Goal: Information Seeking & Learning: Check status

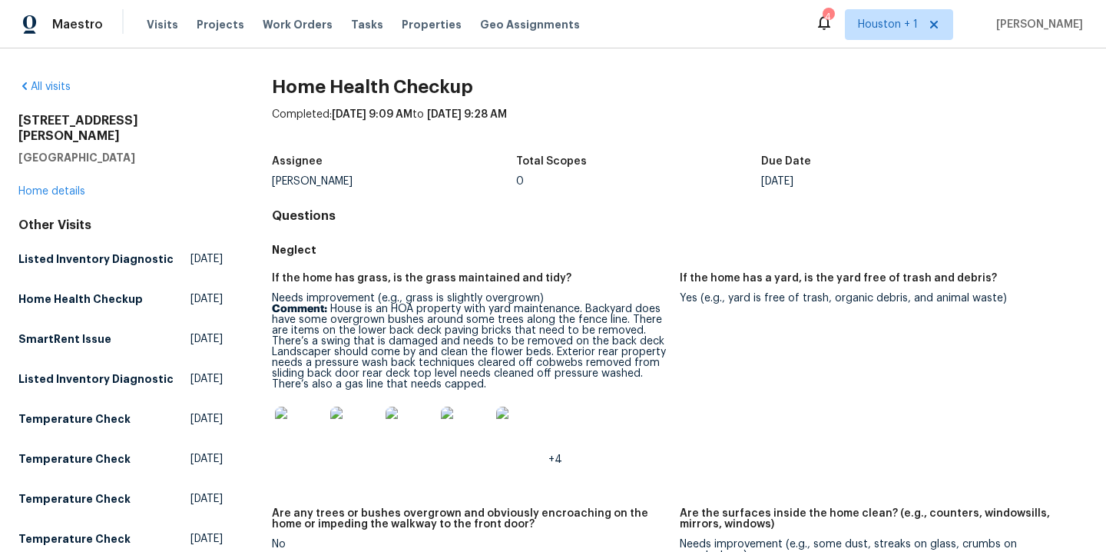
scroll to position [3, 0]
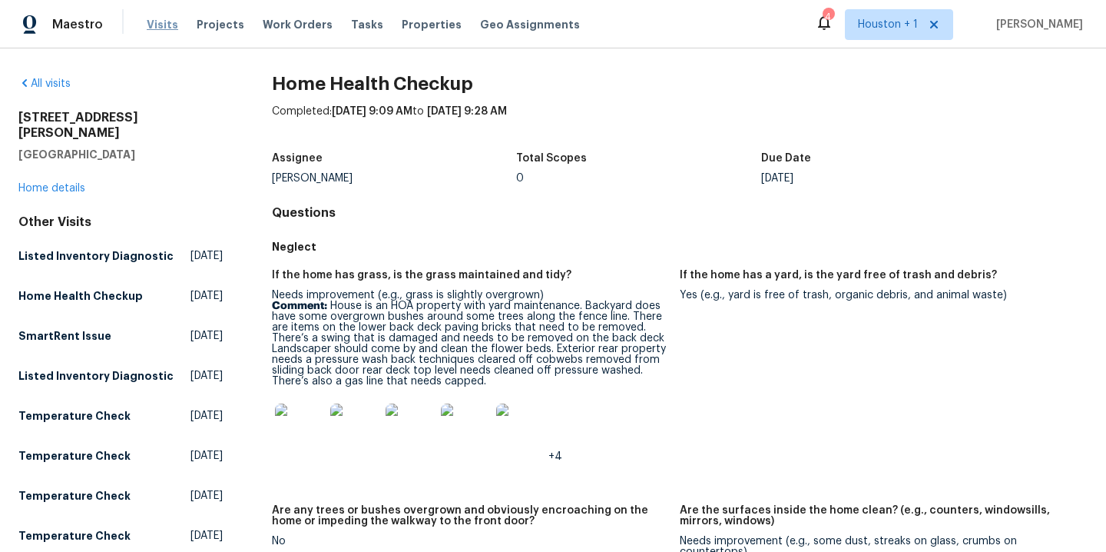
click at [150, 20] on span "Visits" at bounding box center [163, 24] width 32 height 15
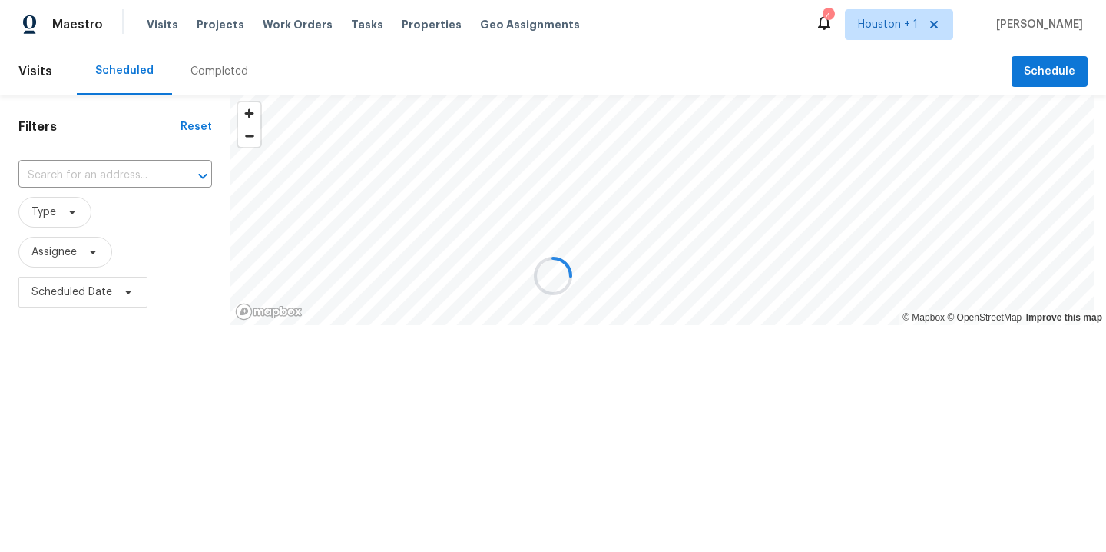
click at [68, 244] on div at bounding box center [553, 276] width 1106 height 552
click at [61, 261] on span "Assignee" at bounding box center [65, 252] width 94 height 31
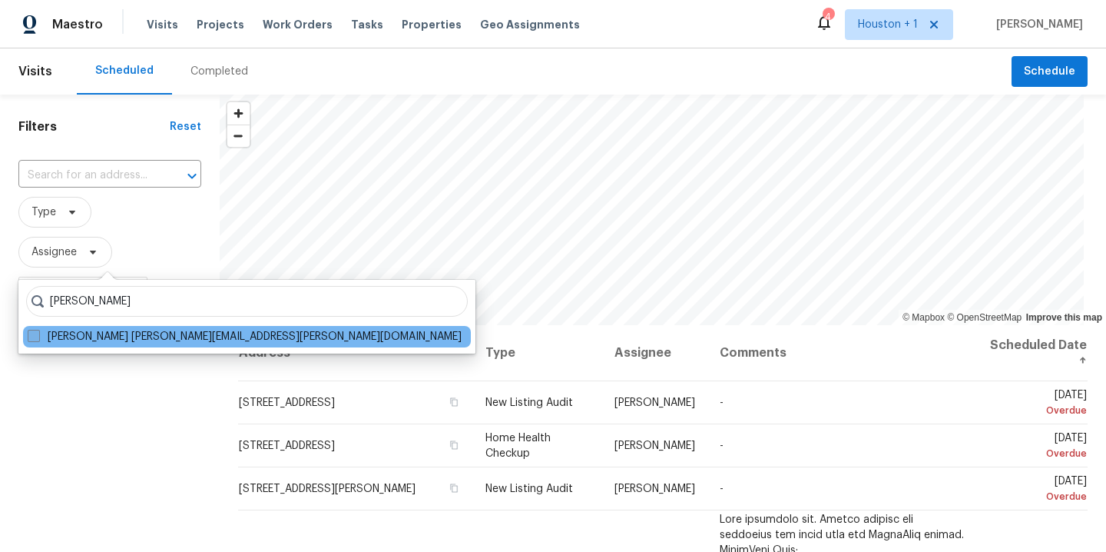
type input "stephen lacy"
click at [132, 334] on label "Stephen Lacy stephen.lacy@opendoor.com" at bounding box center [245, 336] width 434 height 15
click at [38, 334] on input "Stephen Lacy stephen.lacy@opendoor.com" at bounding box center [33, 334] width 10 height 10
checkbox input "true"
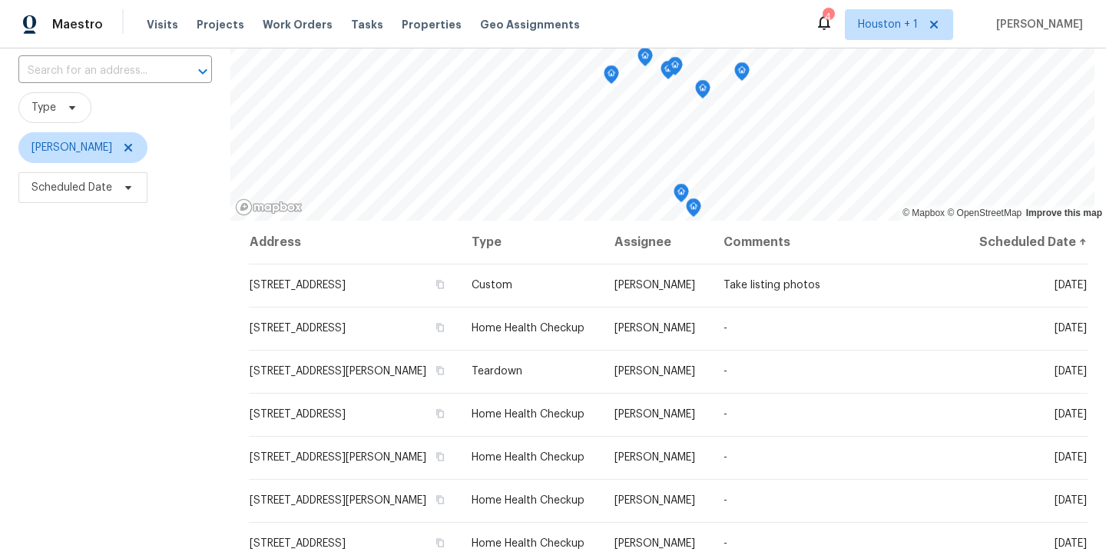
scroll to position [105, 0]
click at [124, 148] on icon at bounding box center [128, 148] width 8 height 8
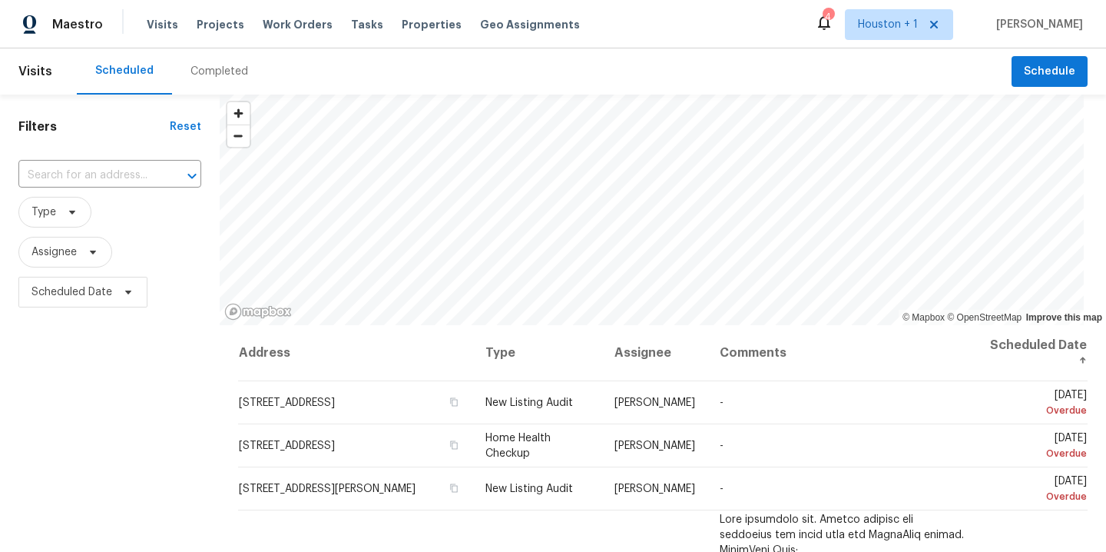
click at [73, 269] on span "Assignee" at bounding box center [109, 252] width 183 height 40
click at [57, 256] on span "Assignee" at bounding box center [54, 251] width 45 height 15
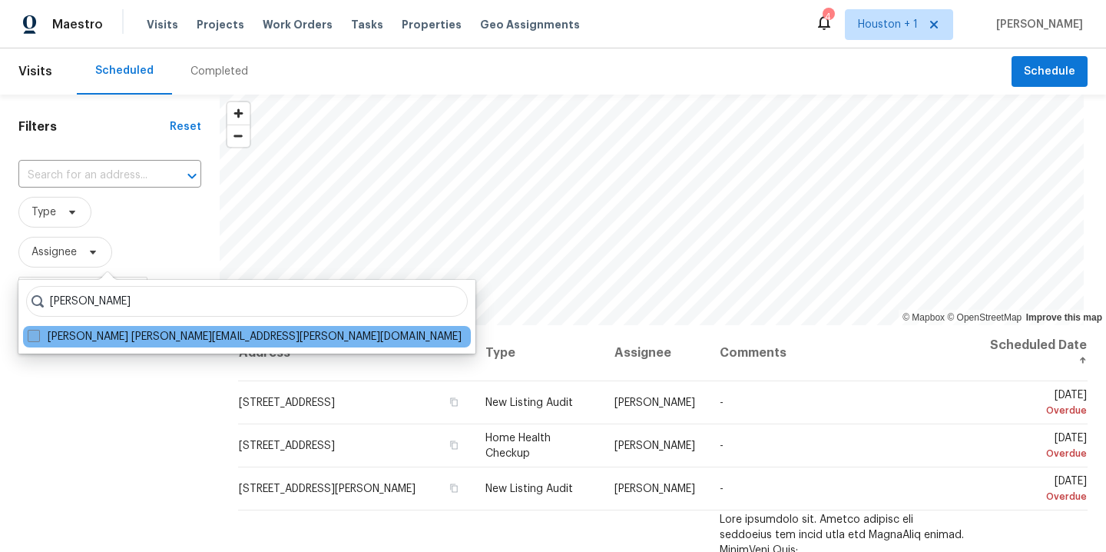
type input "andy taylor"
click at [99, 340] on label "Andy Taylor andy.taylor@opendoor.com" at bounding box center [245, 336] width 434 height 15
click at [38, 339] on input "Andy Taylor andy.taylor@opendoor.com" at bounding box center [33, 334] width 10 height 10
checkbox input "true"
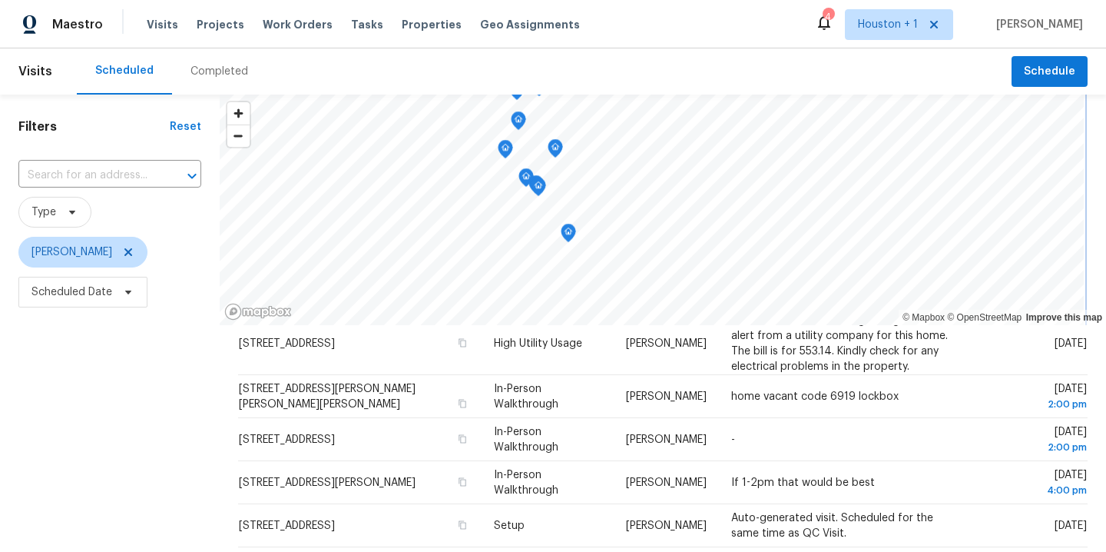
click at [569, 231] on icon "Map marker" at bounding box center [569, 233] width 14 height 18
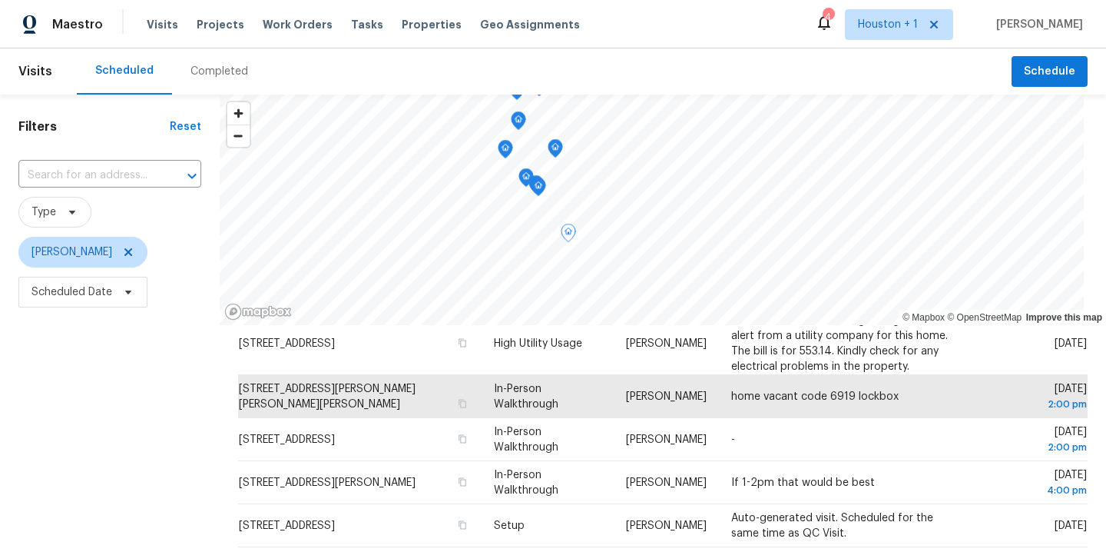
click at [90, 492] on div "Filters Reset ​ Type Andy Taylor Scheduled Date" at bounding box center [110, 431] width 220 height 672
click at [99, 245] on span "Andy Taylor" at bounding box center [82, 252] width 129 height 31
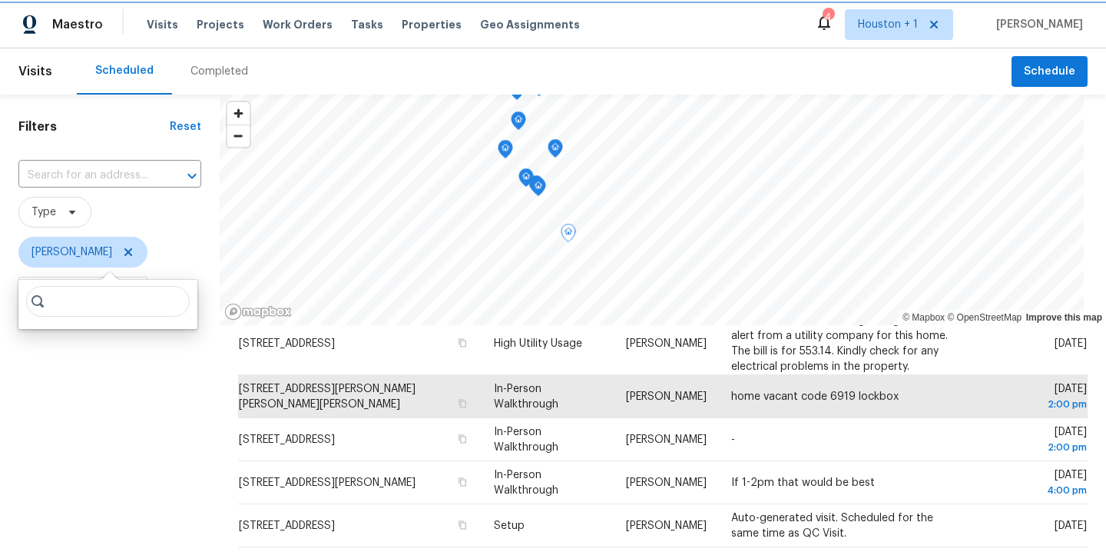
click at [122, 246] on icon at bounding box center [128, 252] width 12 height 12
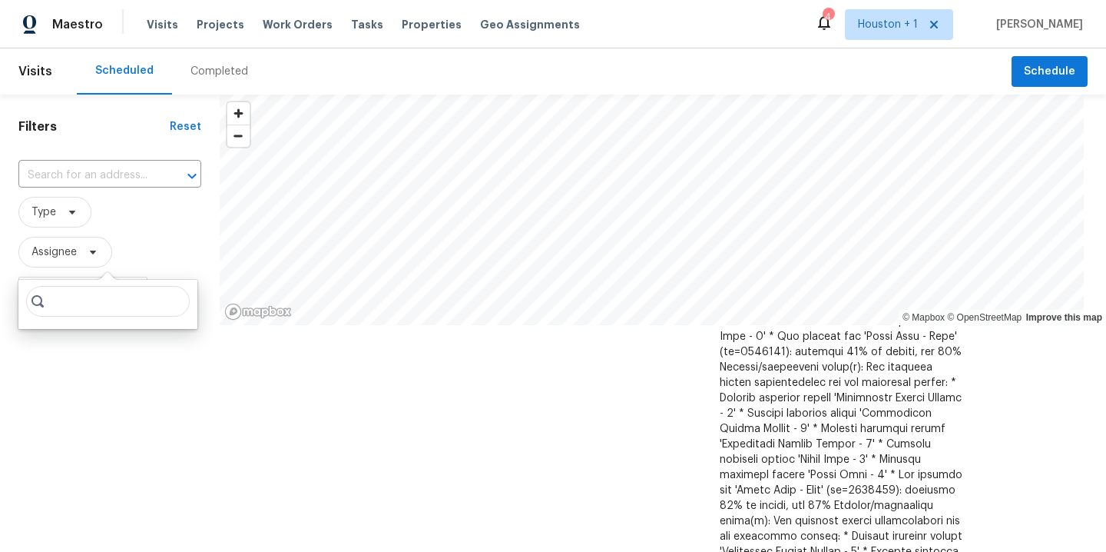
click at [184, 202] on span "Type" at bounding box center [109, 212] width 183 height 31
click at [144, 406] on div "Filters Reset ​ Type Assignee Scheduled Date" at bounding box center [110, 431] width 220 height 672
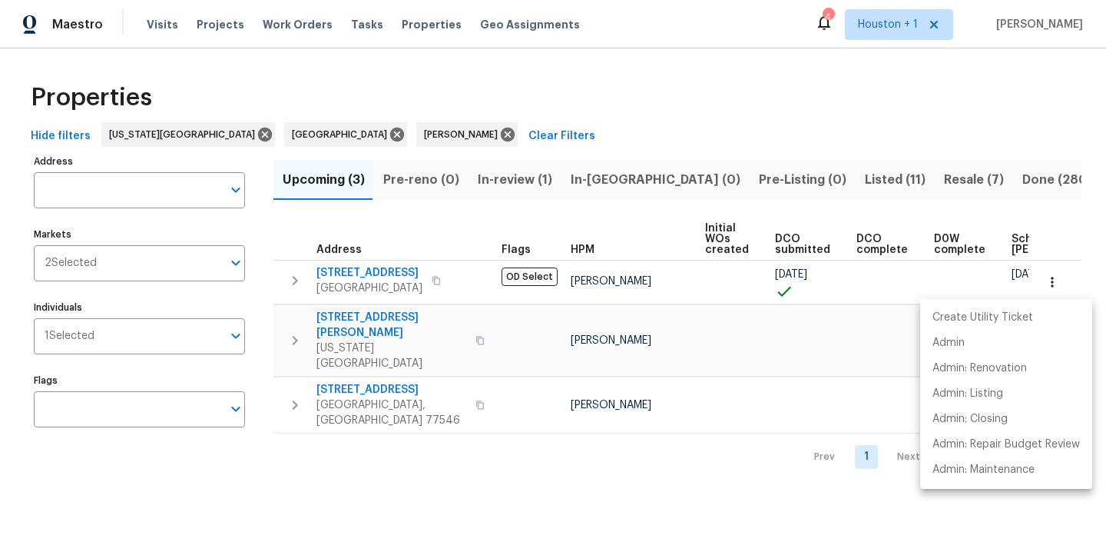
scroll to position [0, 184]
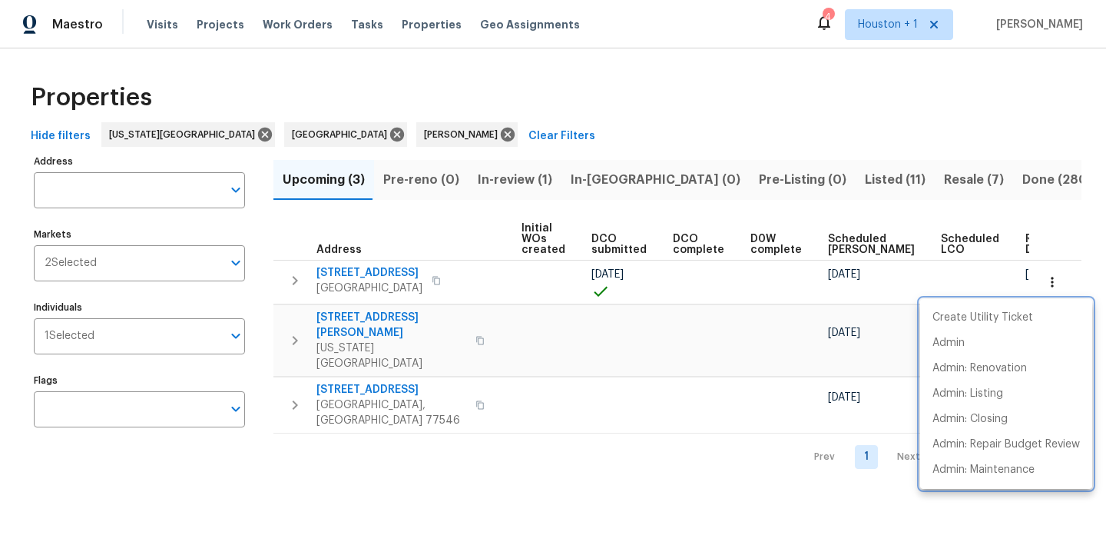
click at [515, 57] on div at bounding box center [553, 276] width 1106 height 552
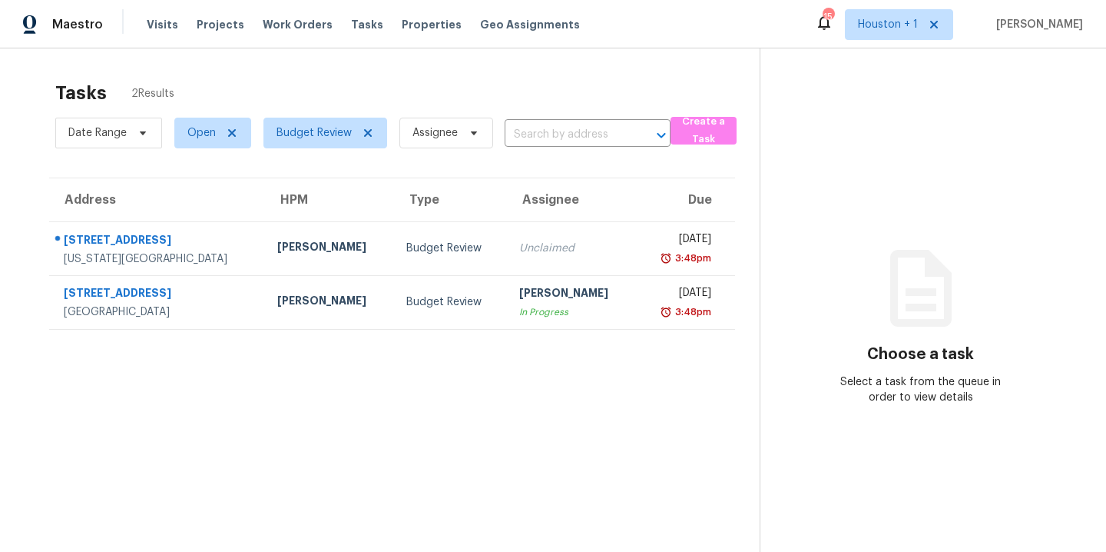
click at [240, 505] on section "Tasks 2 Results Date Range Open Budget Review Assignee ​ Create a Task Address …" at bounding box center [392, 336] width 735 height 527
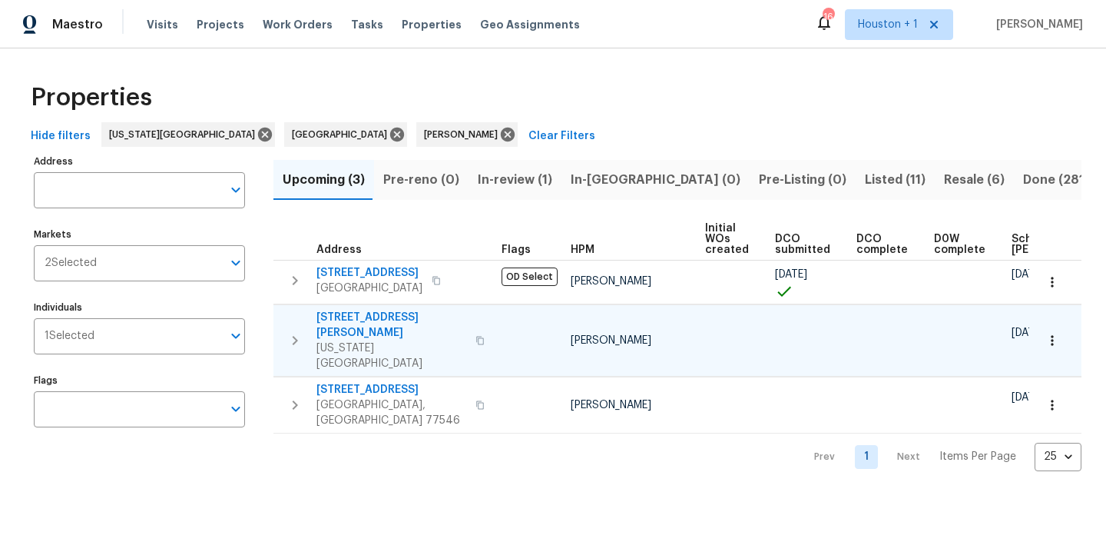
click at [1045, 333] on icon "button" at bounding box center [1052, 340] width 15 height 15
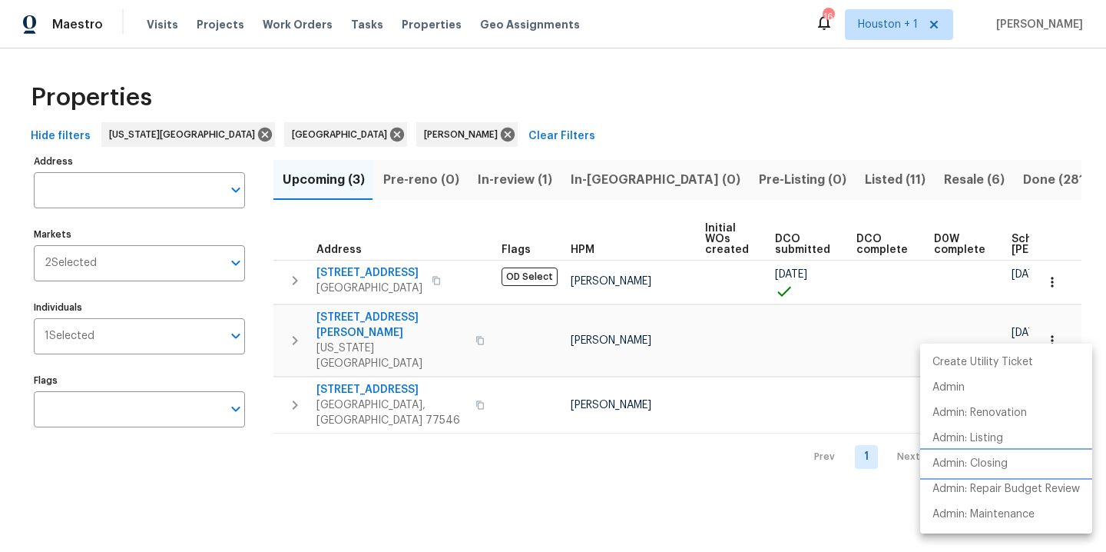
click at [993, 469] on p "Admin: Closing" at bounding box center [970, 464] width 75 height 16
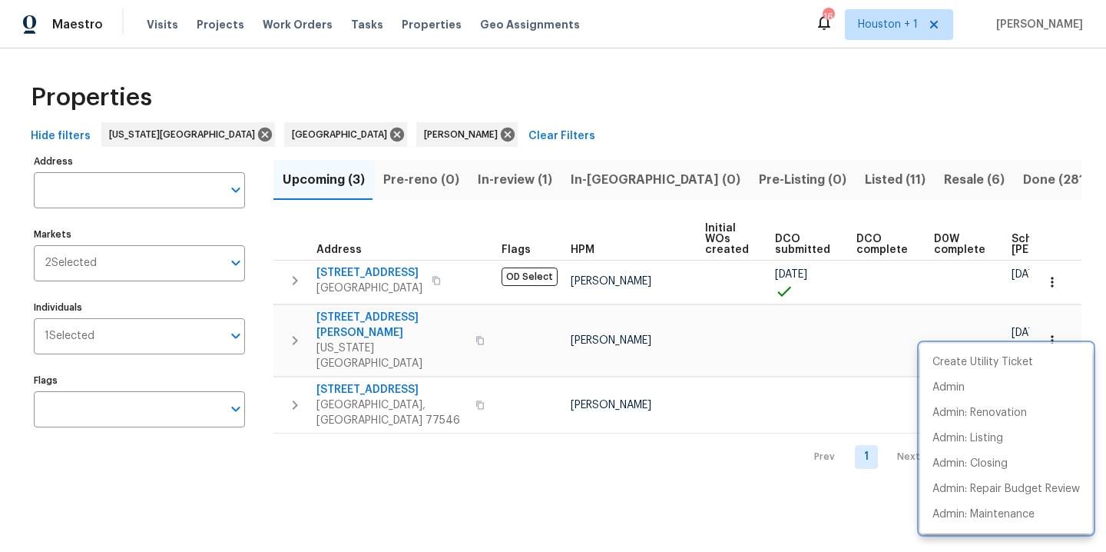
click at [452, 458] on div at bounding box center [553, 276] width 1106 height 552
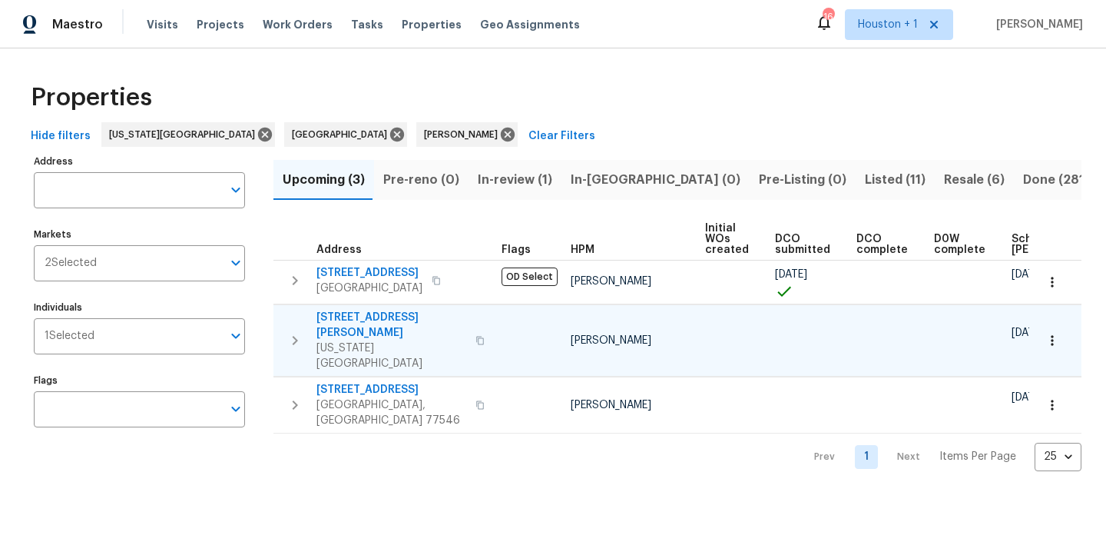
click at [1045, 333] on icon "button" at bounding box center [1052, 340] width 15 height 15
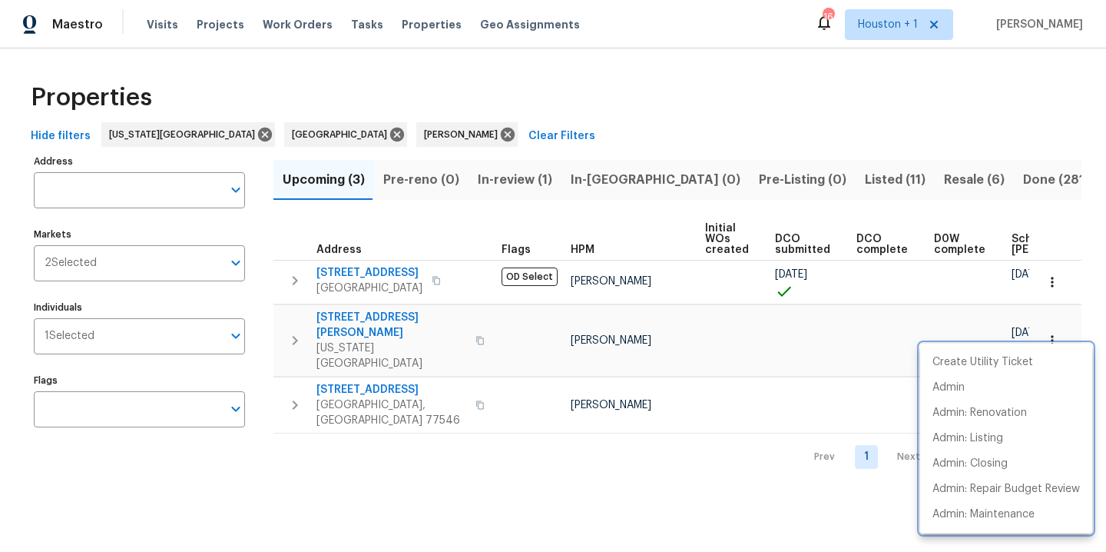
click at [727, 506] on div at bounding box center [553, 276] width 1106 height 552
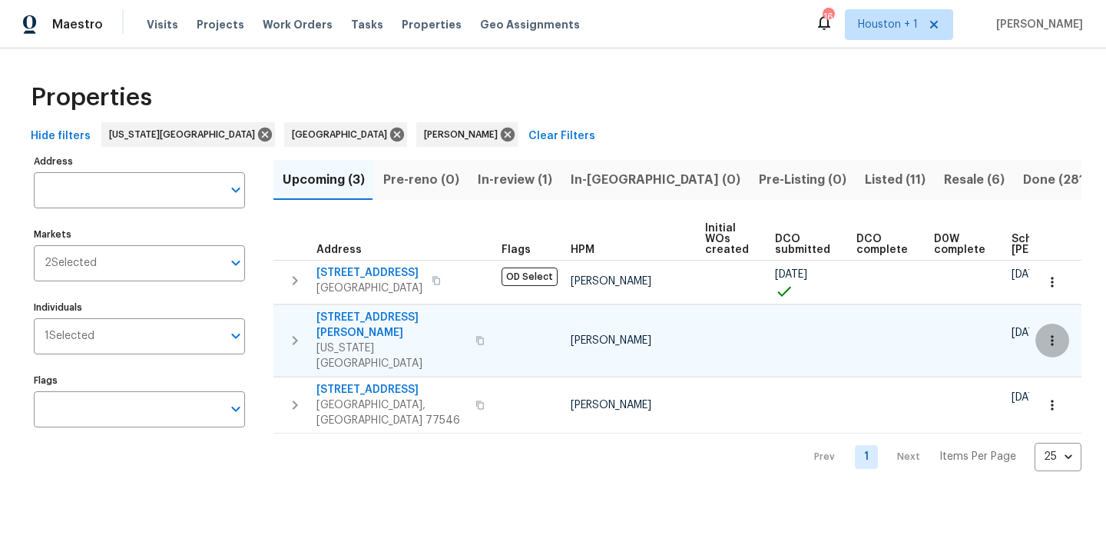
click at [1051, 335] on icon "button" at bounding box center [1052, 340] width 2 height 10
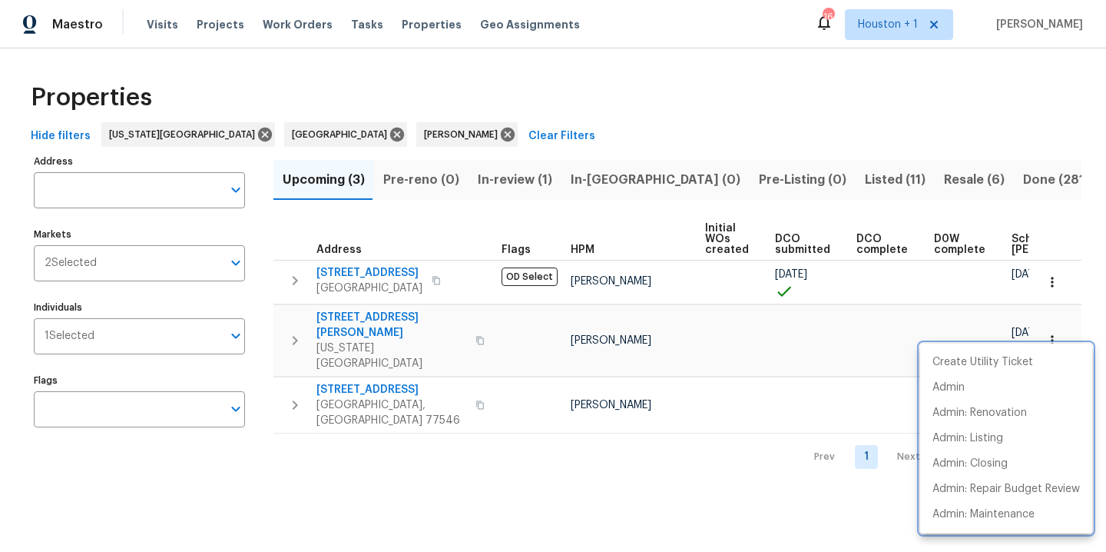
click at [602, 481] on div at bounding box center [553, 276] width 1106 height 552
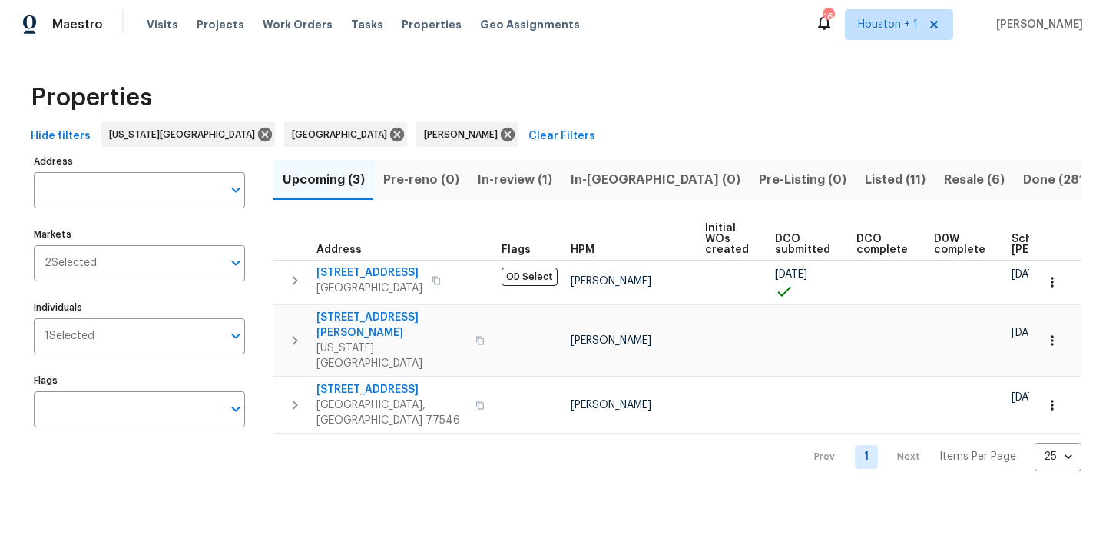
click at [768, 135] on div "Hide filters Kansas City Houston Navid Ranjbar Clear Filters" at bounding box center [553, 136] width 1057 height 28
click at [944, 178] on span "Resale (6)" at bounding box center [974, 180] width 61 height 22
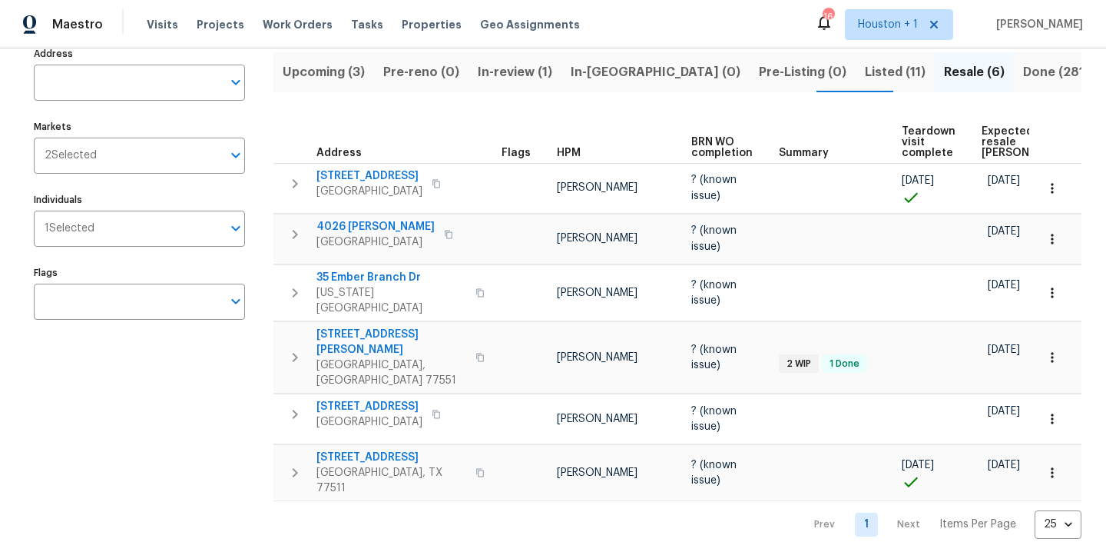
click at [138, 470] on div "Address Address Markets 2 Selected Markets Individuals 1 Selected Individuals F…" at bounding box center [149, 291] width 231 height 496
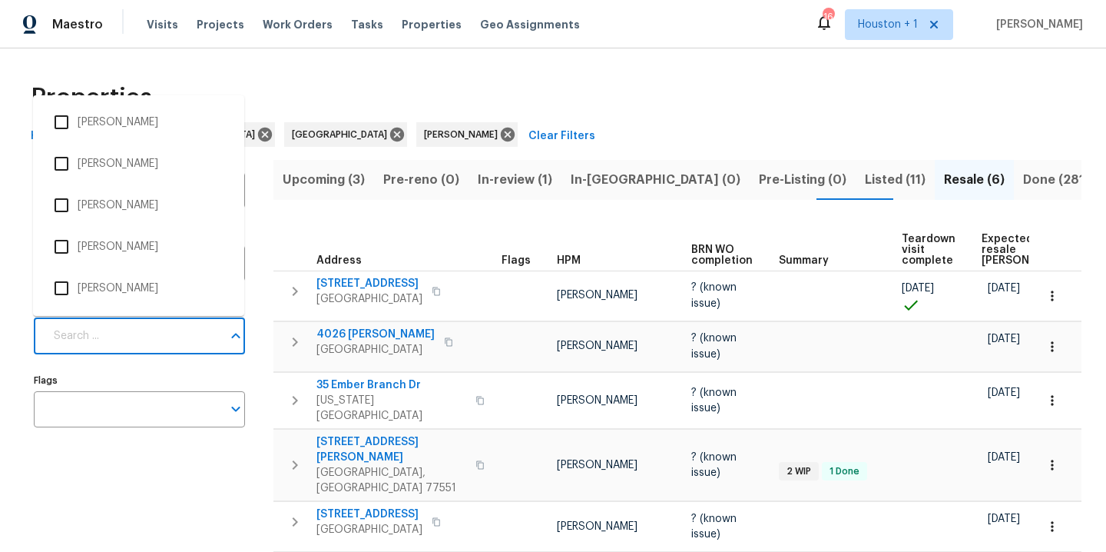
click at [133, 339] on input "Individuals" at bounding box center [134, 336] width 178 height 36
click at [109, 493] on div "Address Address Markets 2 Selected Markets Individuals Individuals Flags Flags" at bounding box center [149, 399] width 231 height 496
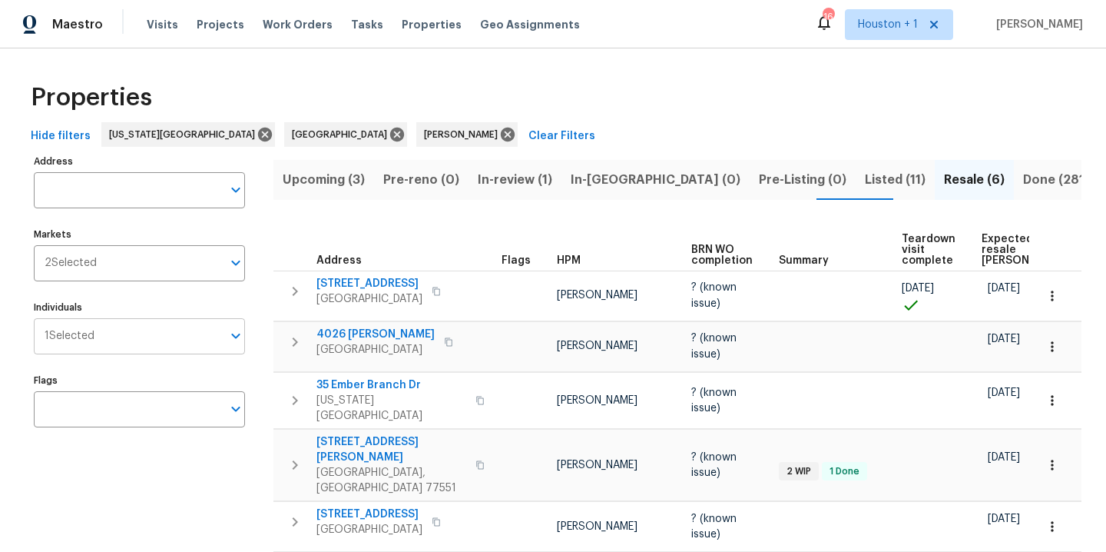
click at [143, 340] on input "Individuals" at bounding box center [159, 336] width 128 height 36
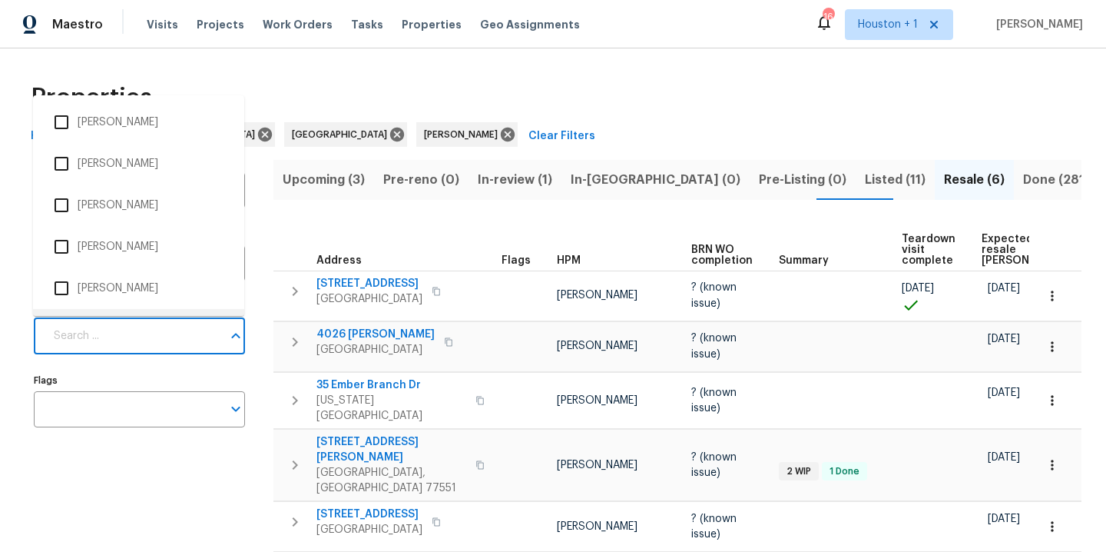
scroll to position [35, 0]
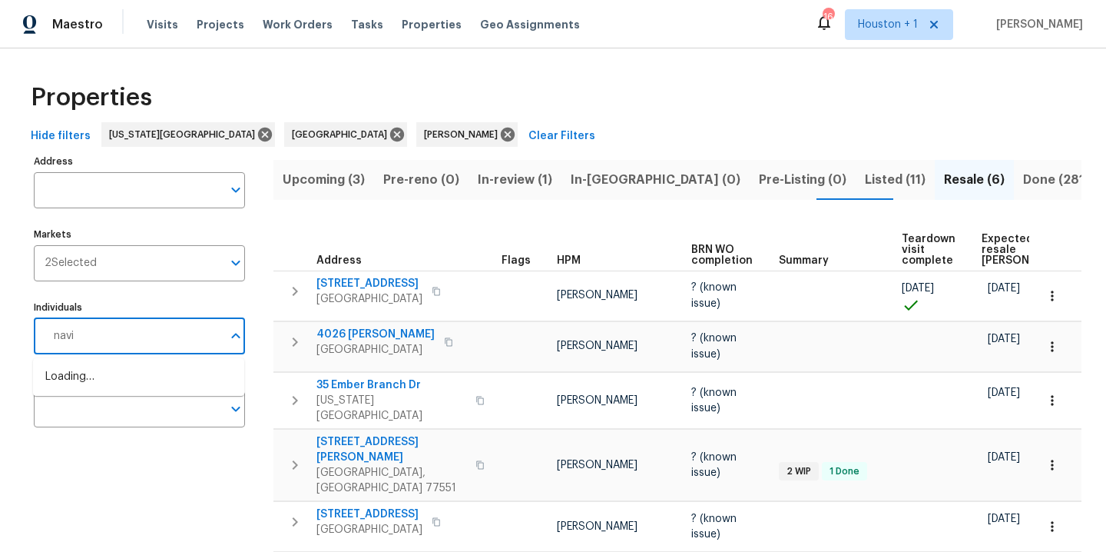
type input "navid"
click at [67, 390] on input "checkbox" at bounding box center [61, 385] width 32 height 32
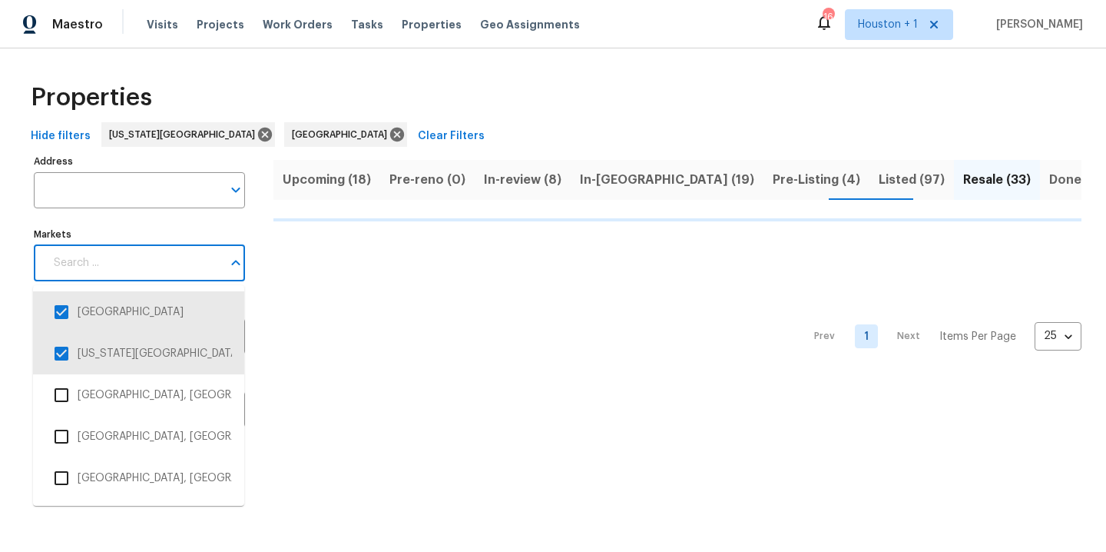
click at [115, 272] on input "Markets" at bounding box center [134, 263] width 178 height 36
click at [59, 312] on input "checkbox" at bounding box center [61, 312] width 32 height 32
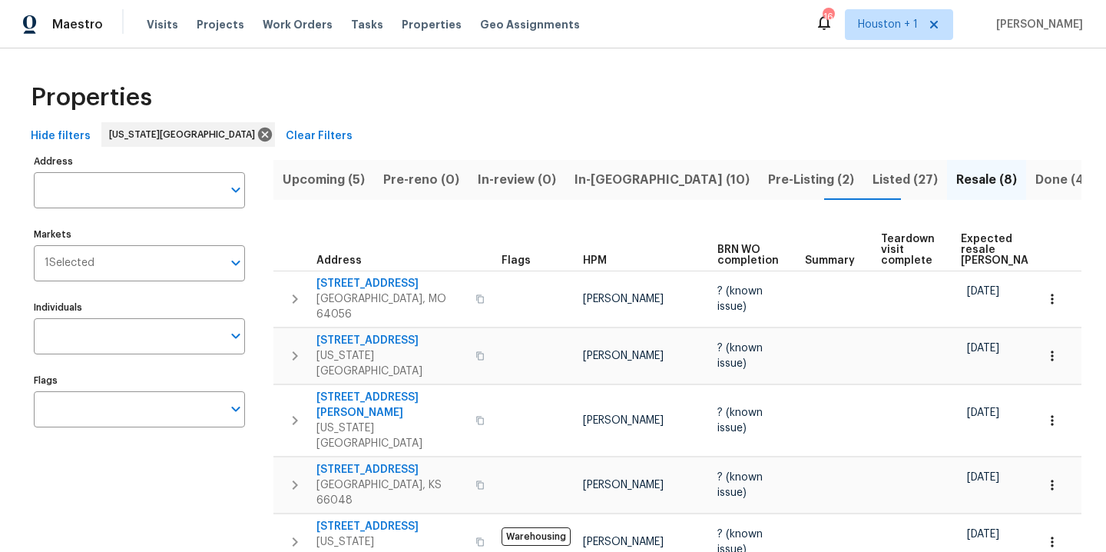
click at [18, 463] on div "Properties Hide filters Kansas City Clear Filters Address Address Markets 1 Sel…" at bounding box center [553, 433] width 1106 height 770
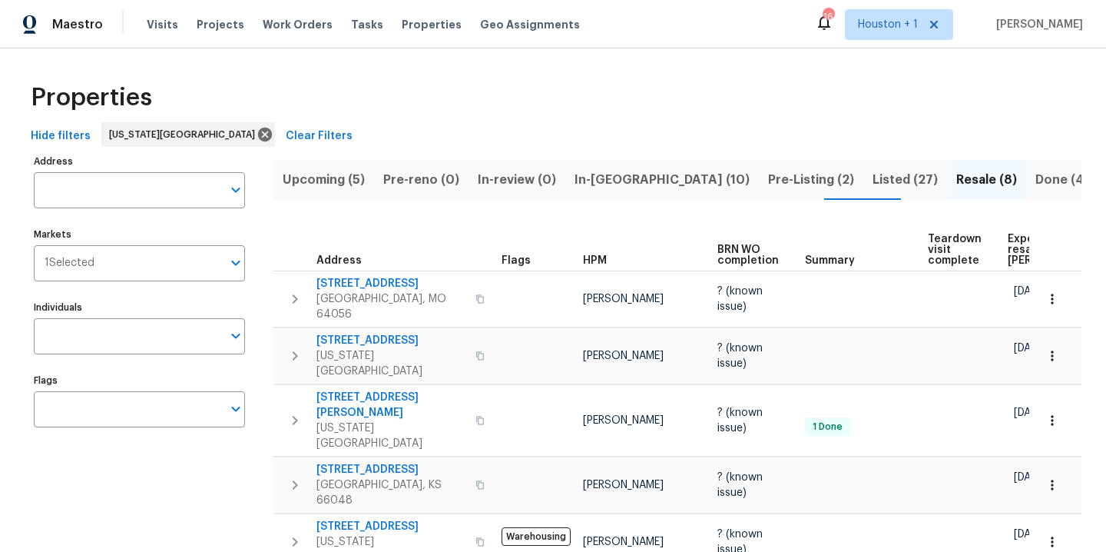
click at [623, 182] on span "In-reno (10)" at bounding box center [662, 180] width 175 height 22
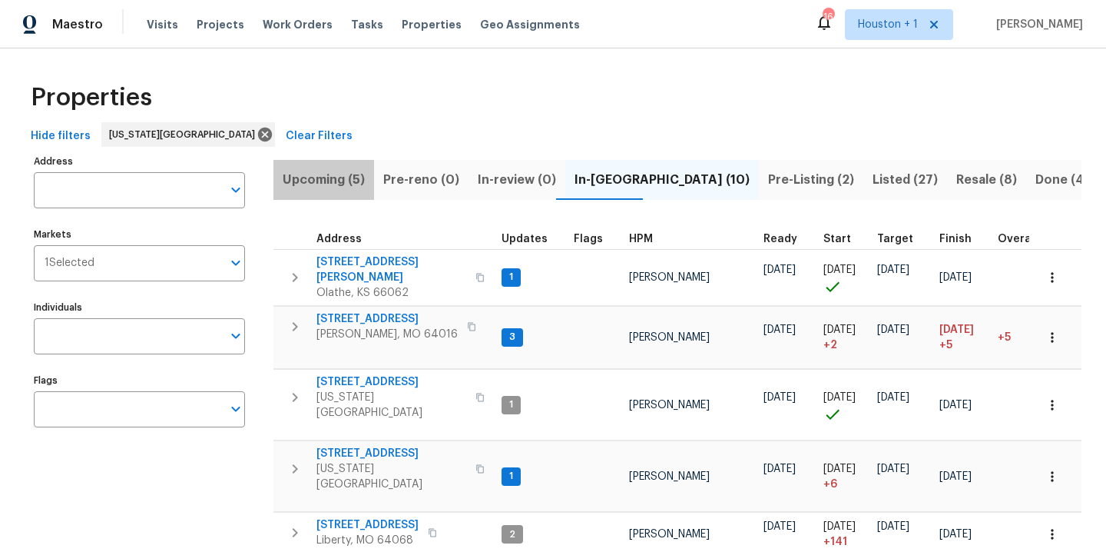
click at [323, 174] on span "Upcoming (5)" at bounding box center [324, 180] width 82 height 22
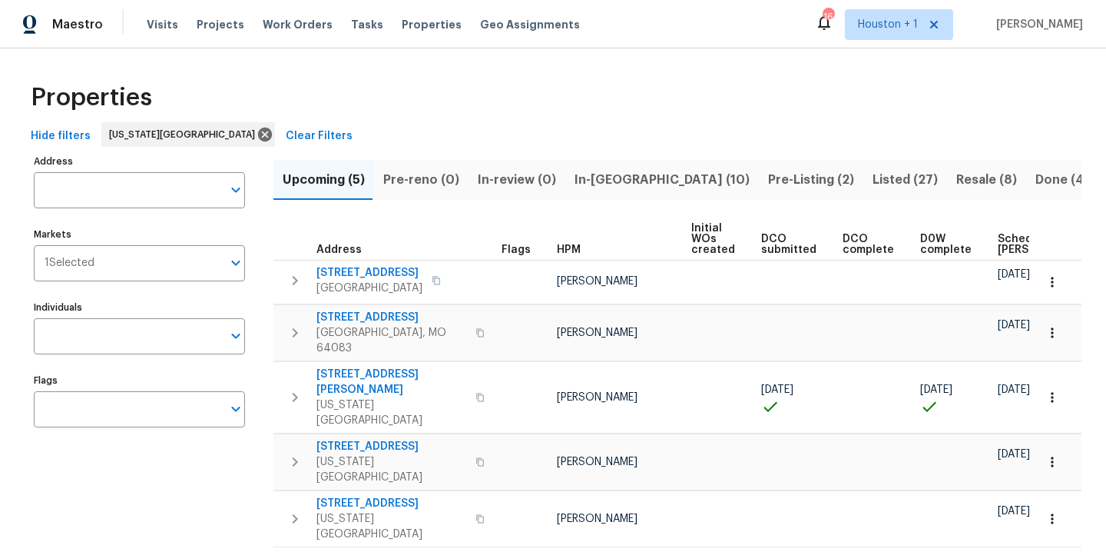
click at [629, 173] on span "In-reno (10)" at bounding box center [662, 180] width 175 height 22
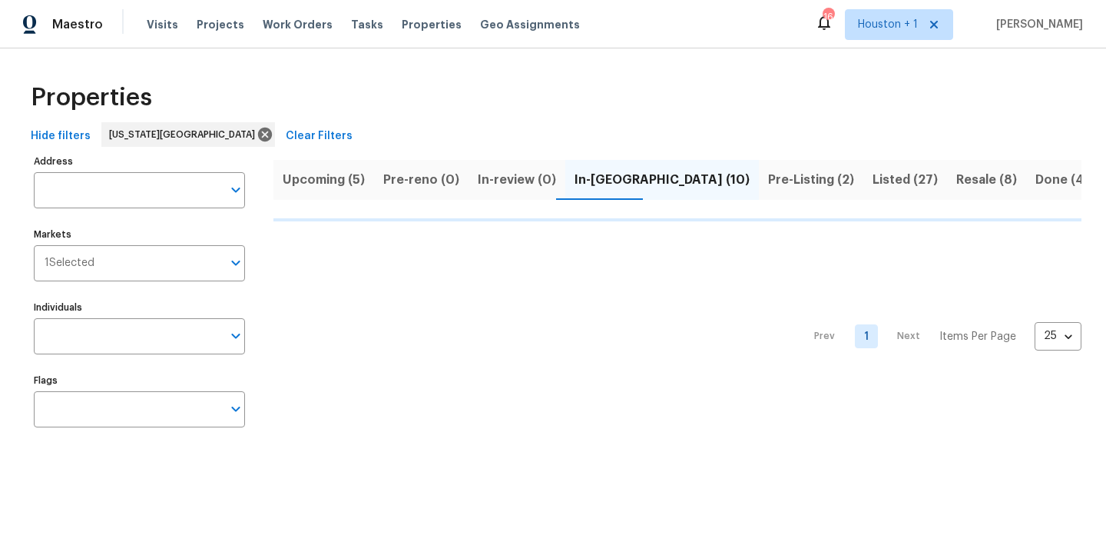
click at [612, 118] on div "Properties" at bounding box center [553, 97] width 1057 height 49
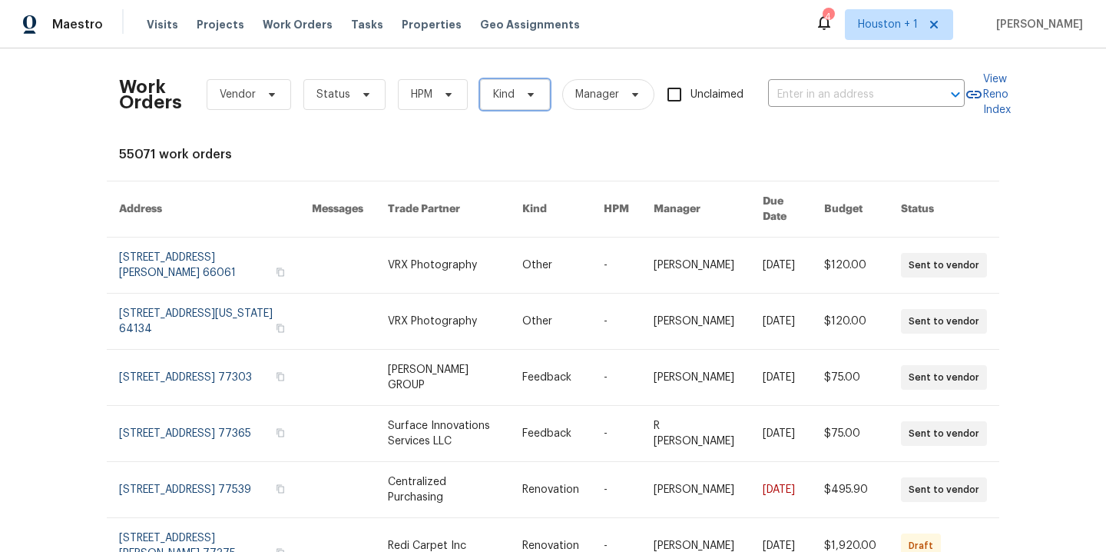
click at [520, 97] on span at bounding box center [528, 94] width 17 height 12
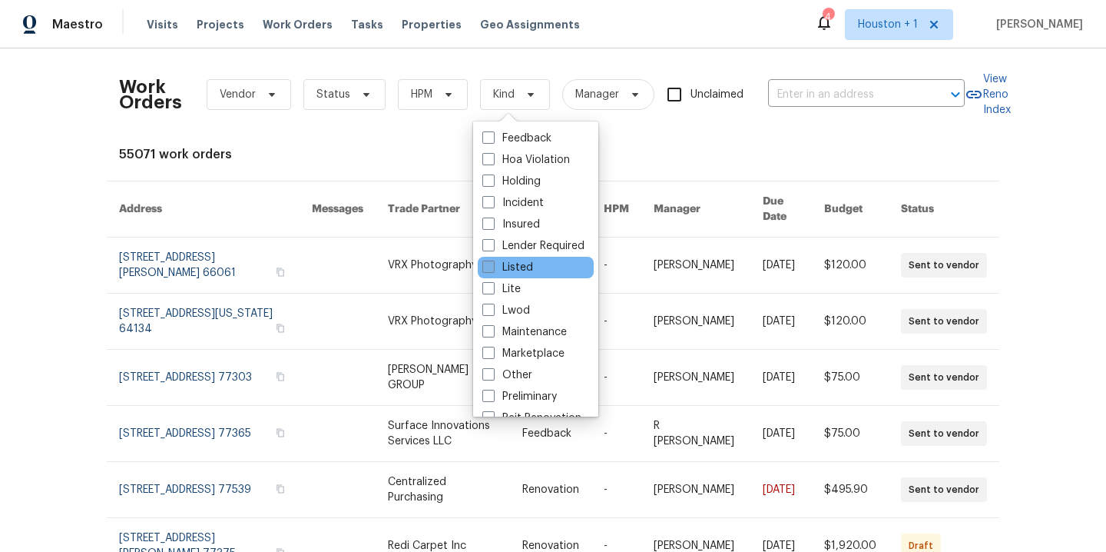
click at [517, 264] on label "Listed" at bounding box center [508, 267] width 51 height 15
click at [493, 264] on input "Listed" at bounding box center [488, 265] width 10 height 10
checkbox input "true"
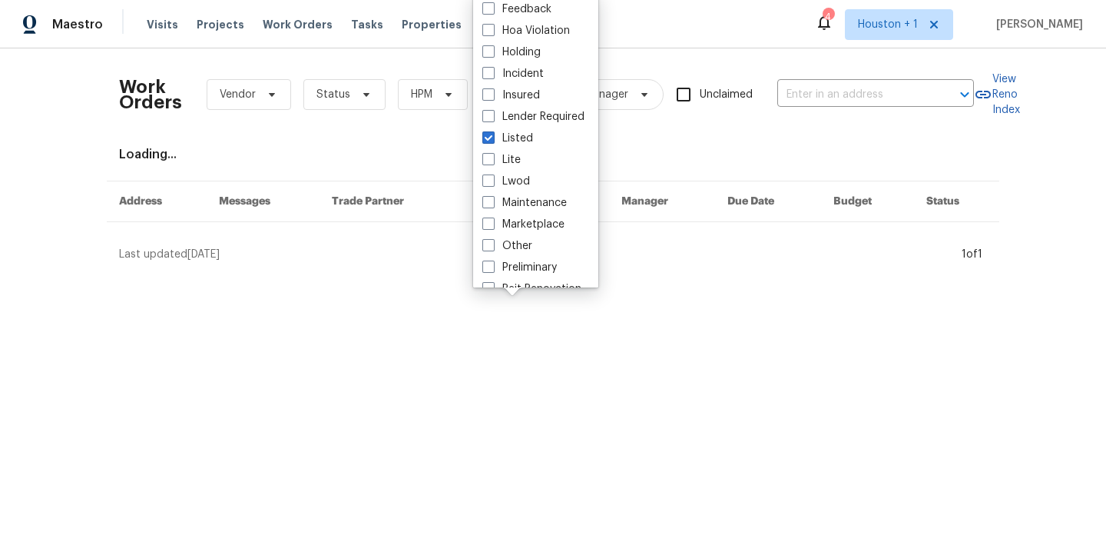
click at [416, 144] on div "Work Orders Vendor Status HPM Listed Manager Unclaimed ​ View Reno Index Loadin…" at bounding box center [553, 161] width 868 height 201
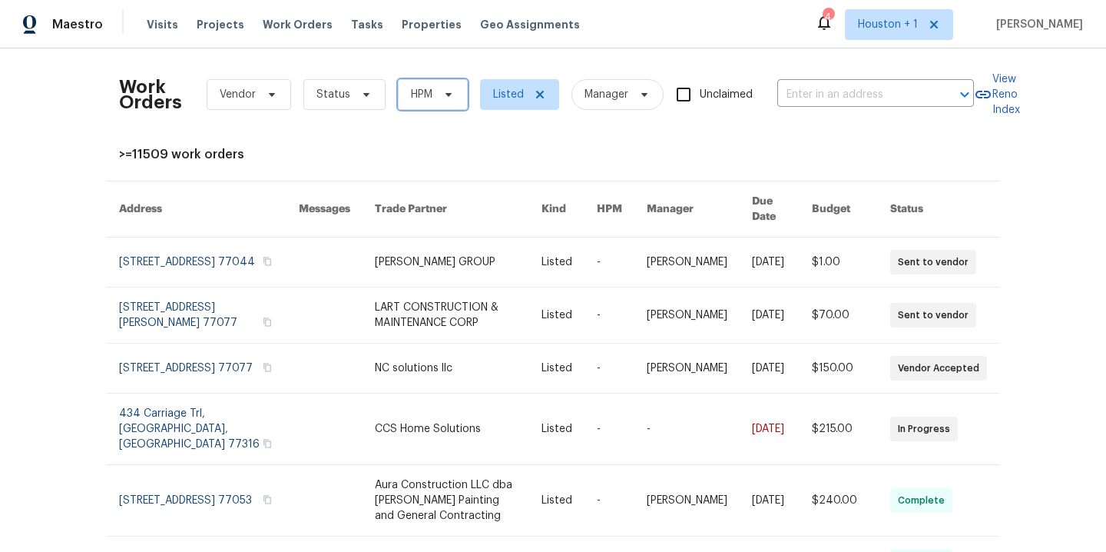
click at [418, 99] on span "HPM" at bounding box center [422, 94] width 22 height 15
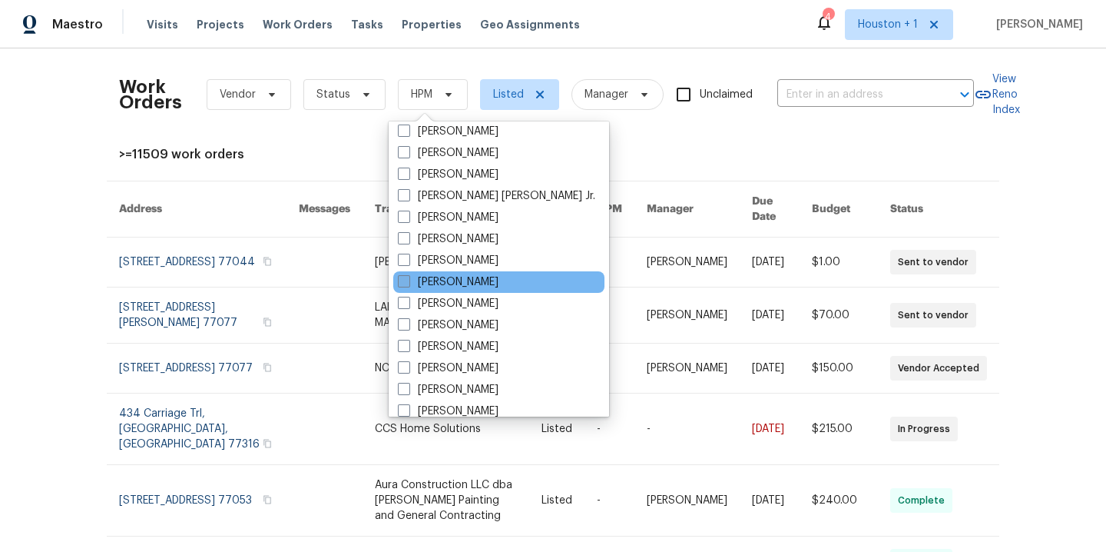
scroll to position [492, 0]
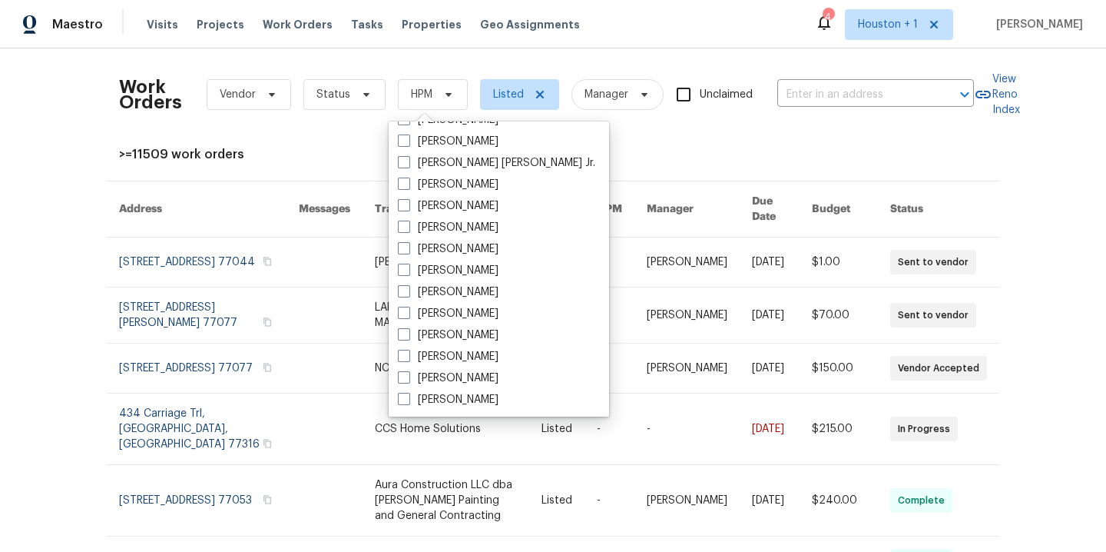
click at [304, 141] on div "Work Orders Vendor Status HPM Listed Manager Unclaimed ​ View Reno Index >=1150…" at bounding box center [553, 473] width 868 height 824
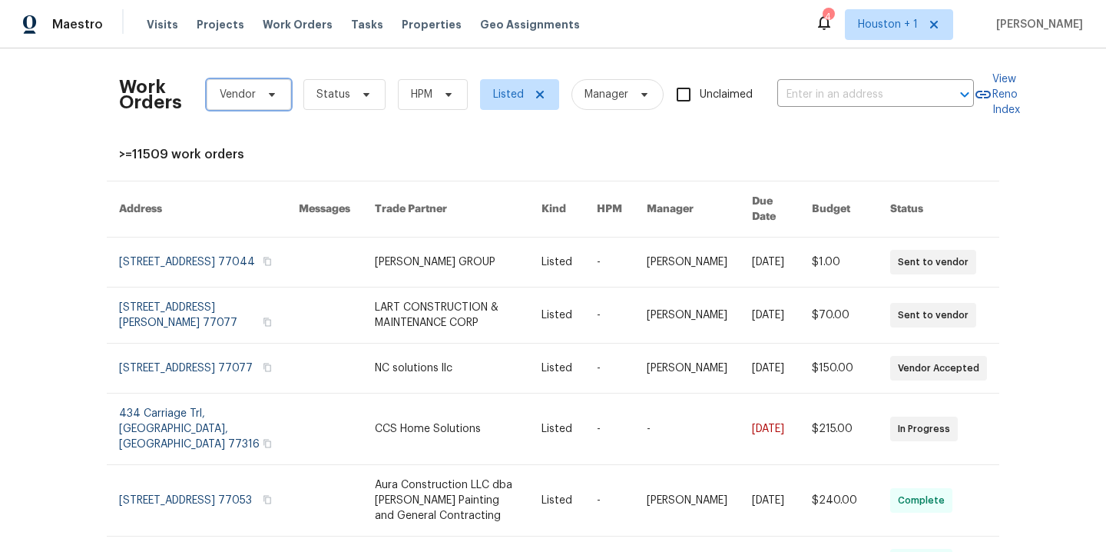
click at [261, 95] on span at bounding box center [269, 94] width 17 height 12
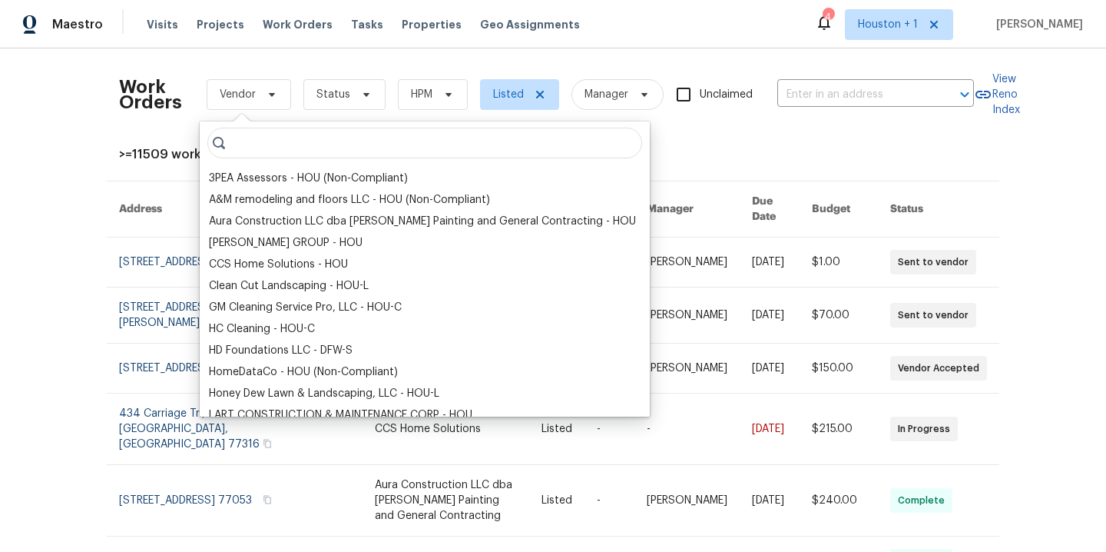
click at [296, 53] on div "Work Orders Vendor Status HPM Listed Manager Unclaimed ​ View Reno Index >=1150…" at bounding box center [553, 299] width 1106 height 503
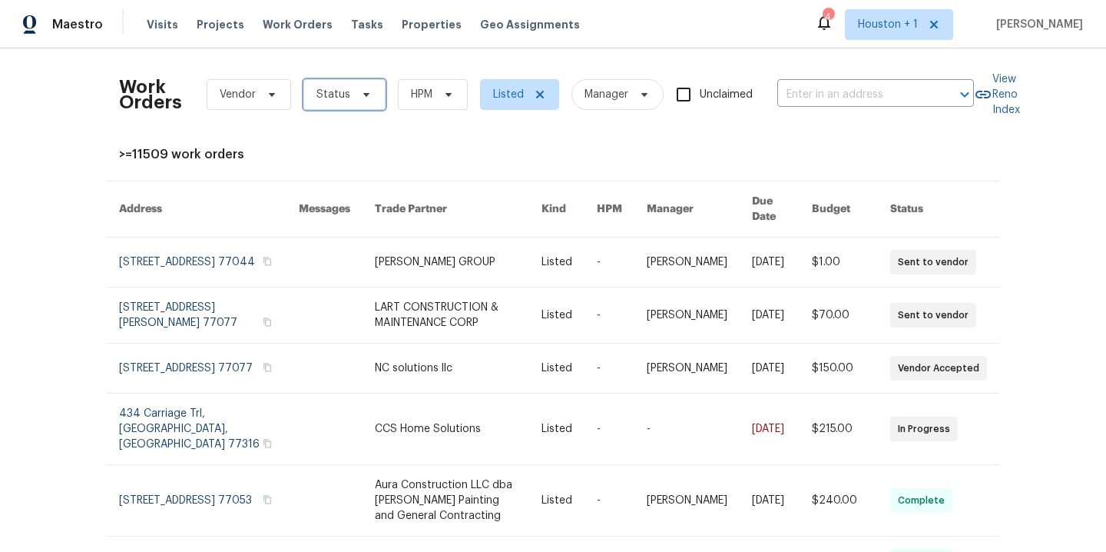
click at [343, 84] on span "Status" at bounding box center [345, 94] width 82 height 31
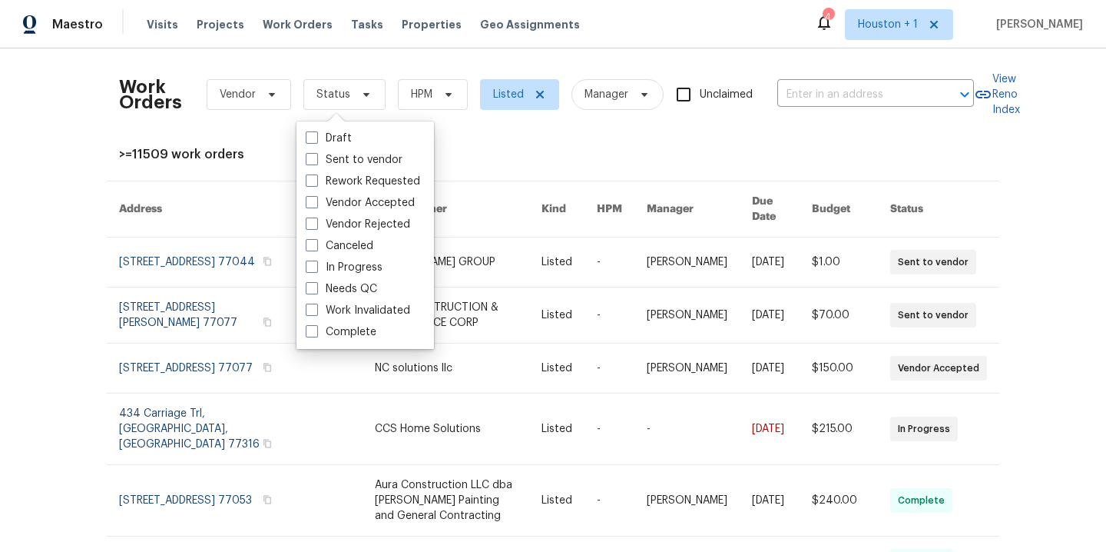
click at [257, 65] on div "Work Orders Vendor Status HPM Listed Manager Unclaimed ​" at bounding box center [546, 95] width 855 height 68
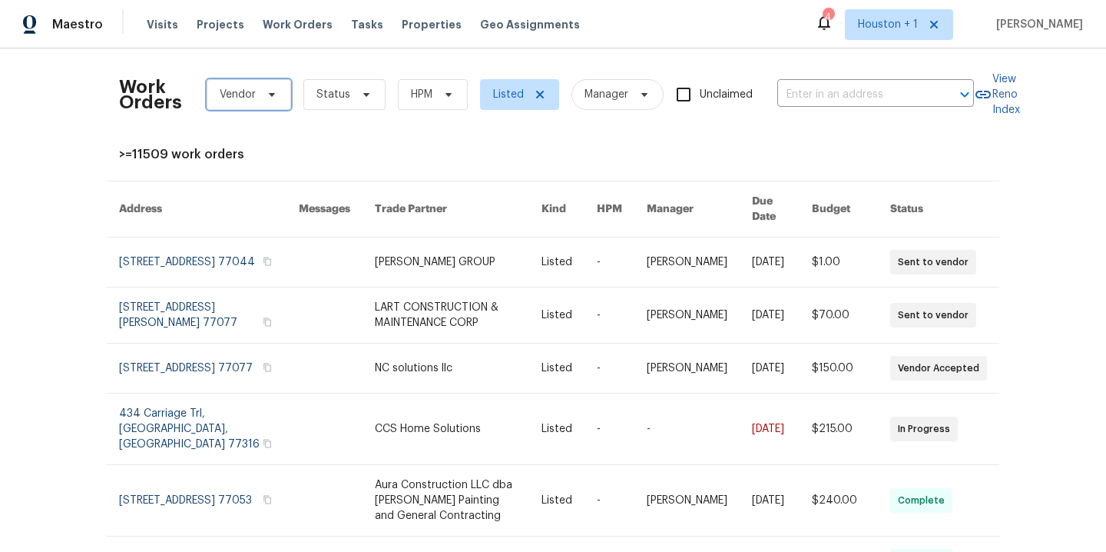
click at [245, 99] on span "Vendor" at bounding box center [238, 94] width 36 height 15
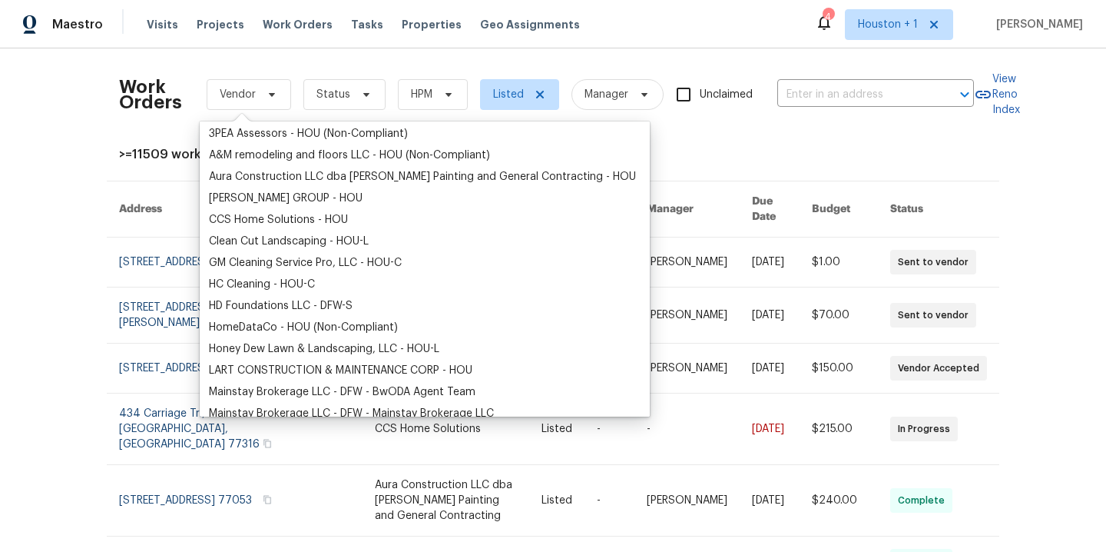
scroll to position [0, 0]
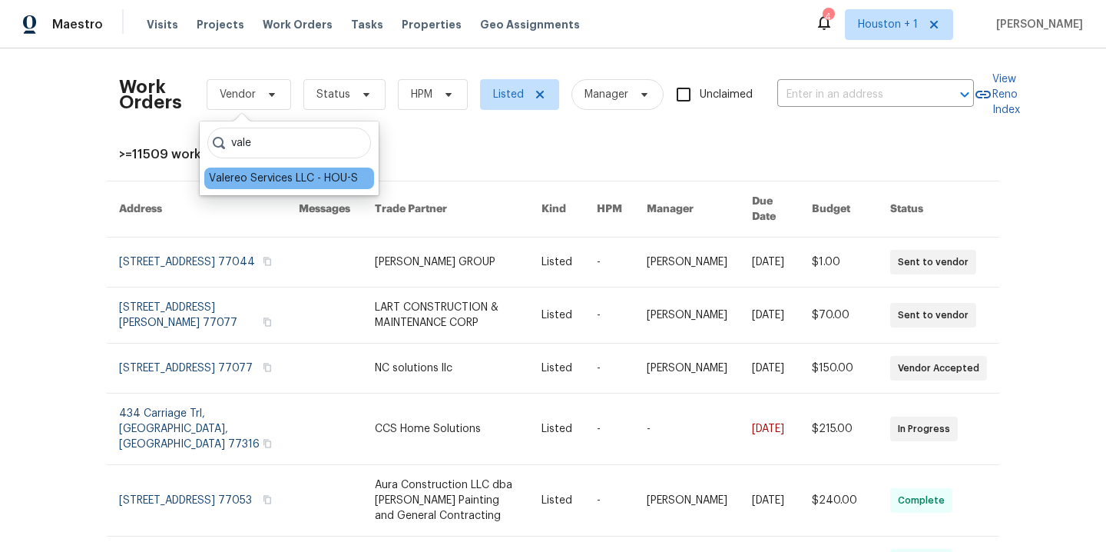
type input "vale"
click at [276, 181] on div "Valereo Services LLC - HOU-S" at bounding box center [283, 178] width 149 height 15
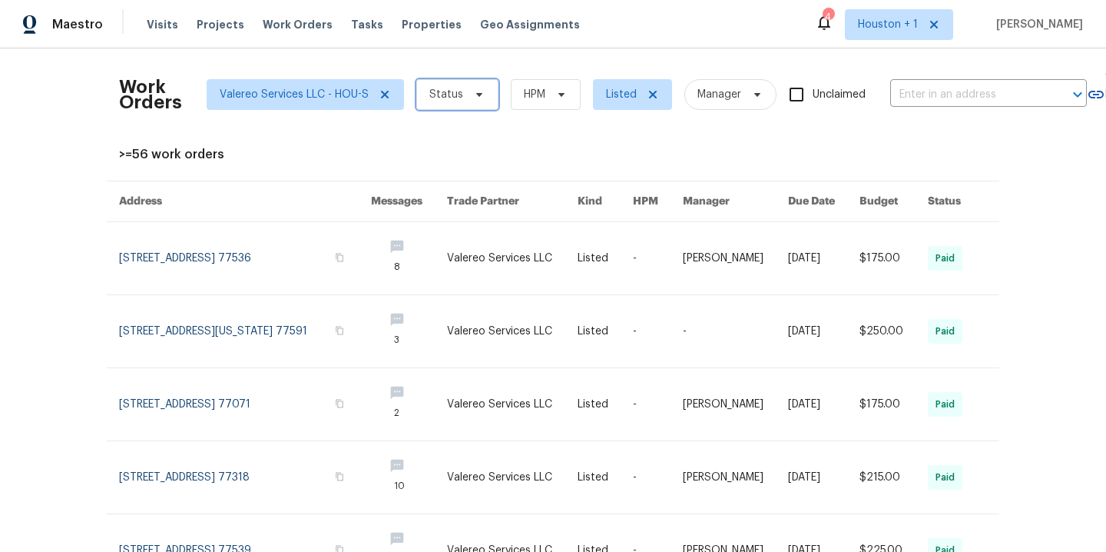
click at [469, 98] on span at bounding box center [477, 94] width 17 height 12
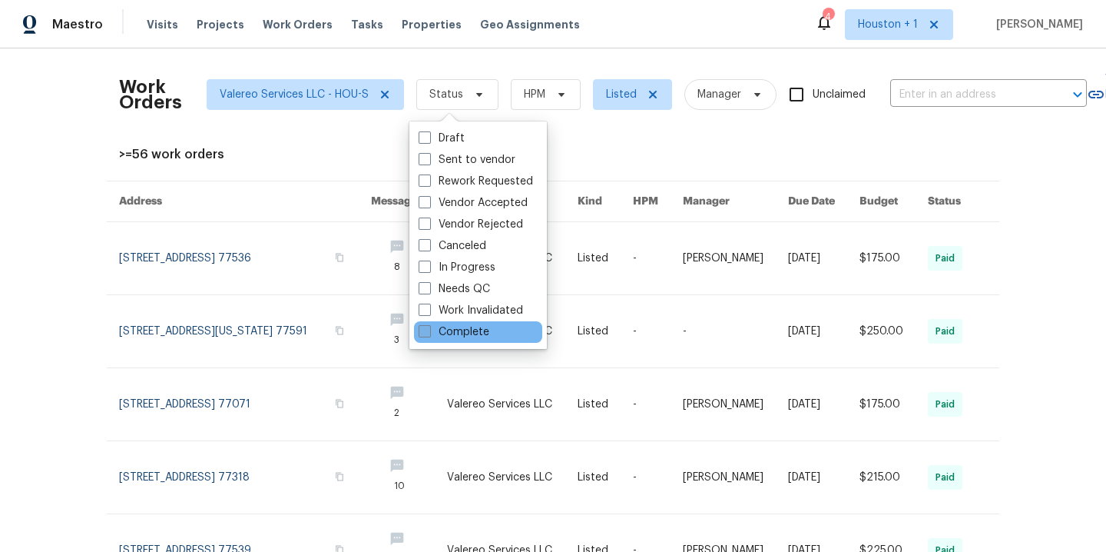
click at [457, 327] on label "Complete" at bounding box center [454, 331] width 71 height 15
click at [429, 327] on input "Complete" at bounding box center [424, 329] width 10 height 10
checkbox input "true"
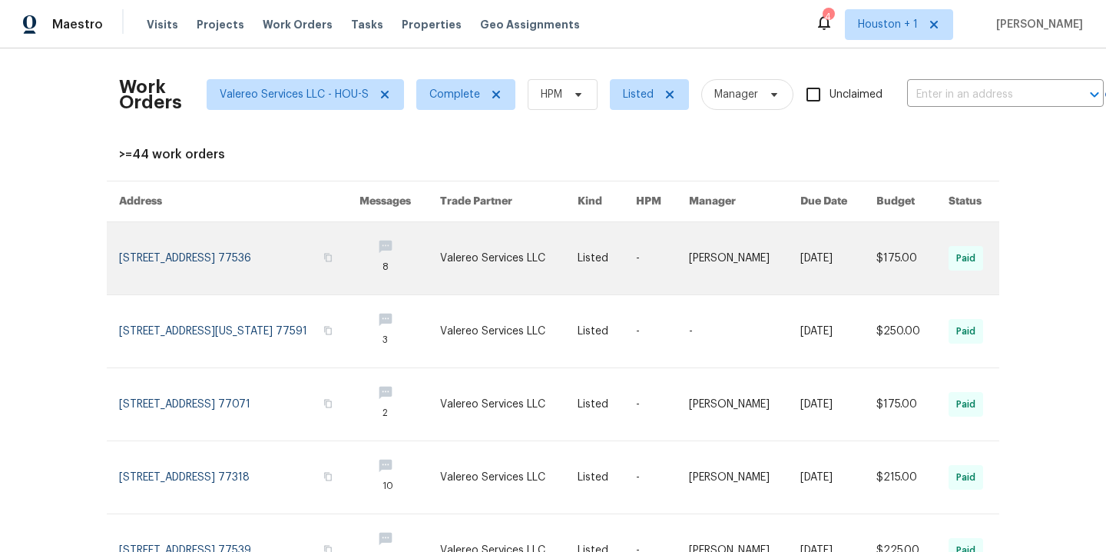
click at [494, 267] on link at bounding box center [509, 258] width 138 height 72
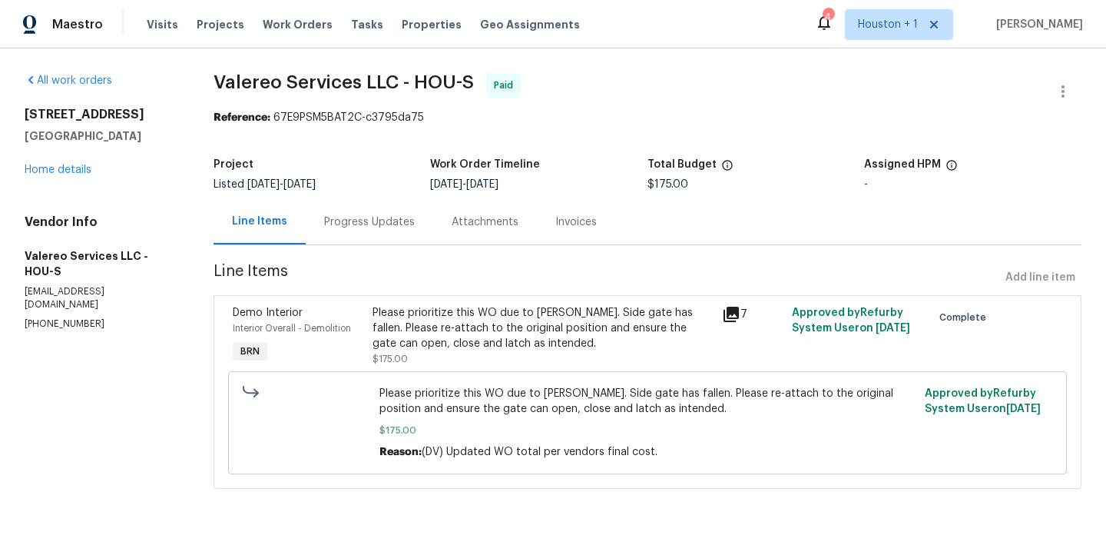
click at [557, 340] on div "Please prioritize this WO due to COE. Side gate has fallen. Please re-attach to…" at bounding box center [543, 328] width 340 height 46
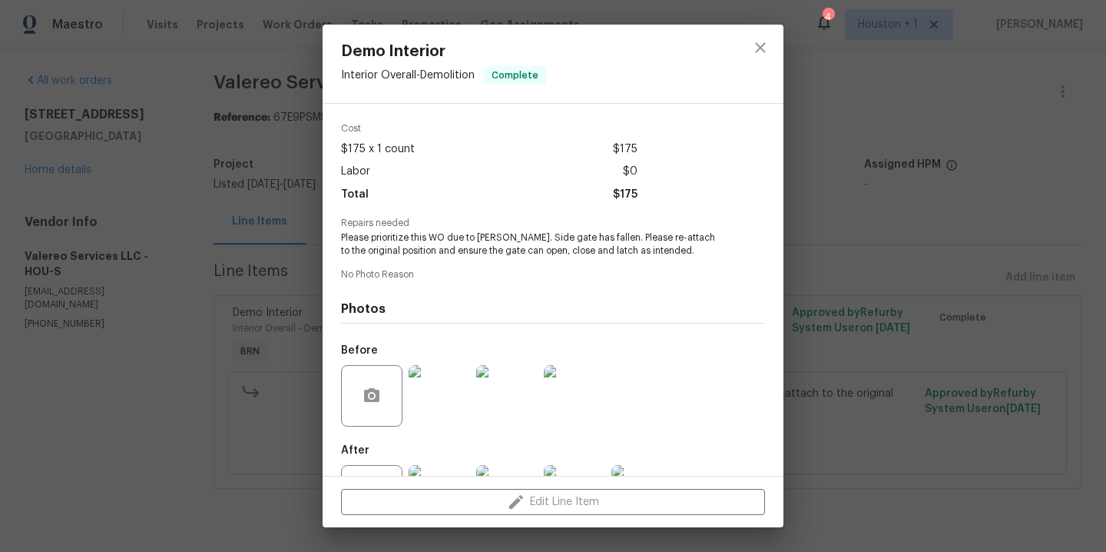
scroll to position [118, 0]
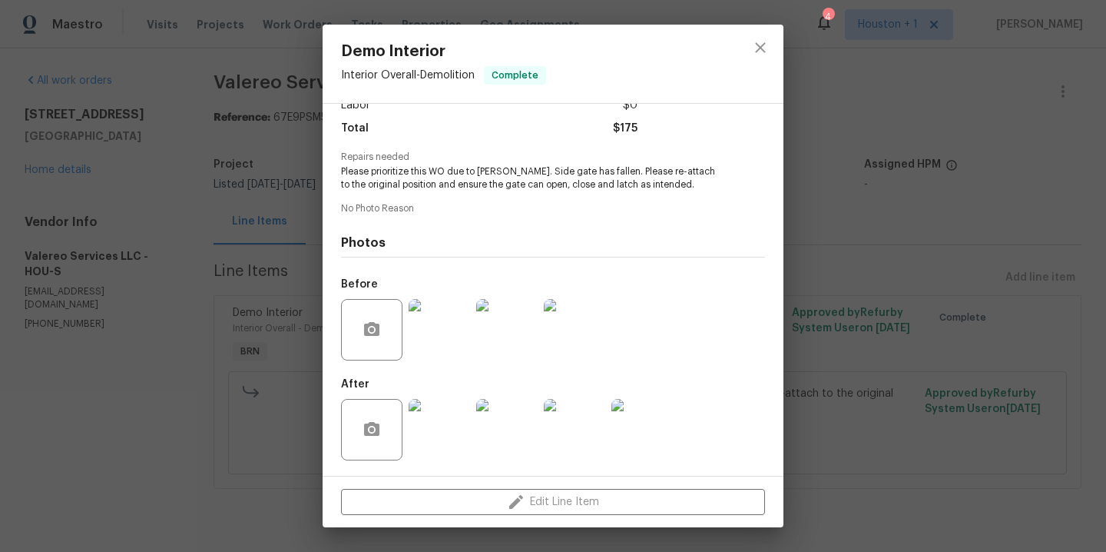
click at [417, 337] on img at bounding box center [439, 329] width 61 height 61
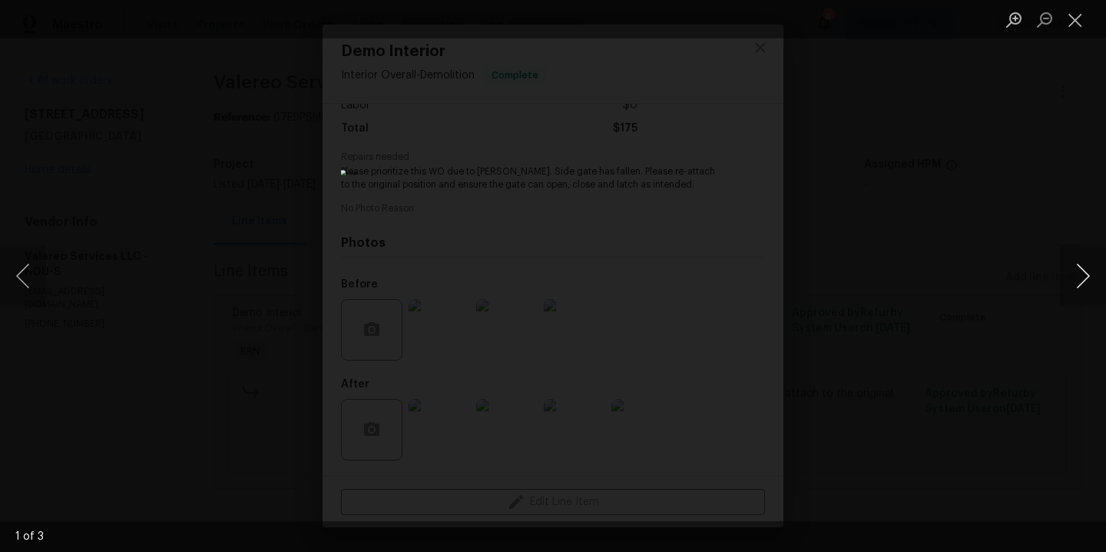
click at [1097, 273] on button "Next image" at bounding box center [1083, 275] width 46 height 61
click at [1090, 272] on button "Next image" at bounding box center [1083, 275] width 46 height 61
click at [1008, 135] on div "Lightbox" at bounding box center [553, 276] width 1106 height 552
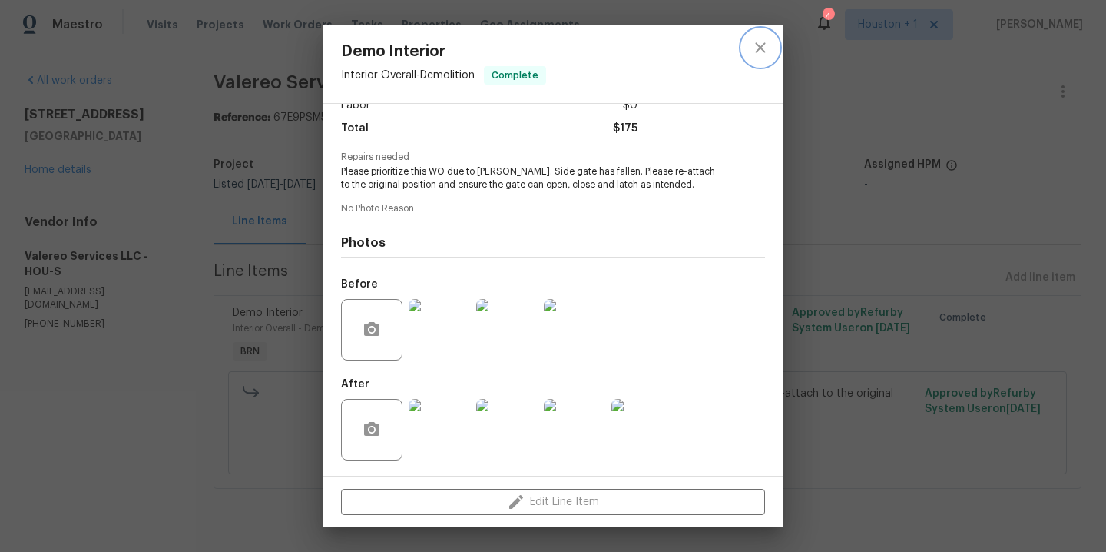
click at [766, 47] on icon "close" at bounding box center [760, 47] width 18 height 18
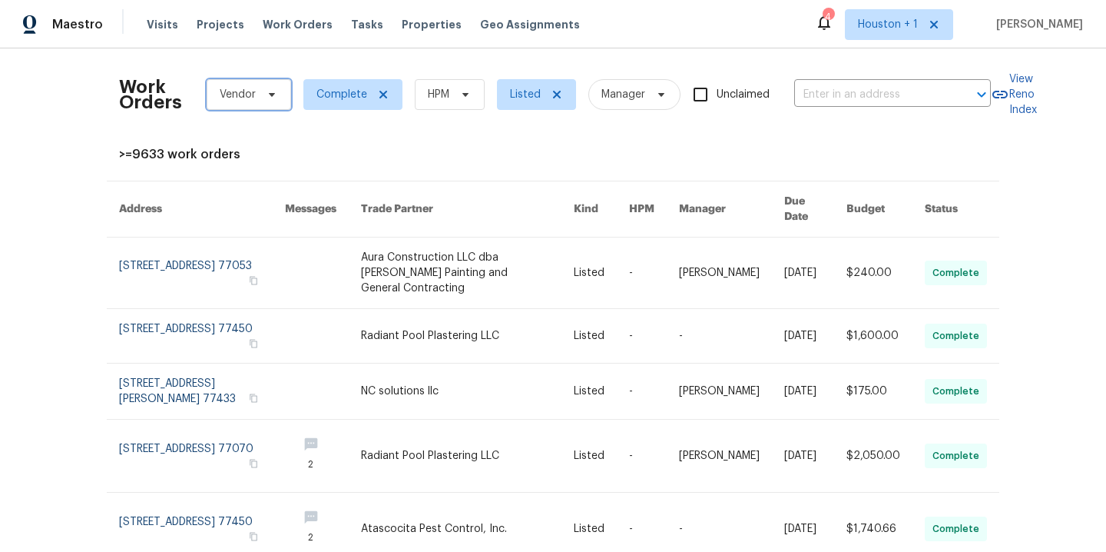
click at [234, 92] on span "Vendor" at bounding box center [238, 94] width 36 height 15
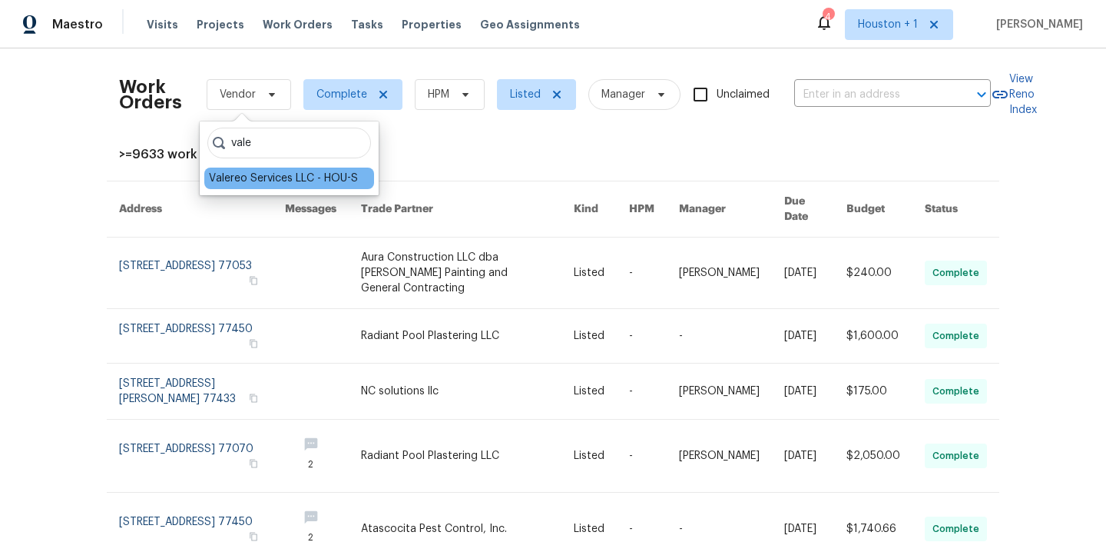
type input "vale"
click at [296, 176] on div "Valereo Services LLC - HOU-S" at bounding box center [283, 178] width 149 height 15
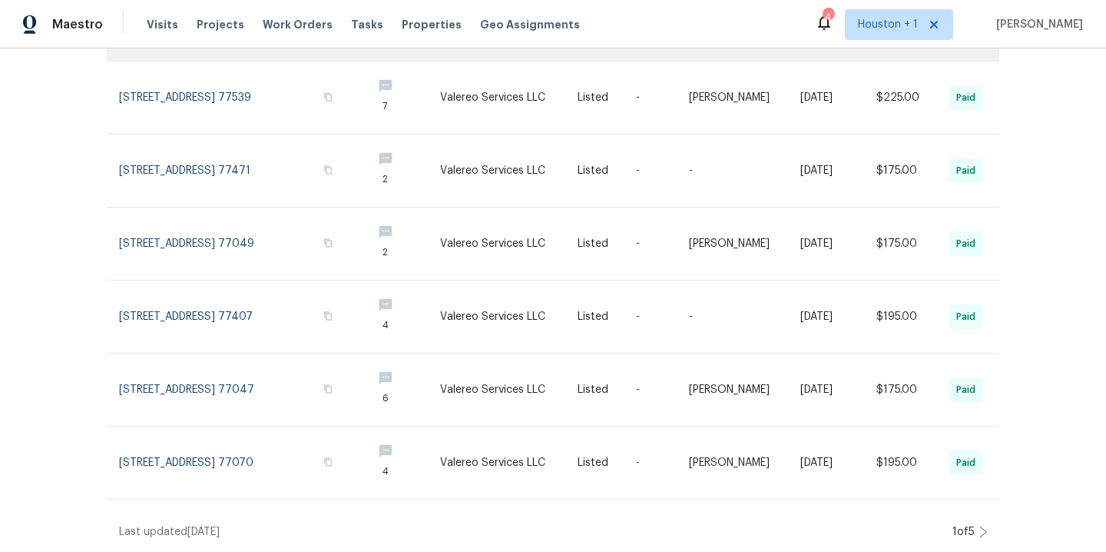
scroll to position [460, 0]
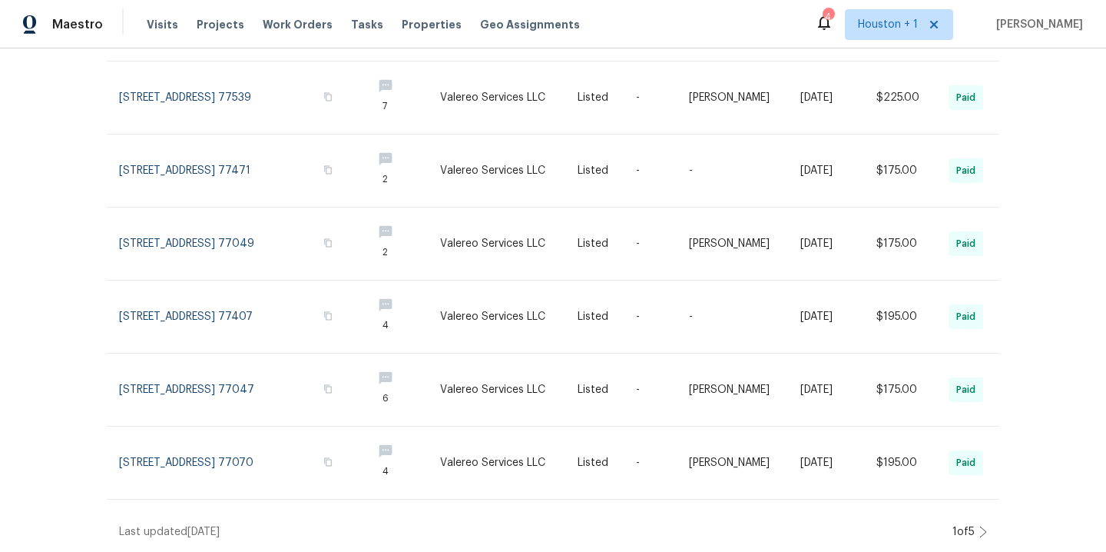
click at [980, 526] on icon at bounding box center [984, 532] width 8 height 12
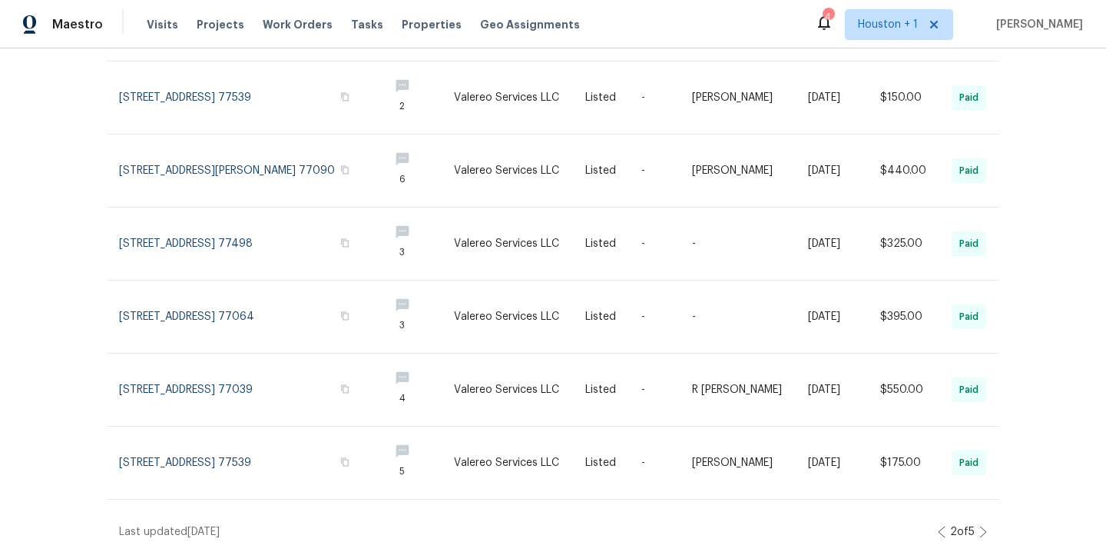
click at [980, 526] on icon at bounding box center [984, 532] width 8 height 12
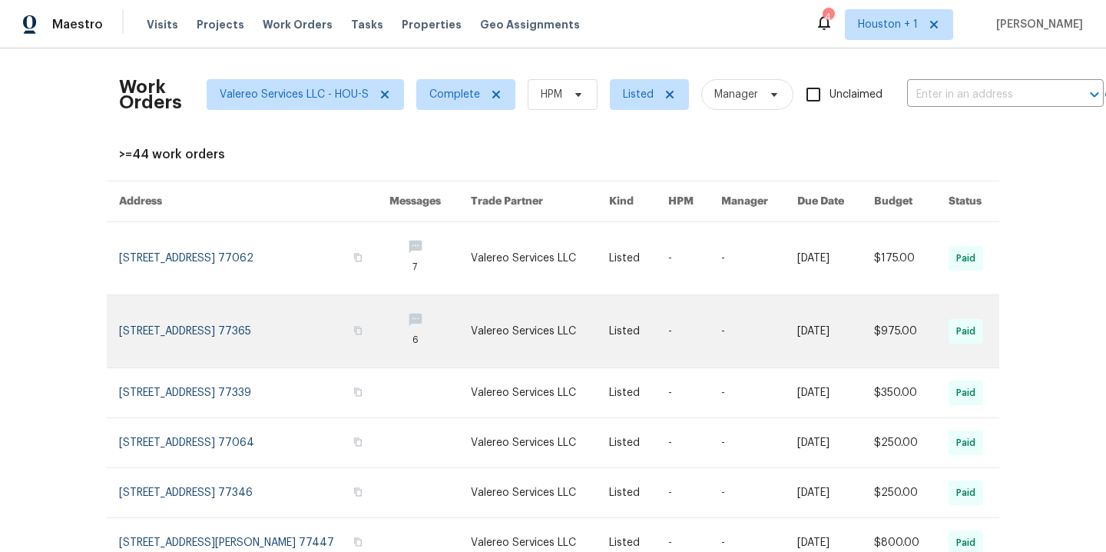
click at [504, 331] on link at bounding box center [540, 331] width 138 height 72
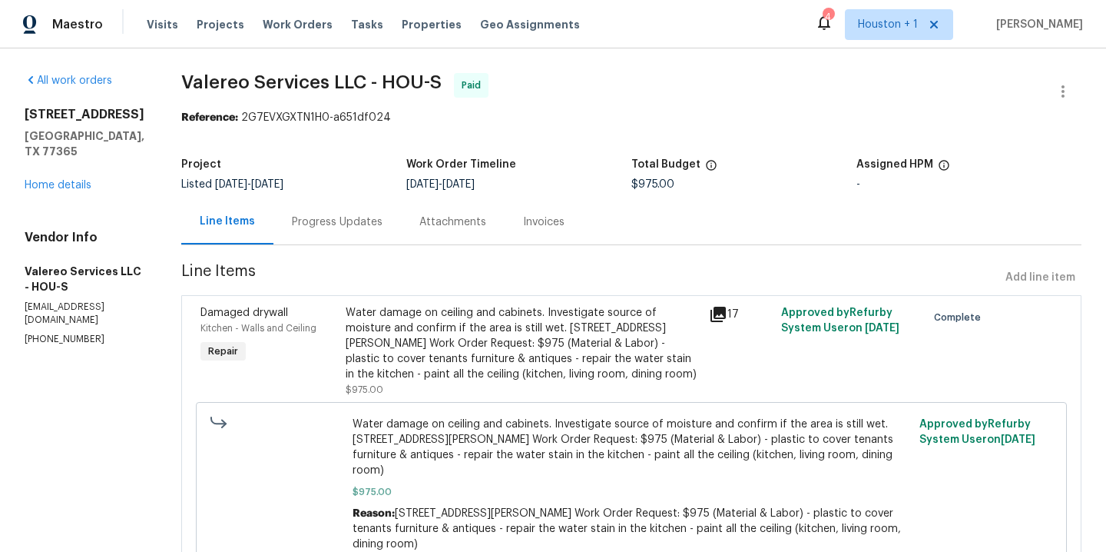
click at [430, 345] on div "Water damage on ceiling and cabinets. Investigate source of moisture and confir…" at bounding box center [523, 343] width 354 height 77
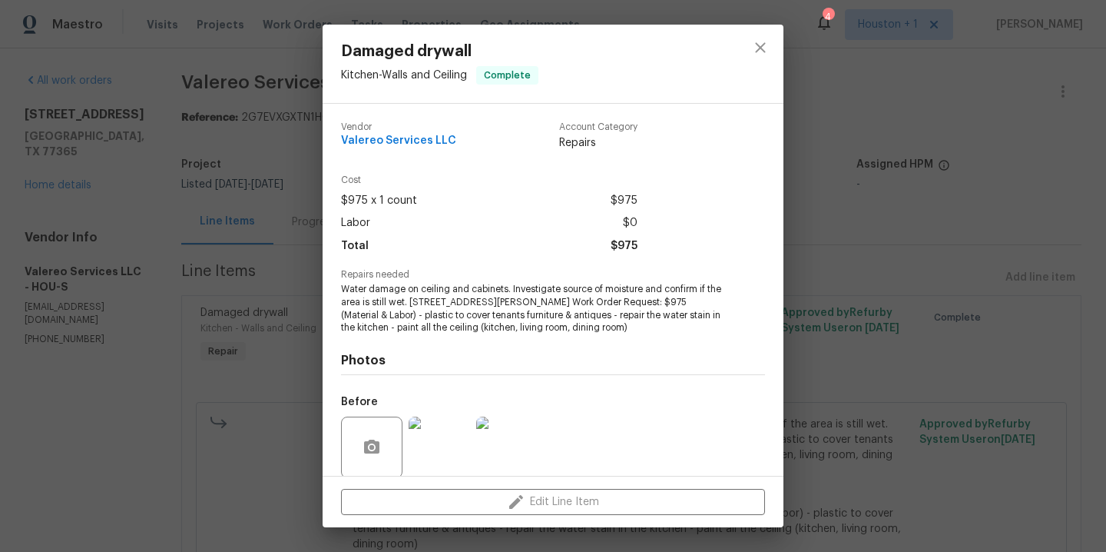
scroll to position [118, 0]
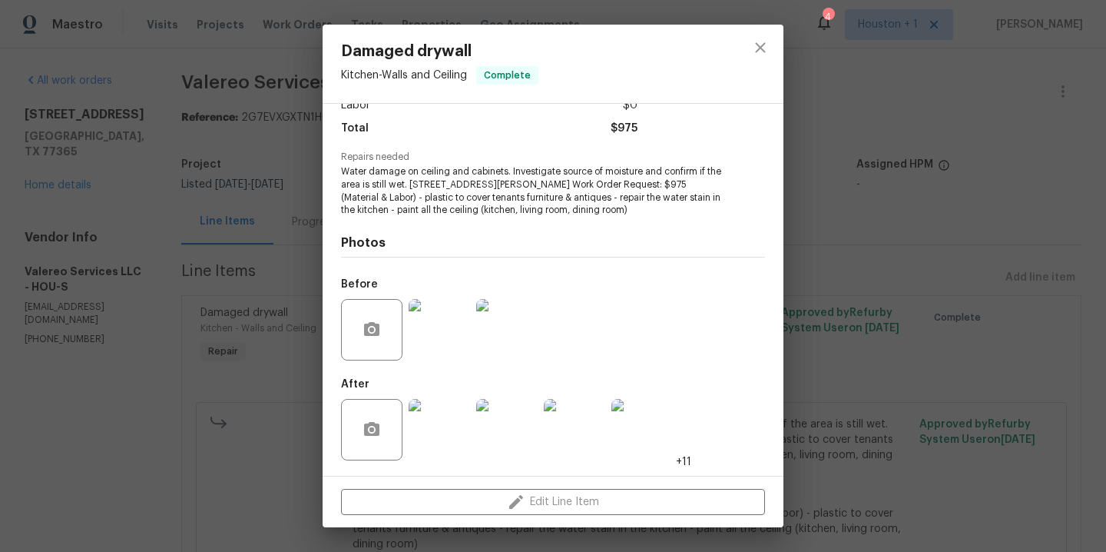
click at [425, 340] on img at bounding box center [439, 329] width 61 height 61
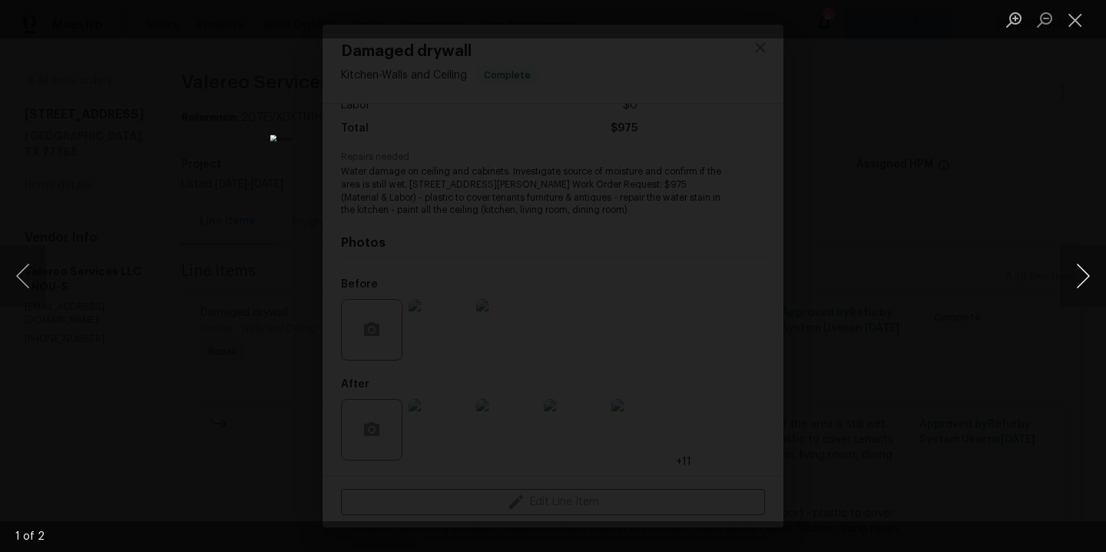
click at [1080, 272] on button "Next image" at bounding box center [1083, 275] width 46 height 61
click at [945, 236] on div "Lightbox" at bounding box center [553, 276] width 1106 height 552
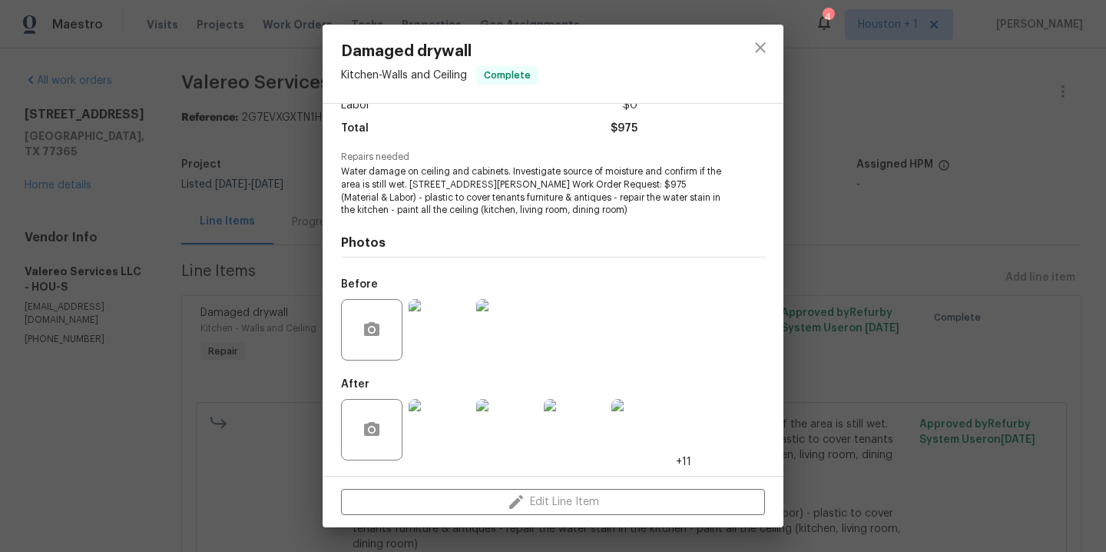
click at [436, 437] on img at bounding box center [439, 429] width 61 height 61
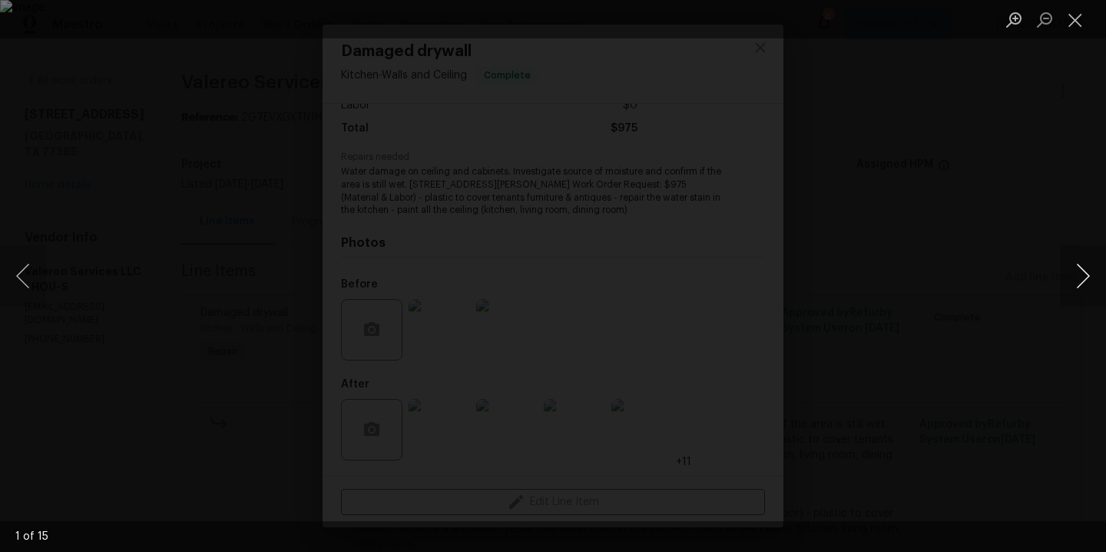
click at [1084, 281] on button "Next image" at bounding box center [1083, 275] width 46 height 61
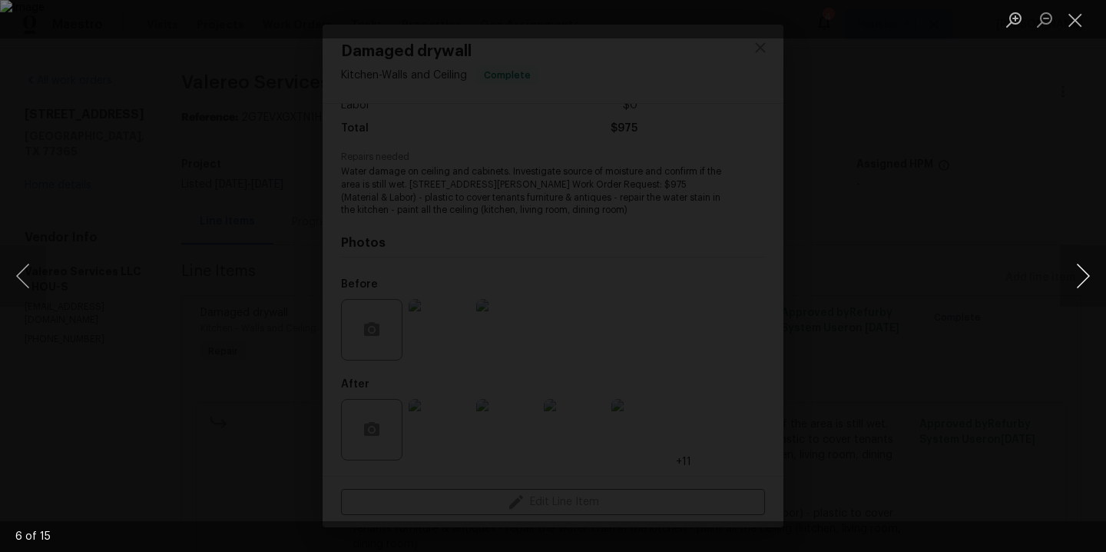
click at [1084, 281] on button "Next image" at bounding box center [1083, 275] width 46 height 61
click at [1025, 182] on div "Lightbox" at bounding box center [553, 276] width 1106 height 552
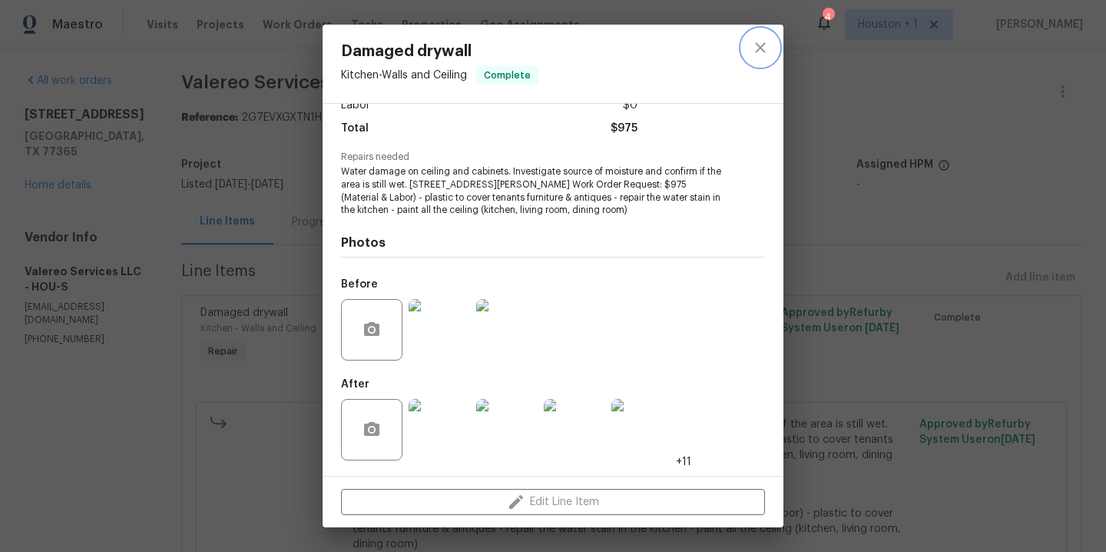
click at [748, 48] on button "close" at bounding box center [760, 47] width 37 height 37
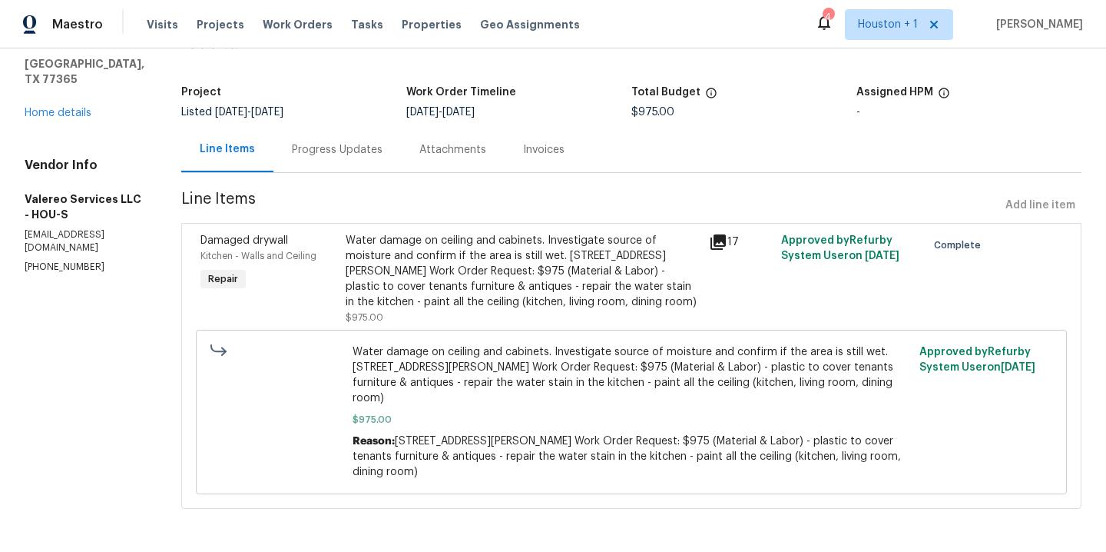
scroll to position [85, 0]
click at [545, 257] on div "Water damage on ceiling and cabinets. Investigate source of moisture and confir…" at bounding box center [523, 271] width 354 height 77
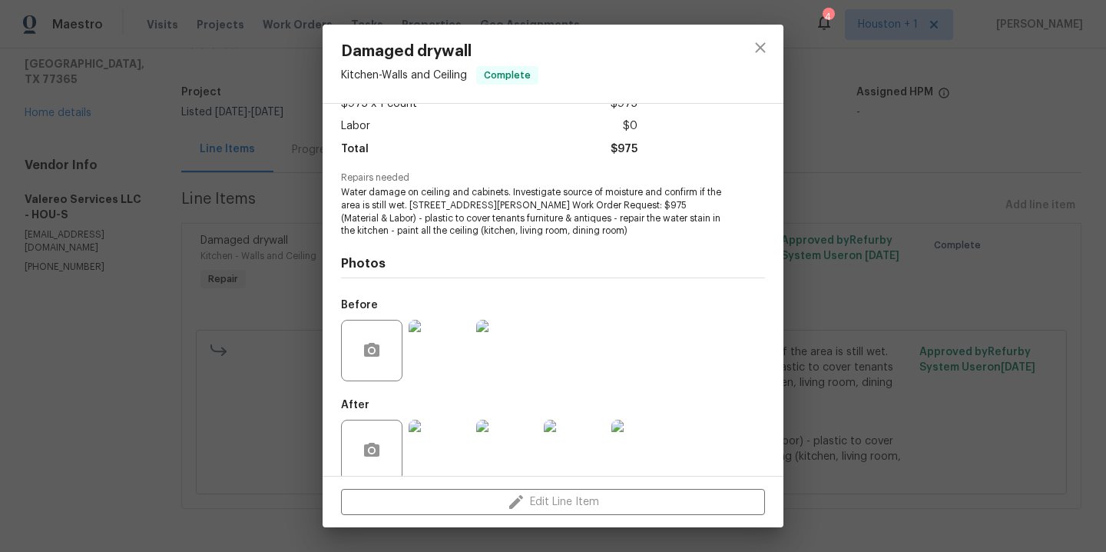
scroll to position [118, 0]
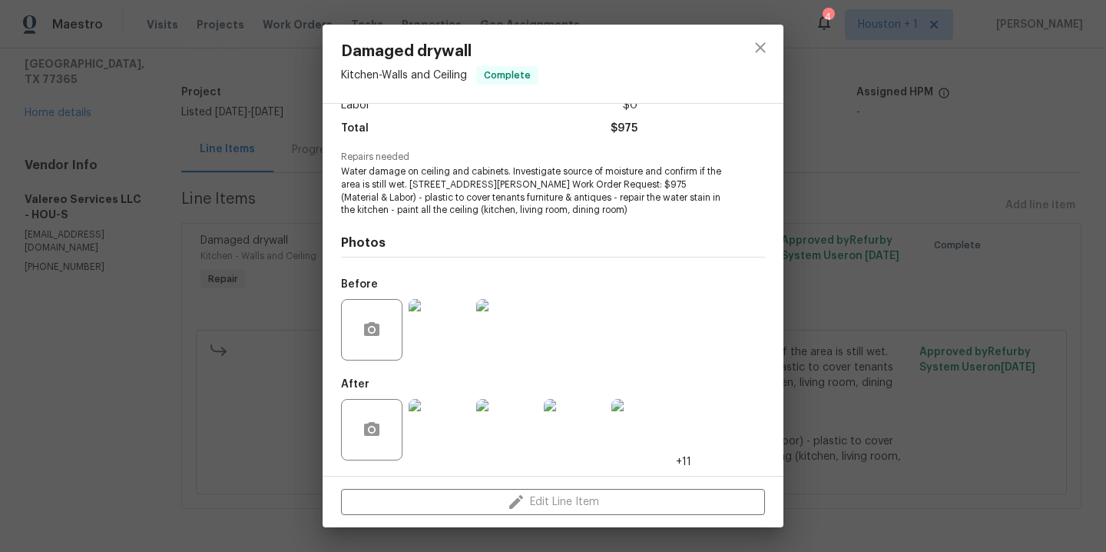
click at [458, 413] on img at bounding box center [439, 429] width 61 height 61
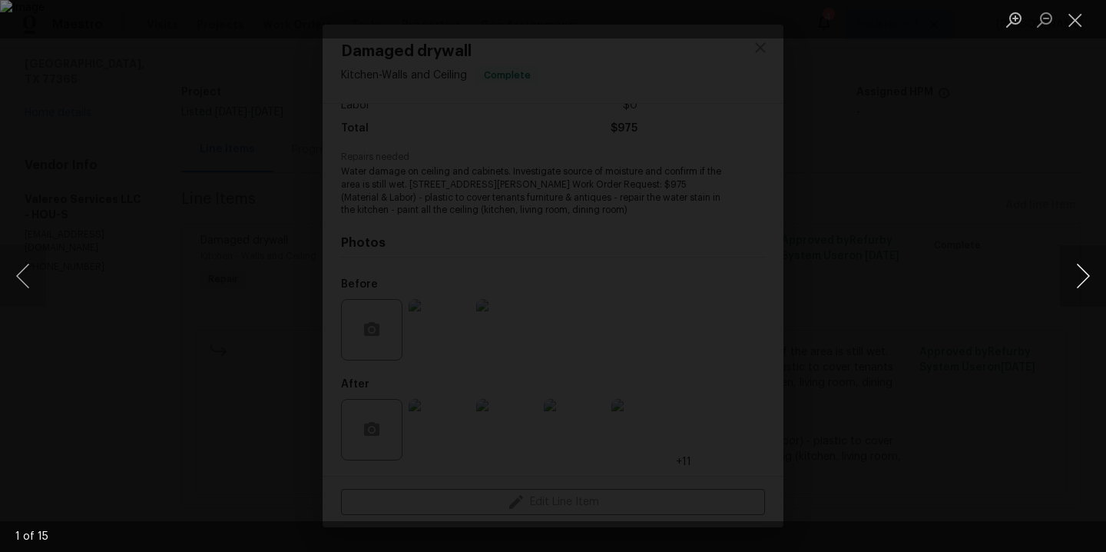
click at [1078, 277] on button "Next image" at bounding box center [1083, 275] width 46 height 61
click at [996, 149] on div "Lightbox" at bounding box center [553, 276] width 1106 height 552
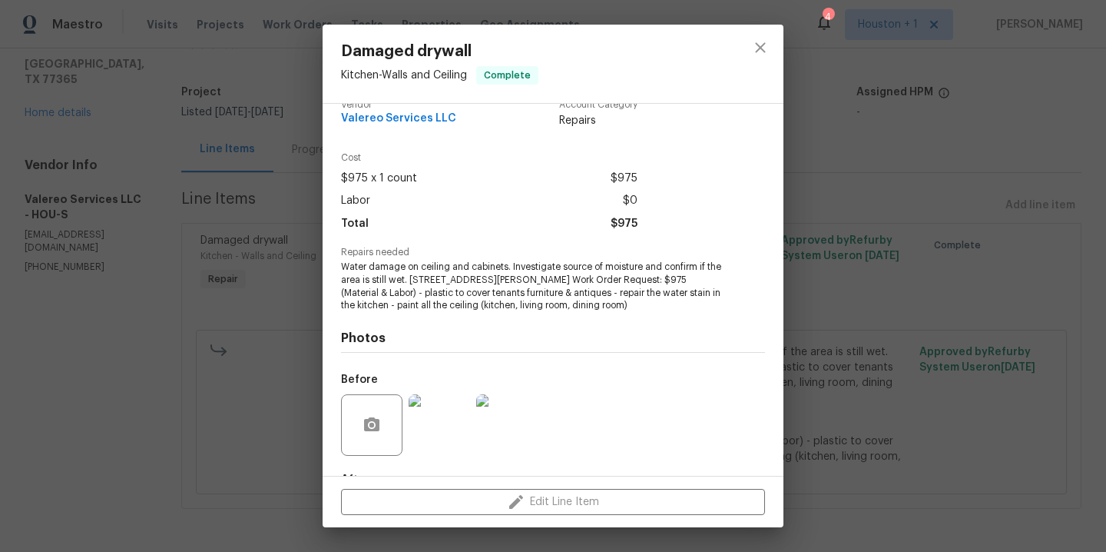
scroll to position [0, 0]
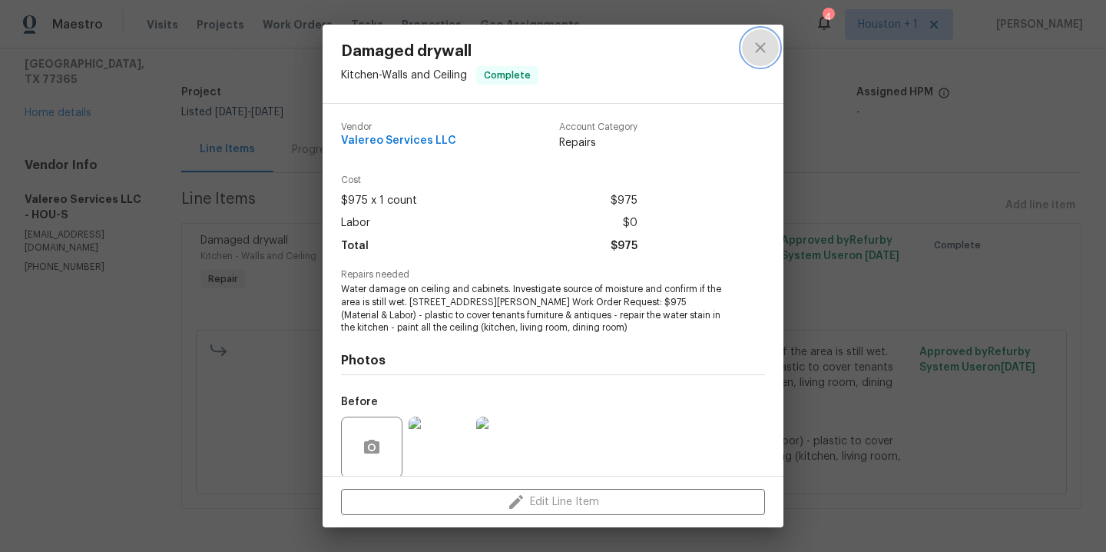
click at [762, 51] on icon "close" at bounding box center [760, 47] width 18 height 18
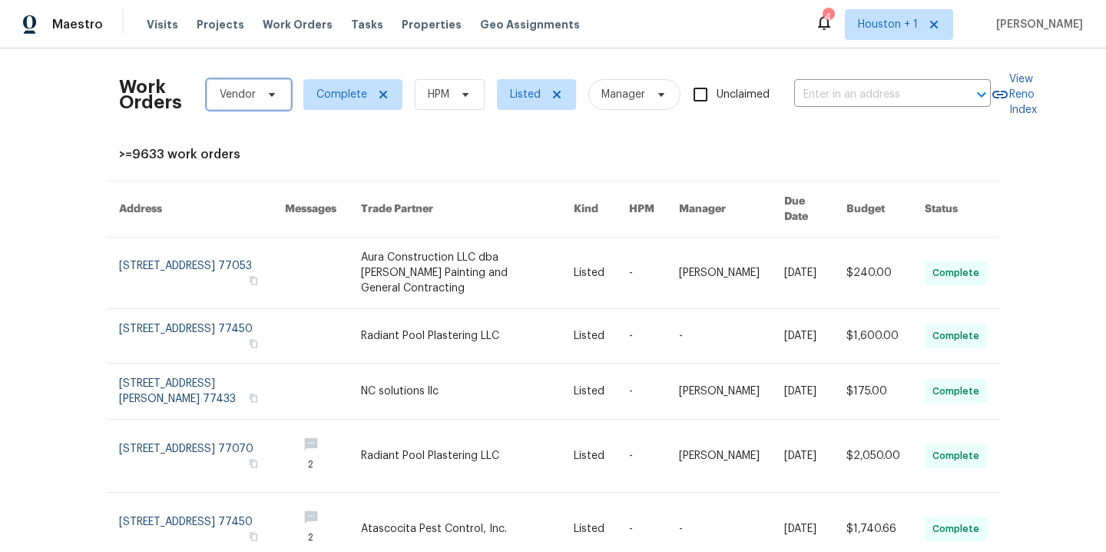
click at [259, 85] on span "Vendor" at bounding box center [249, 94] width 85 height 31
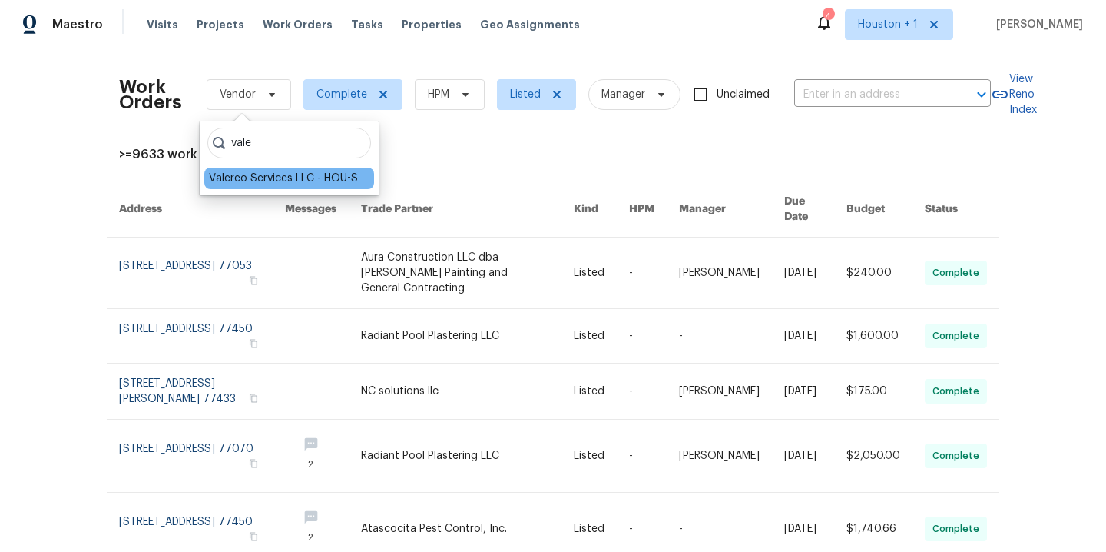
type input "vale"
click at [321, 184] on div "Valereo Services LLC - HOU-S" at bounding box center [283, 178] width 149 height 15
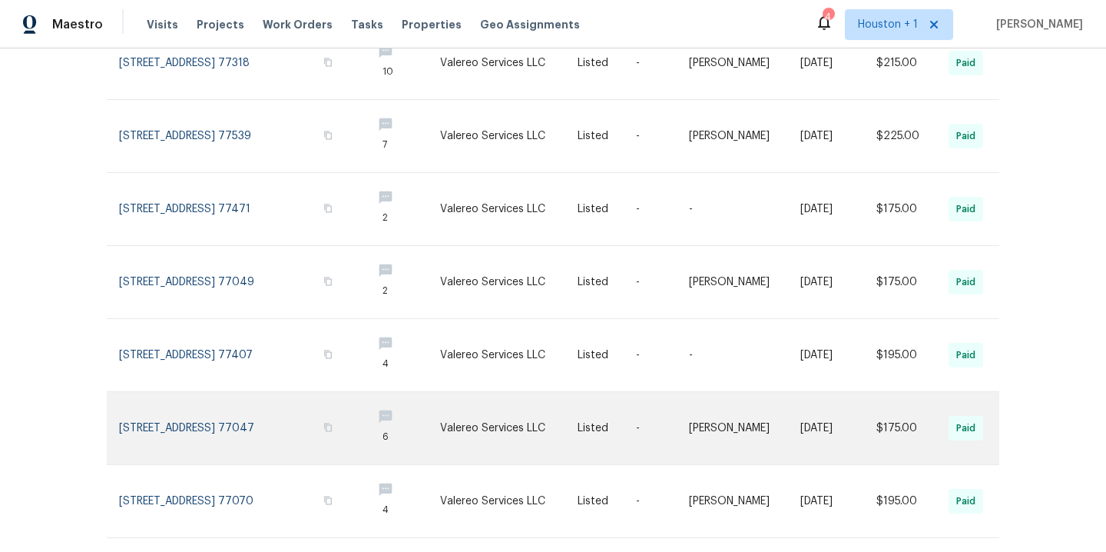
scroll to position [460, 0]
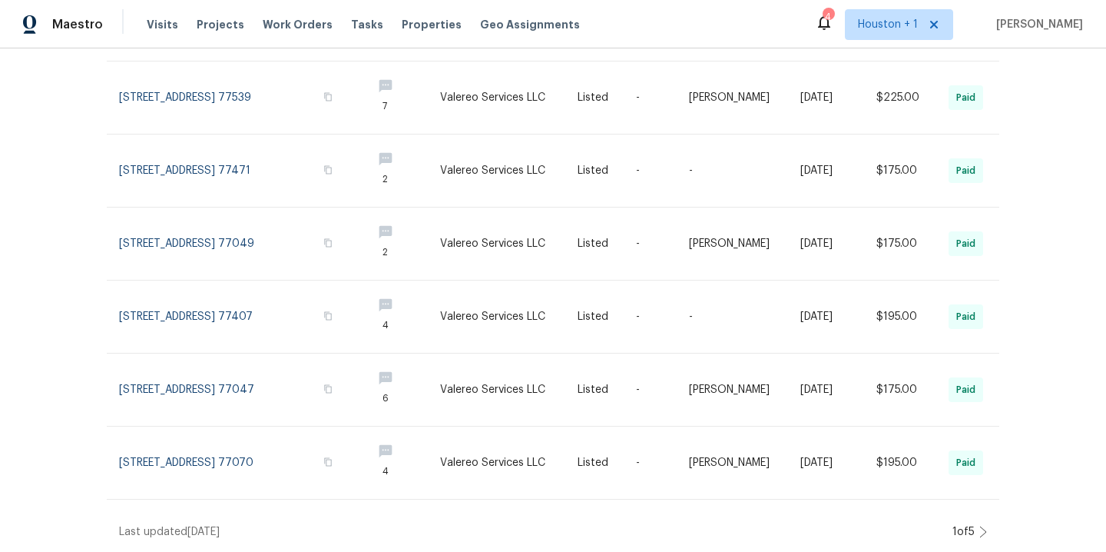
click at [980, 526] on icon at bounding box center [984, 532] width 8 height 12
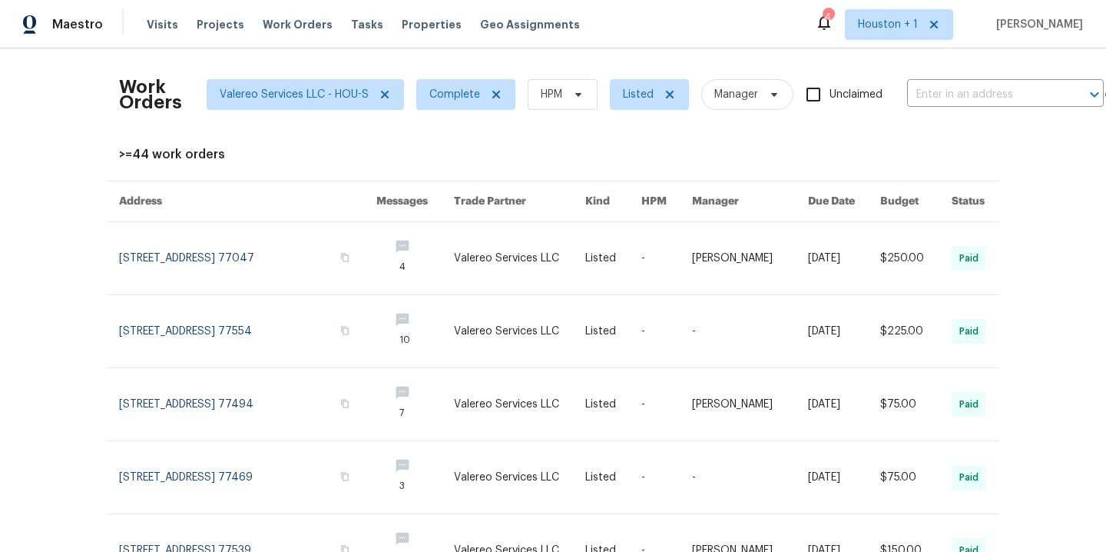
scroll to position [0, 0]
click at [380, 95] on icon at bounding box center [385, 94] width 12 height 12
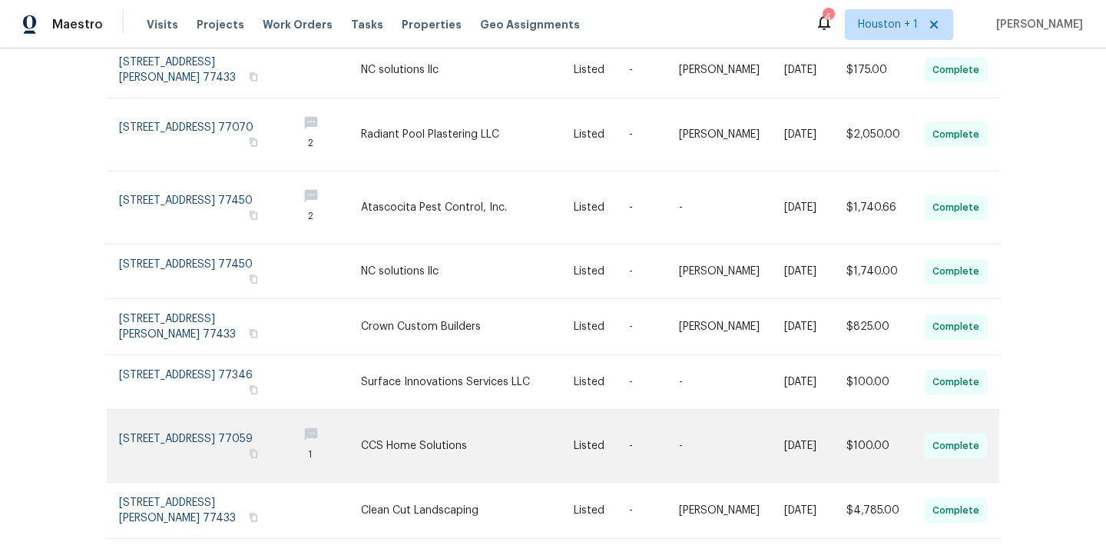
scroll to position [344, 0]
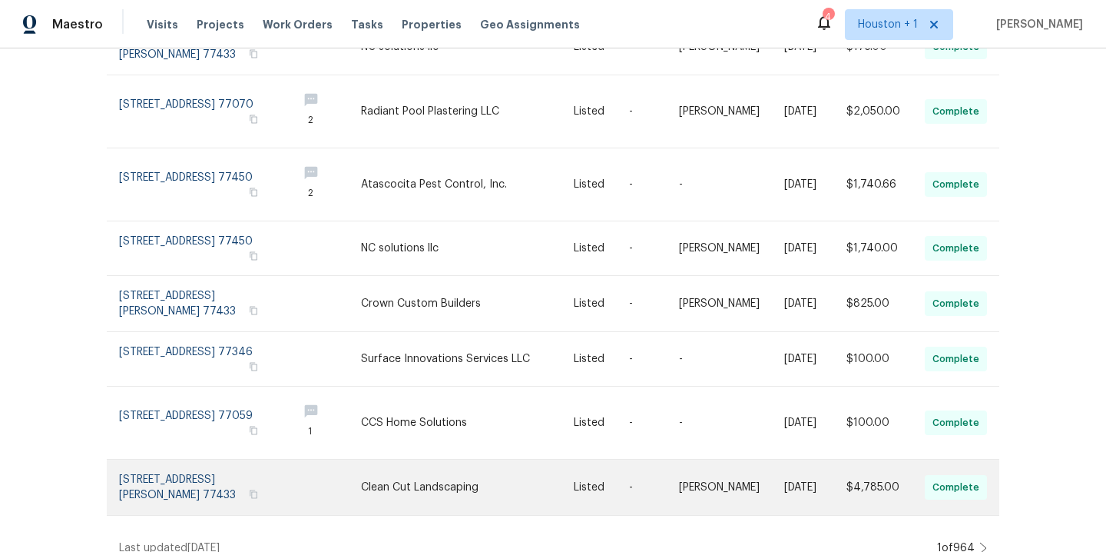
click at [488, 462] on link at bounding box center [468, 487] width 214 height 55
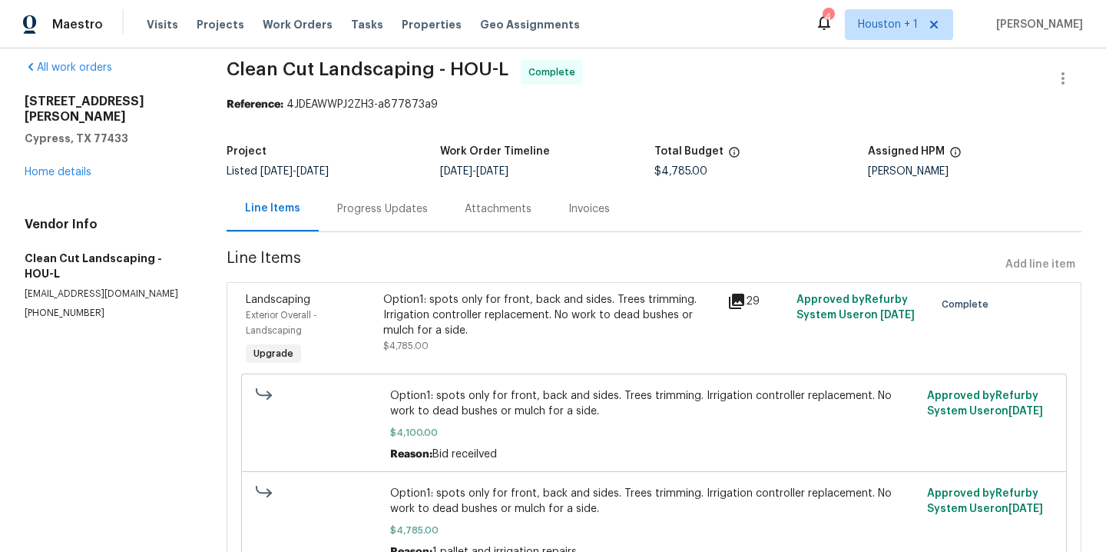
scroll to position [15, 0]
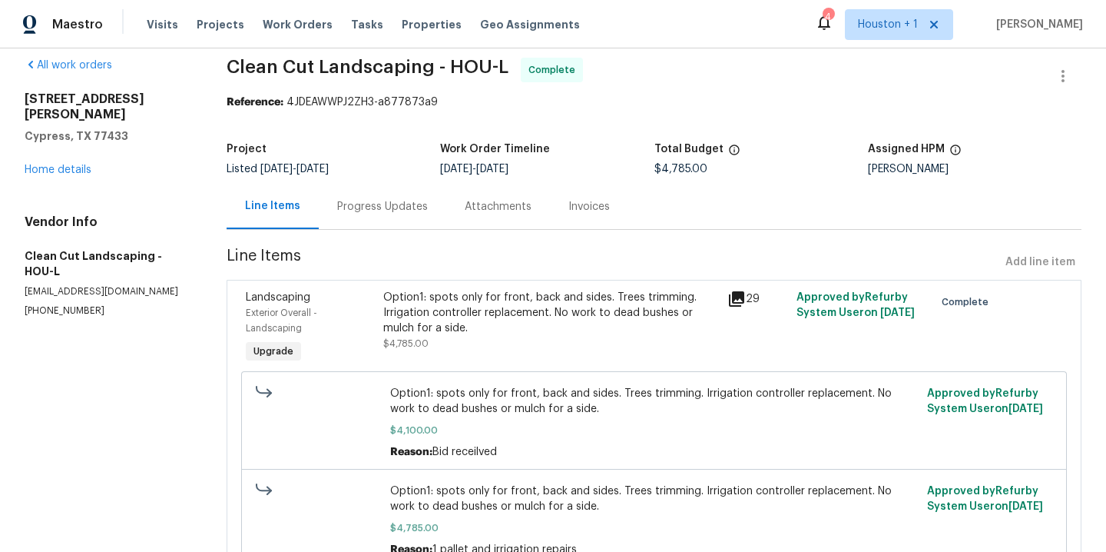
click at [496, 324] on div "Option1: spots only for front, back and sides. Trees trimming. Irrigation contr…" at bounding box center [550, 313] width 335 height 46
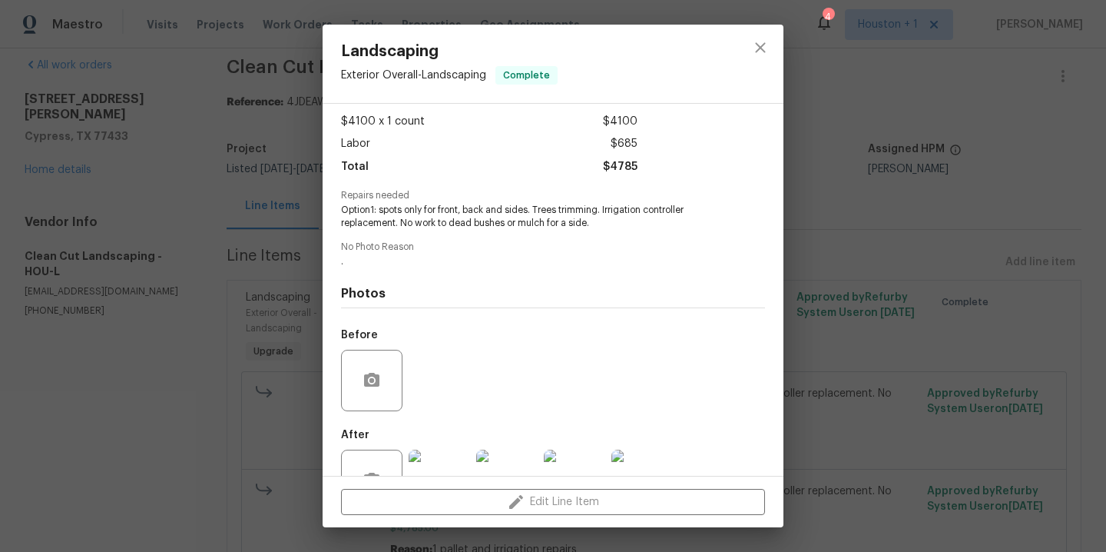
scroll to position [130, 0]
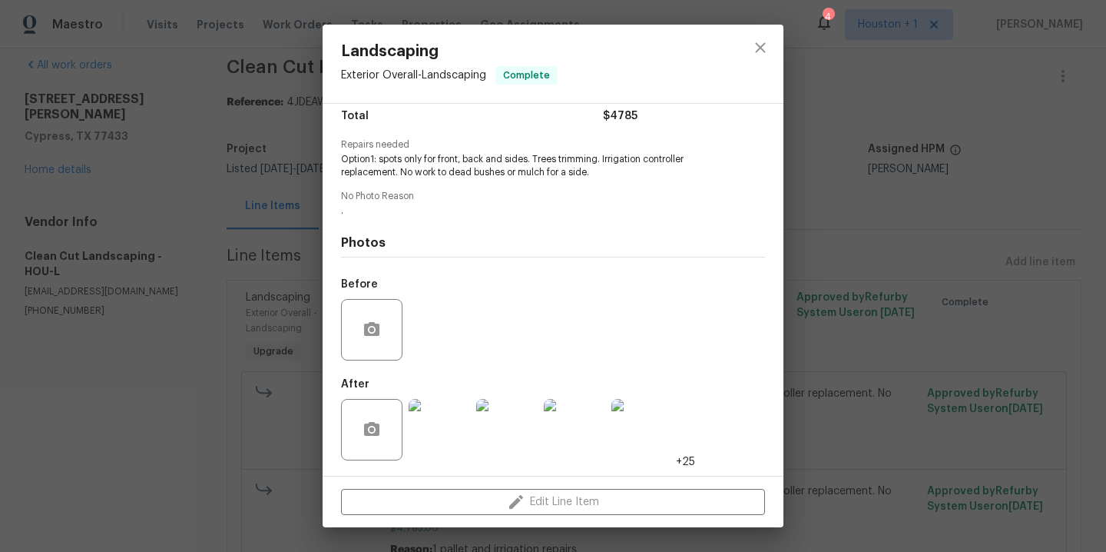
click at [423, 442] on img at bounding box center [439, 429] width 61 height 61
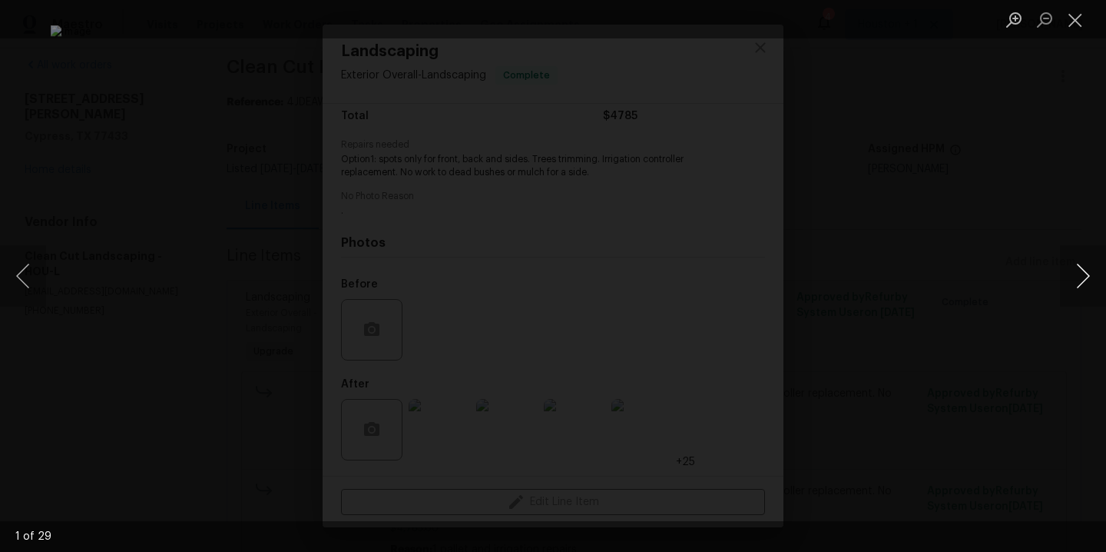
click at [1077, 274] on button "Next image" at bounding box center [1083, 275] width 46 height 61
click at [979, 180] on div "Lightbox" at bounding box center [553, 276] width 1106 height 552
click at [1073, 28] on button "Close lightbox" at bounding box center [1075, 19] width 31 height 27
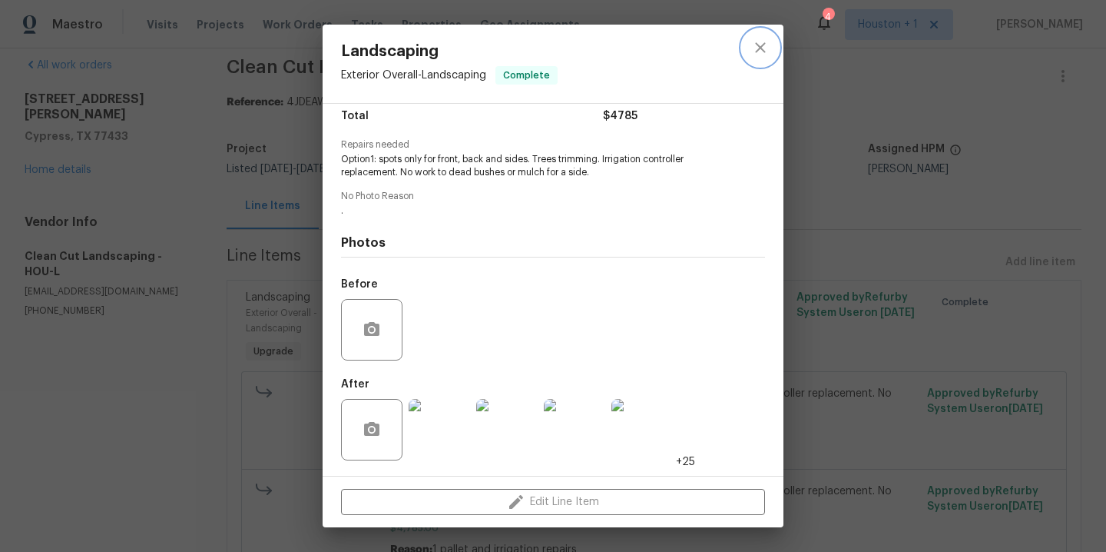
click at [762, 46] on icon "close" at bounding box center [760, 47] width 10 height 10
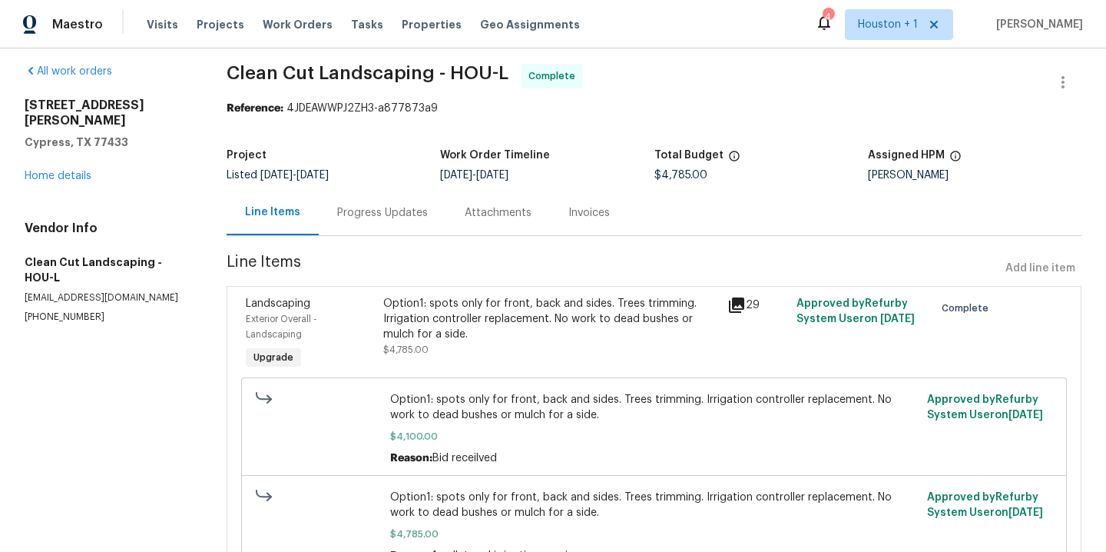
scroll to position [0, 0]
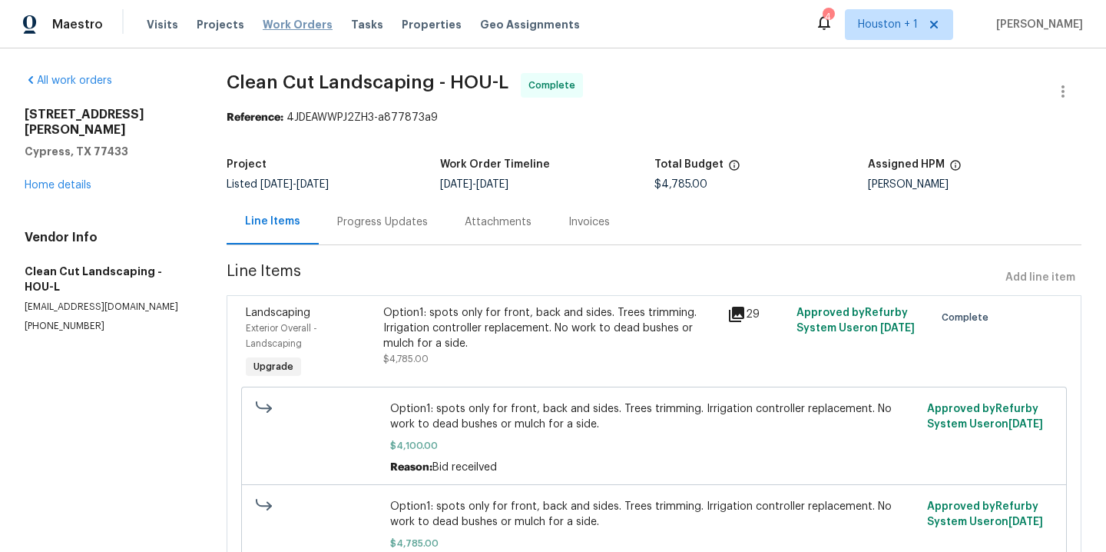
click at [299, 28] on span "Work Orders" at bounding box center [298, 24] width 70 height 15
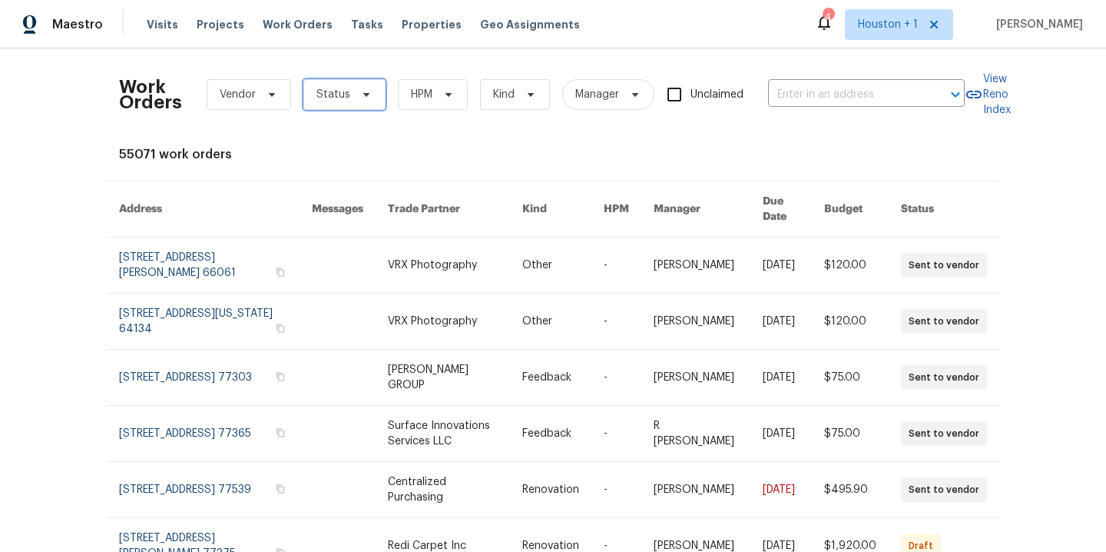
click at [321, 91] on span "Status" at bounding box center [334, 94] width 34 height 15
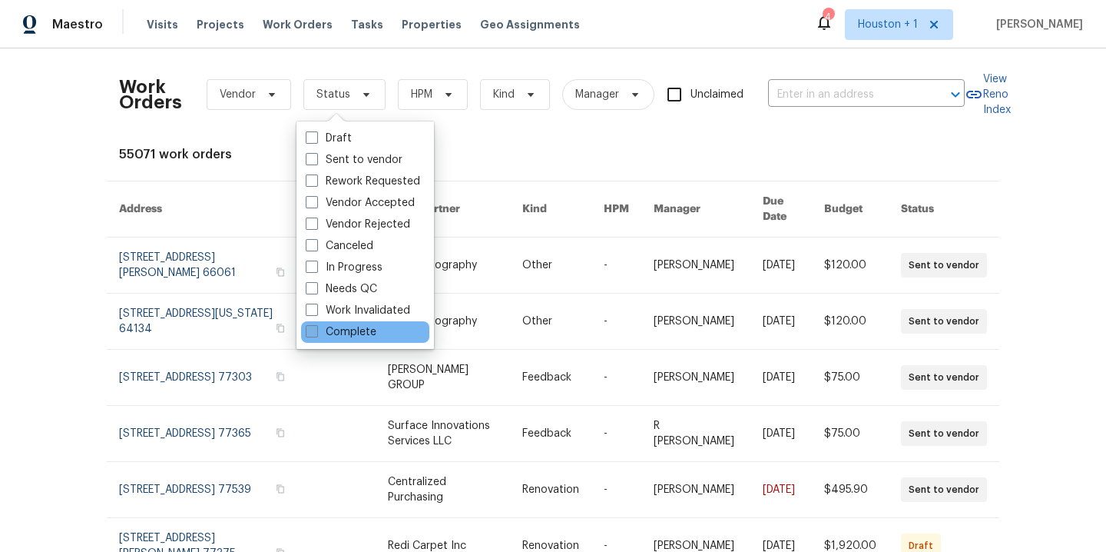
click at [336, 331] on label "Complete" at bounding box center [341, 331] width 71 height 15
click at [316, 331] on input "Complete" at bounding box center [311, 329] width 10 height 10
checkbox input "true"
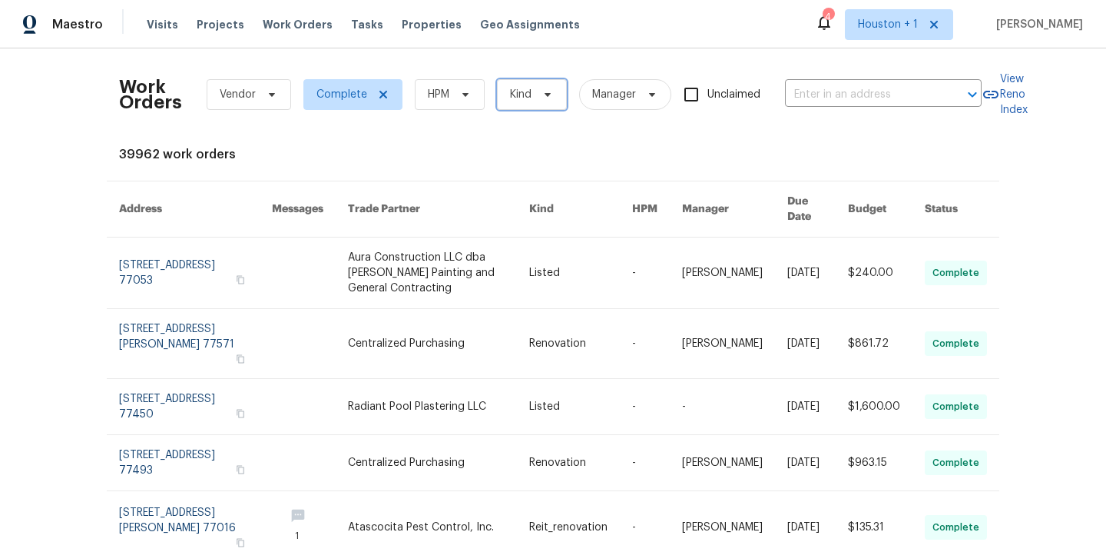
click at [527, 91] on span "Kind" at bounding box center [532, 94] width 70 height 31
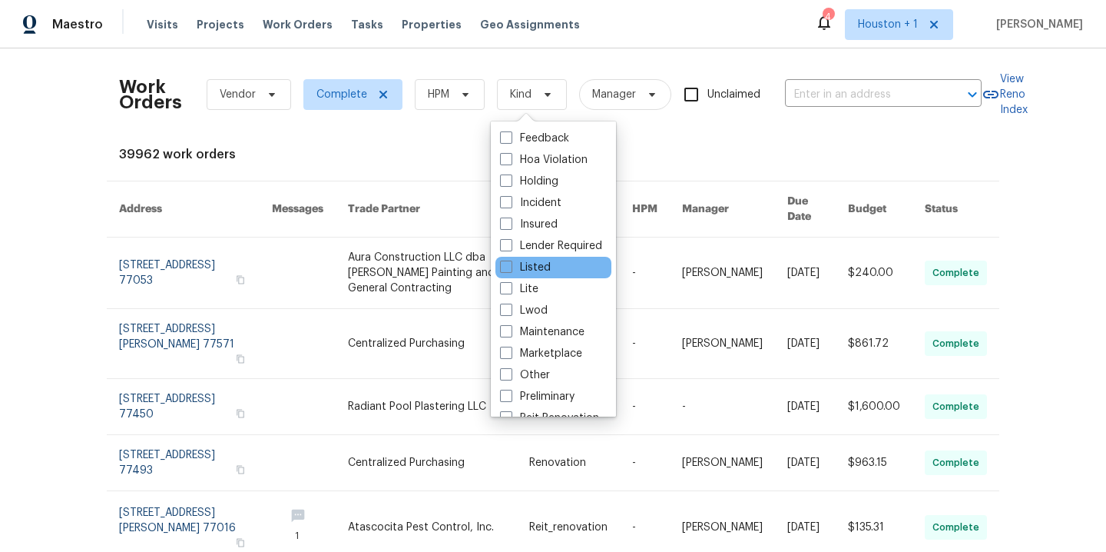
click at [560, 269] on div "Listed" at bounding box center [554, 268] width 116 height 22
click at [507, 264] on span at bounding box center [506, 266] width 12 height 12
click at [507, 264] on input "Listed" at bounding box center [505, 265] width 10 height 10
checkbox input "true"
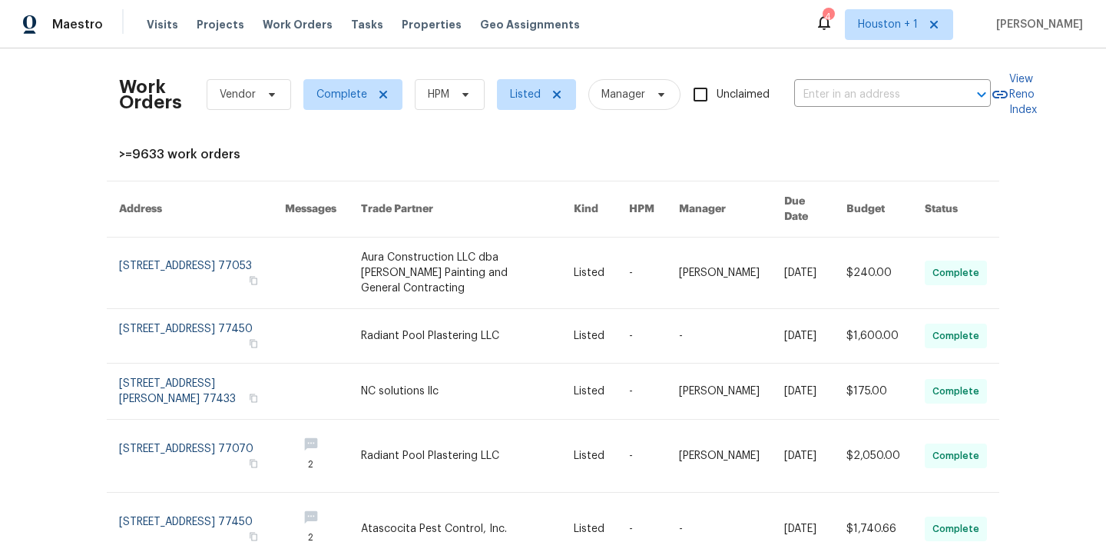
click at [763, 143] on div "Work Orders Vendor Complete HPM Listed Manager Unclaimed ​ View Reno Index >=96…" at bounding box center [553, 480] width 868 height 839
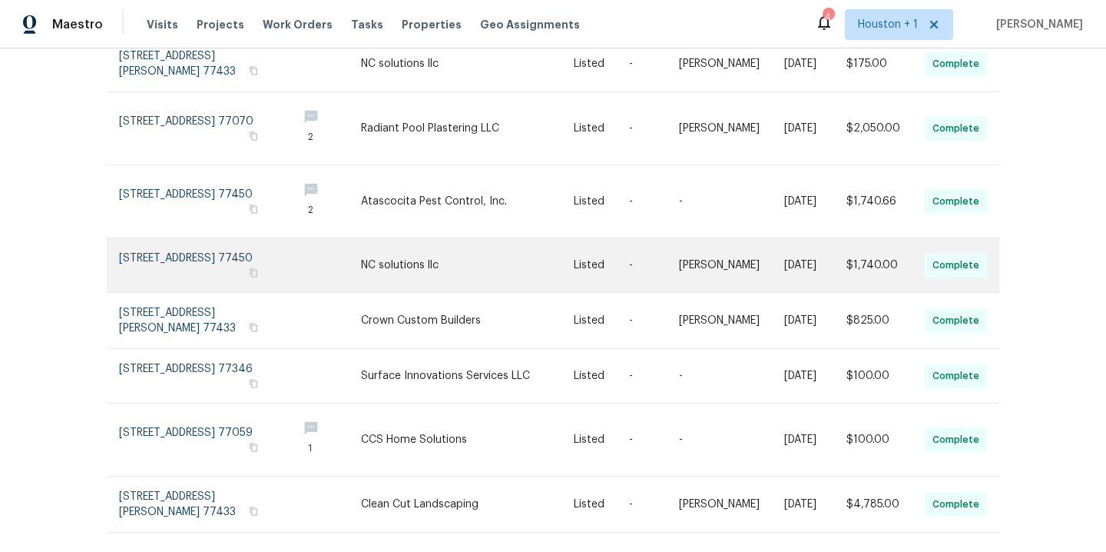
scroll to position [344, 0]
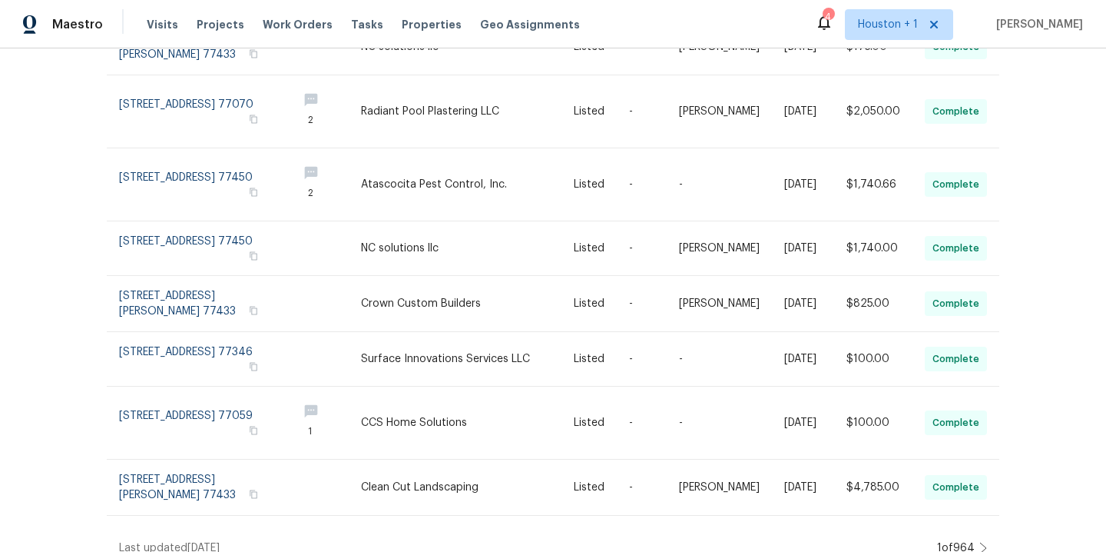
click at [980, 542] on icon at bounding box center [984, 548] width 8 height 12
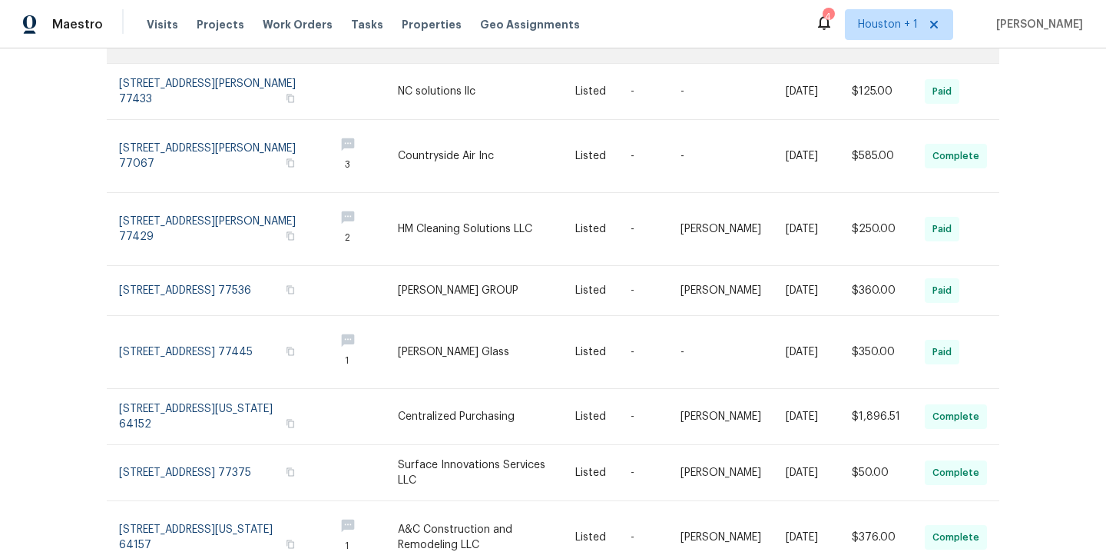
scroll to position [376, 0]
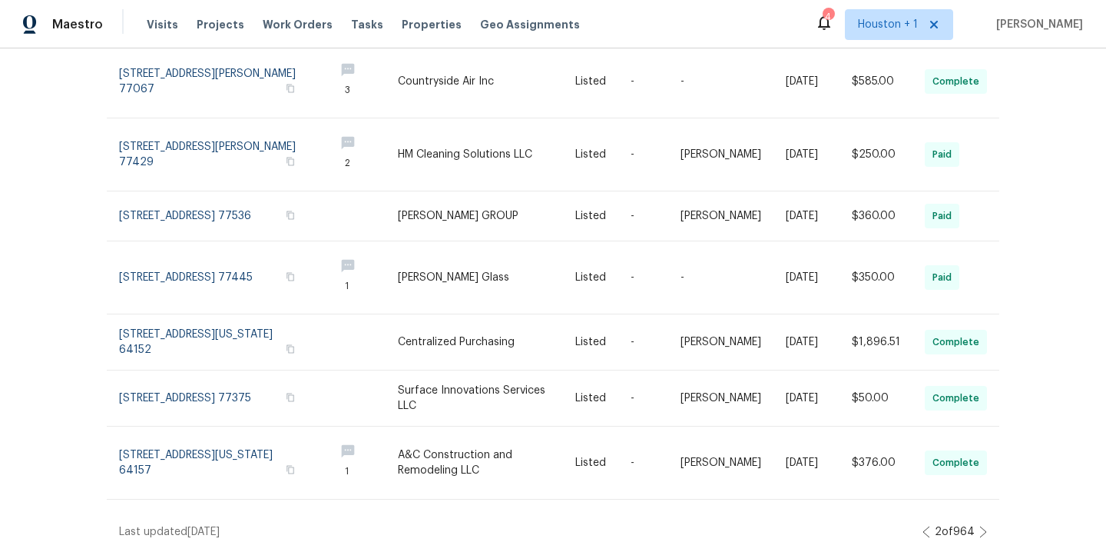
click at [980, 526] on icon at bounding box center [984, 532] width 8 height 12
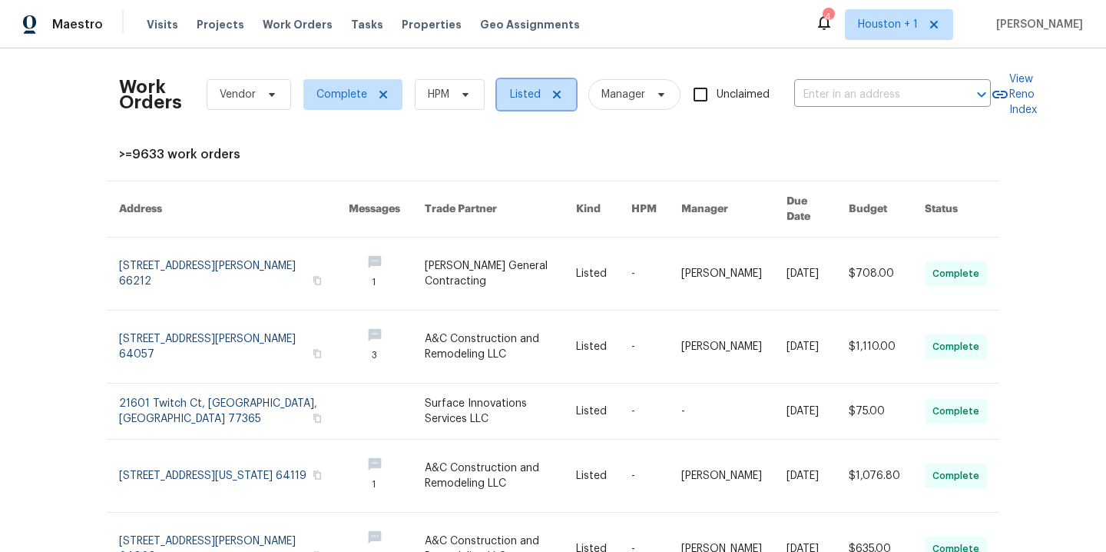
click at [553, 92] on icon at bounding box center [557, 95] width 8 height 8
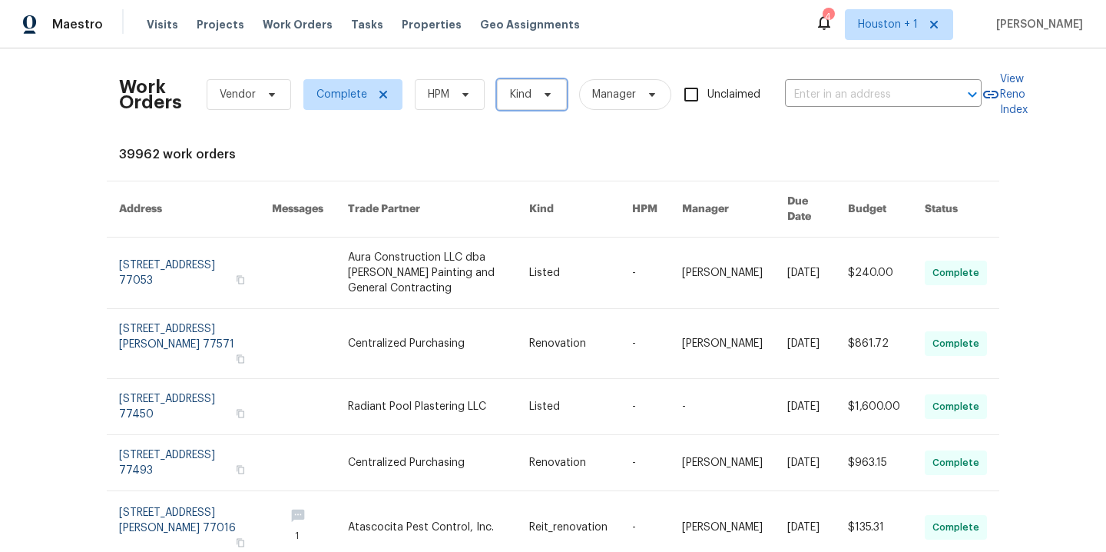
click at [549, 95] on icon at bounding box center [548, 94] width 12 height 12
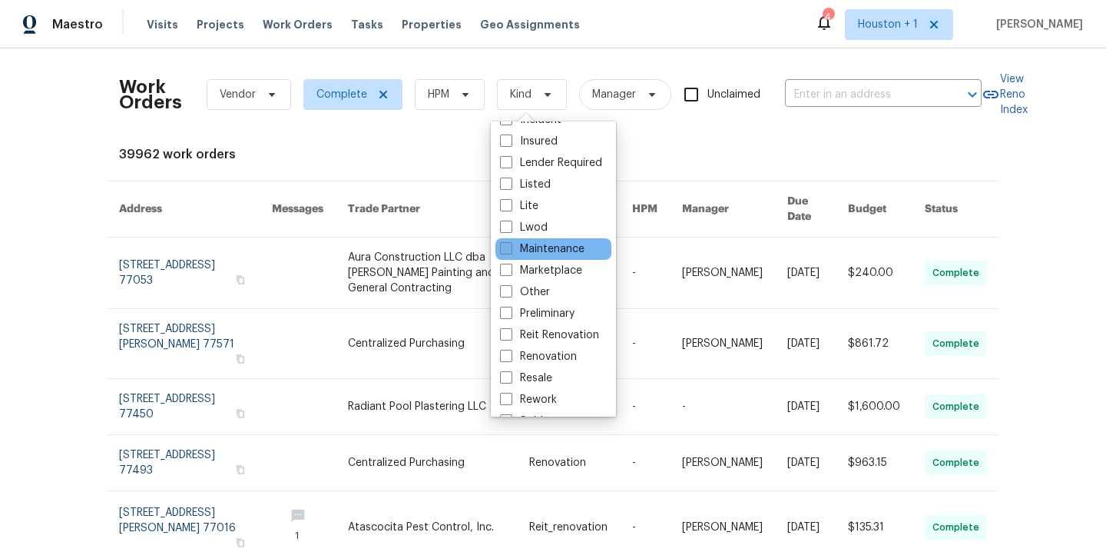
scroll to position [126, 0]
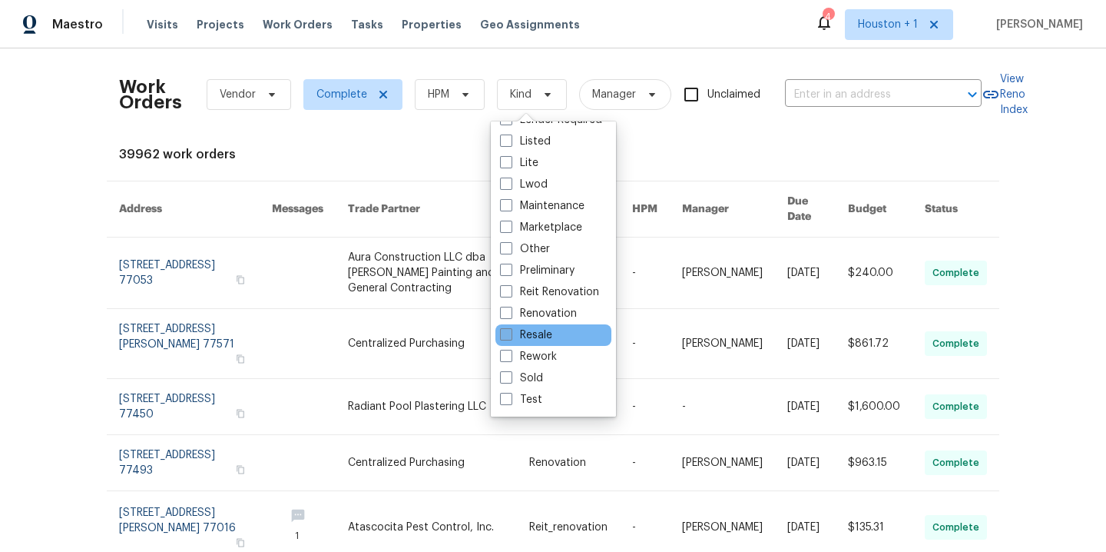
click at [535, 336] on label "Resale" at bounding box center [526, 334] width 52 height 15
click at [510, 336] on input "Resale" at bounding box center [505, 332] width 10 height 10
checkbox input "true"
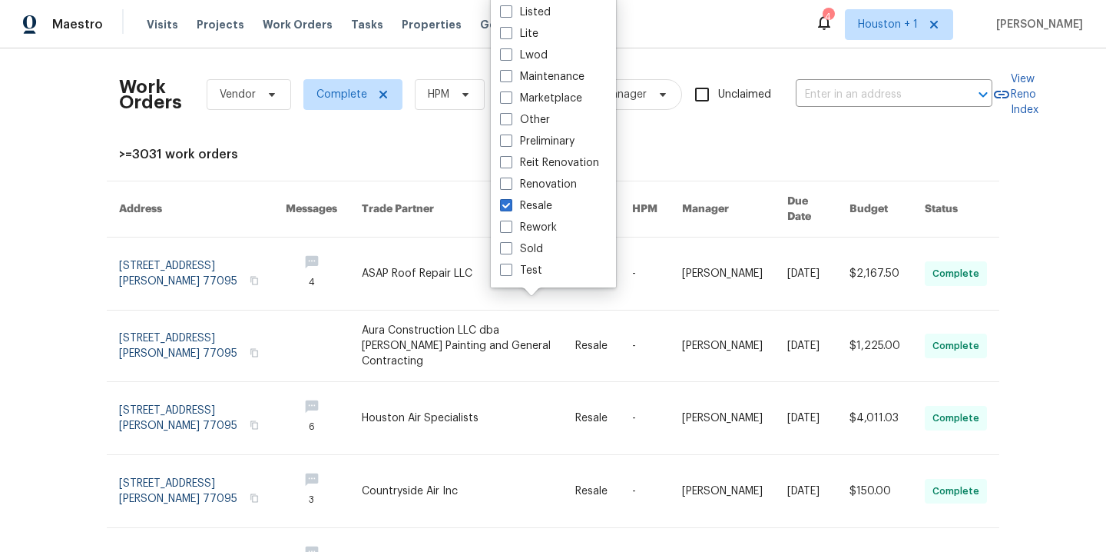
click at [18, 146] on div "Work Orders Vendor Complete HPM Resale Manager Unclaimed ​ View Reno Index >=30…" at bounding box center [553, 299] width 1106 height 503
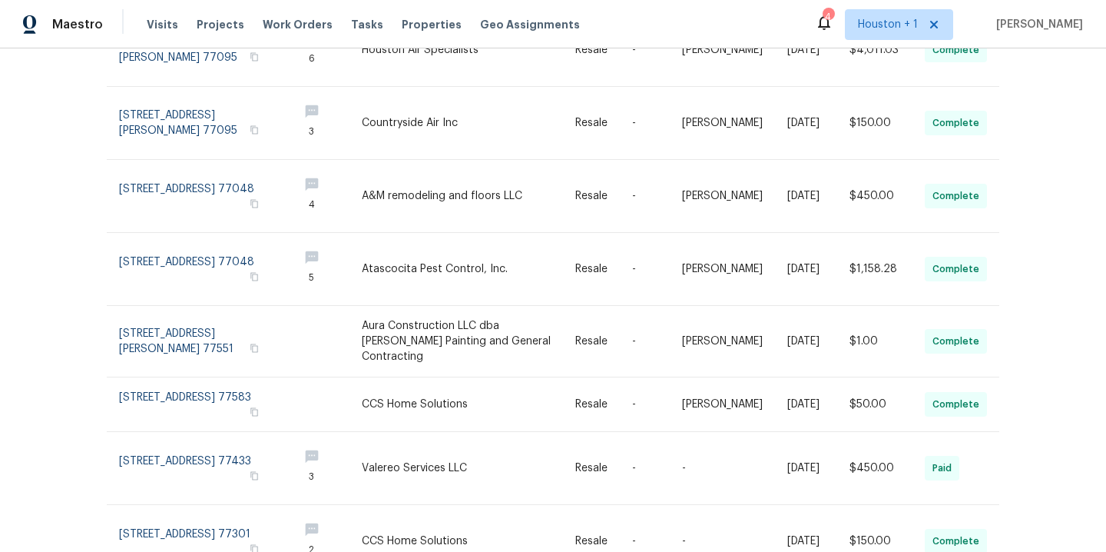
scroll to position [410, 0]
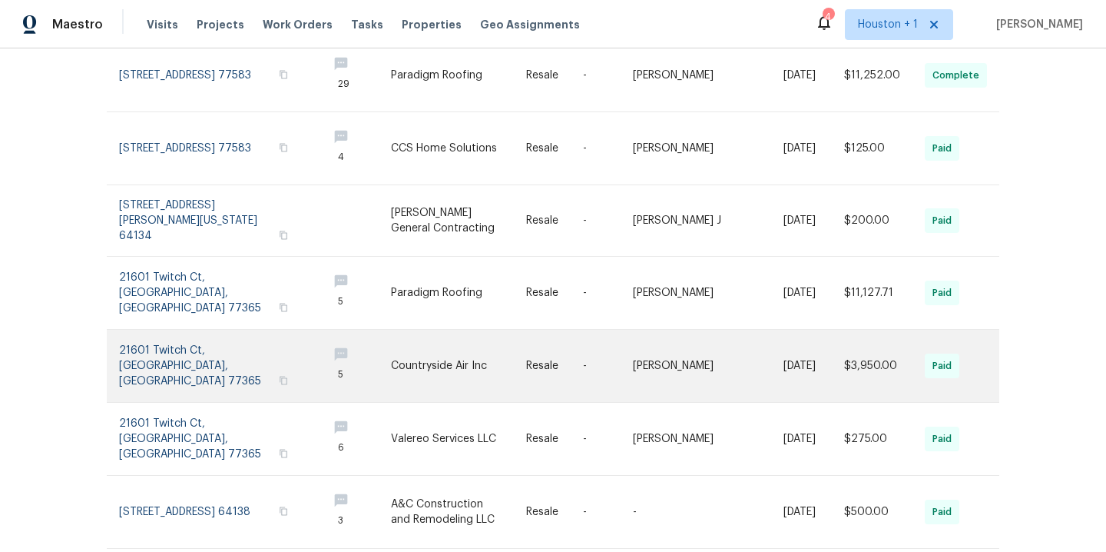
scroll to position [443, 0]
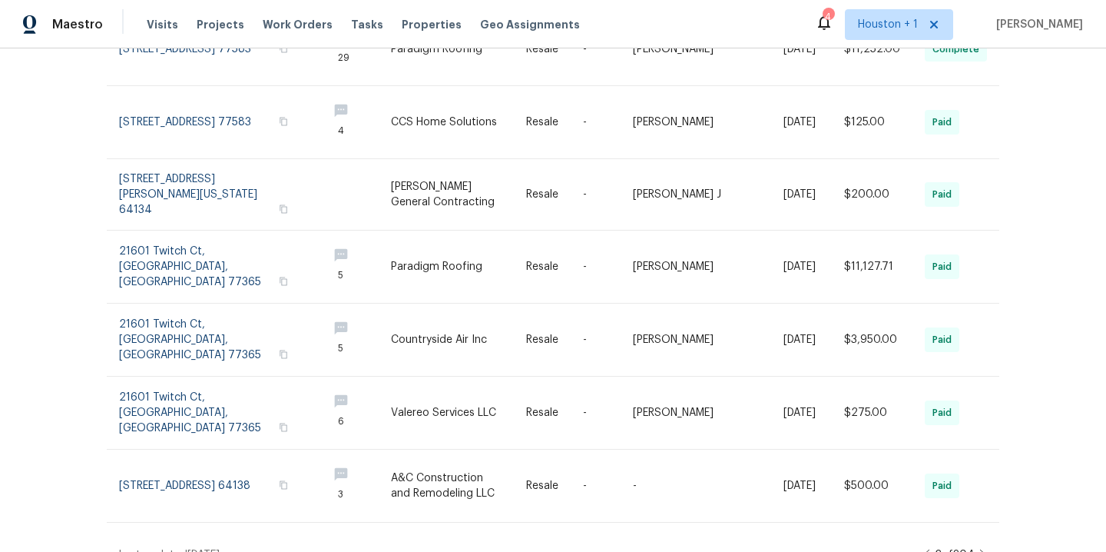
click at [980, 549] on icon at bounding box center [984, 555] width 8 height 12
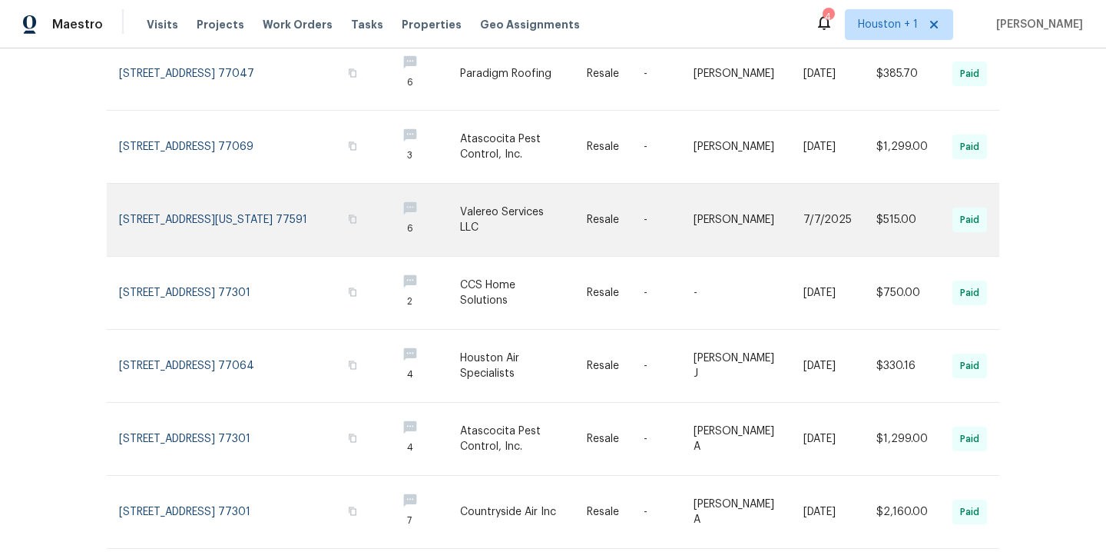
scroll to position [460, 0]
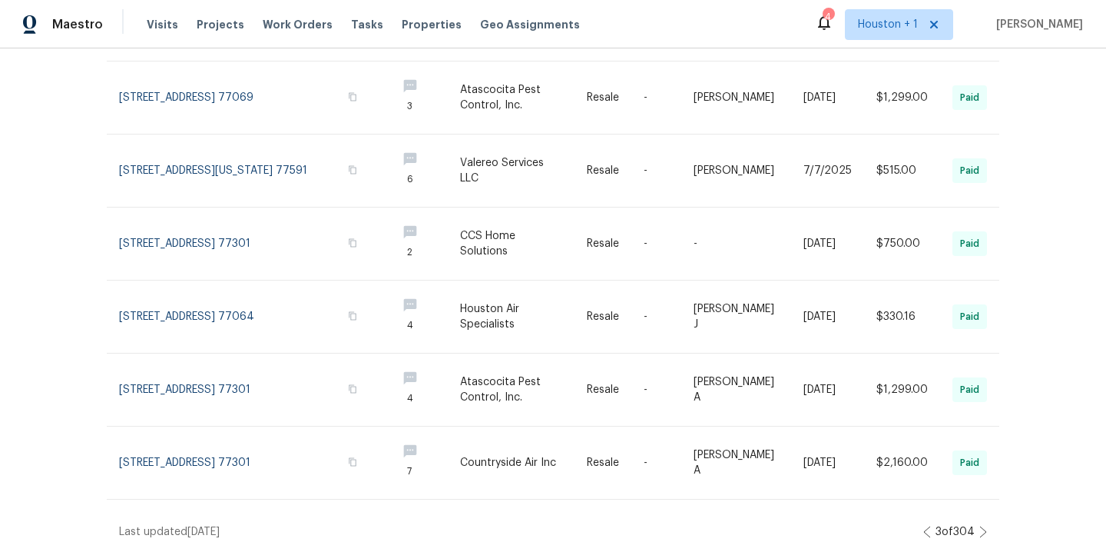
click at [981, 522] on div "Work Orders Vendor Complete HPM Resale Manager Unclaimed ​ View Reno Index >=30…" at bounding box center [553, 299] width 1106 height 503
click at [980, 526] on icon at bounding box center [984, 532] width 8 height 12
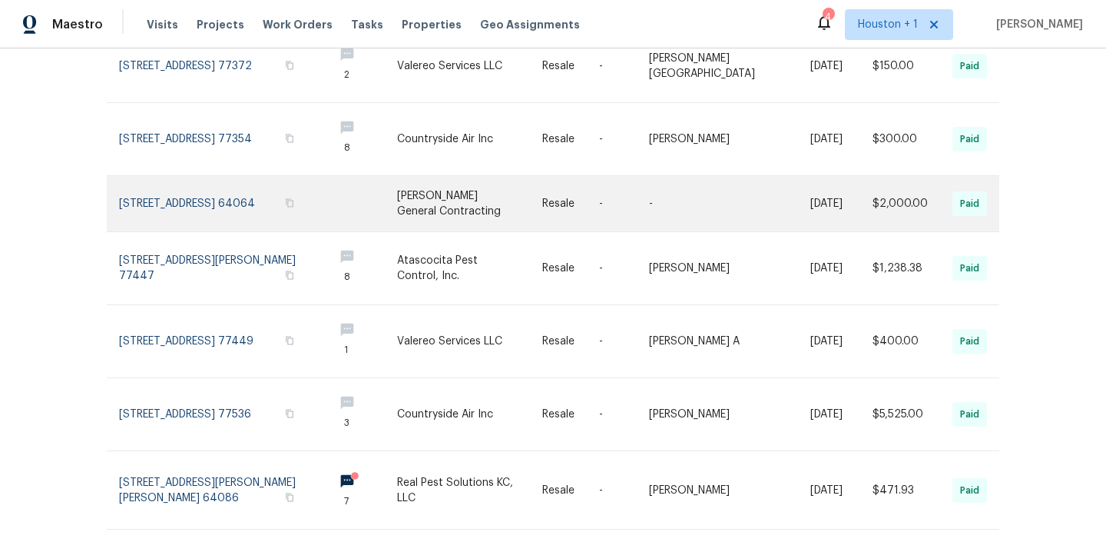
scroll to position [449, 0]
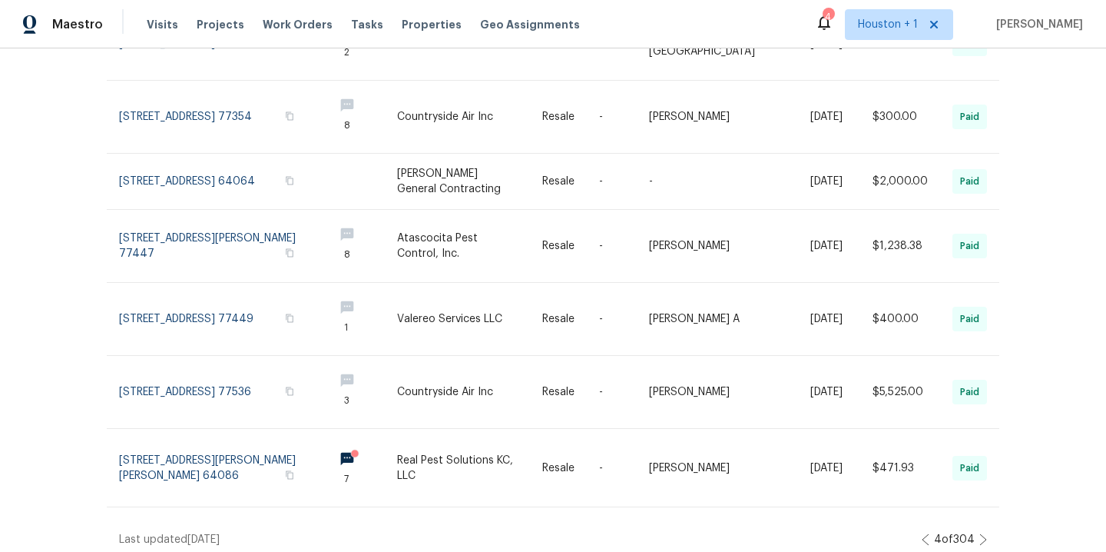
click at [970, 532] on div "4 of 304" at bounding box center [954, 539] width 65 height 15
click at [980, 533] on icon at bounding box center [984, 539] width 8 height 12
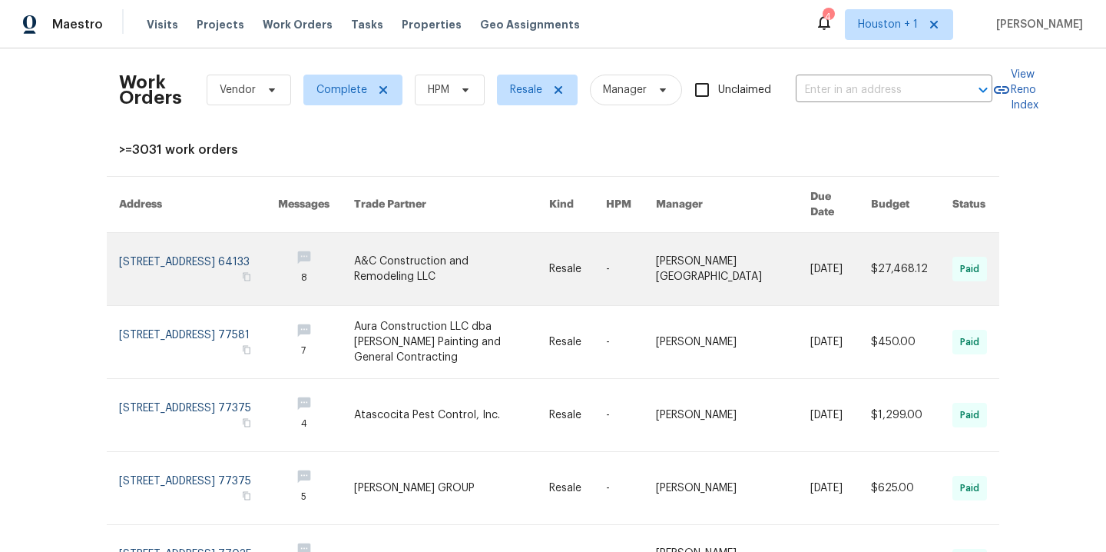
scroll to position [6, 0]
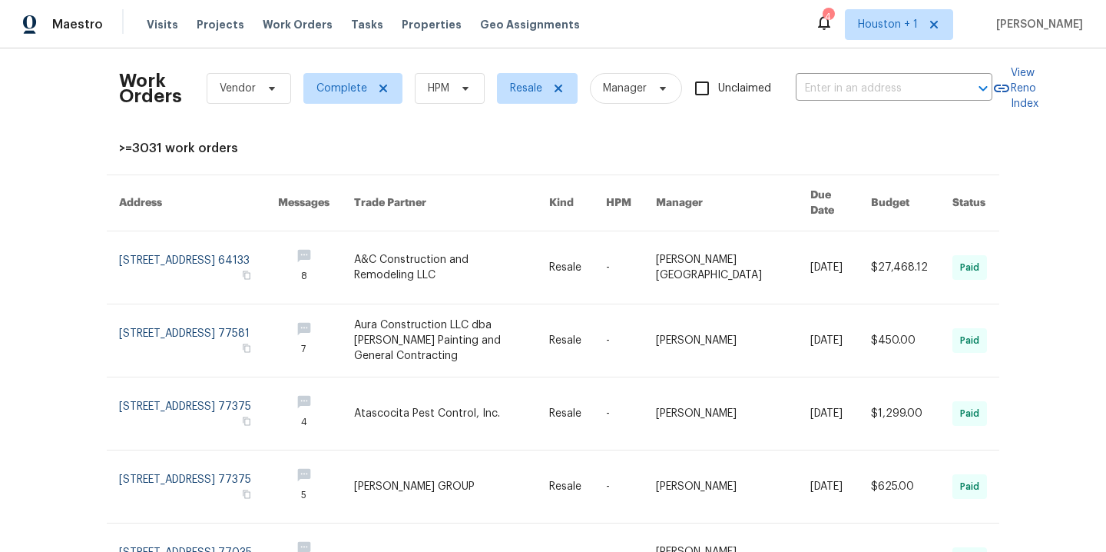
drag, startPoint x: 439, startPoint y: 239, endPoint x: 305, endPoint y: 2, distance: 271.8
click at [0, 0] on div "Maestro Visits Projects Work Orders Tasks Properties Geo Assignments 4 Houston …" at bounding box center [553, 276] width 1106 height 552
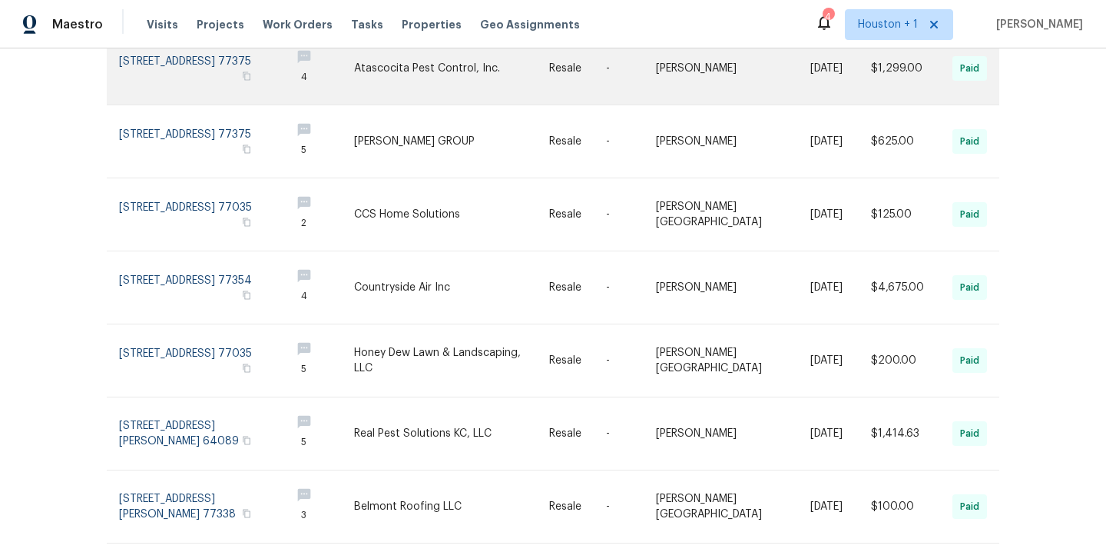
scroll to position [460, 0]
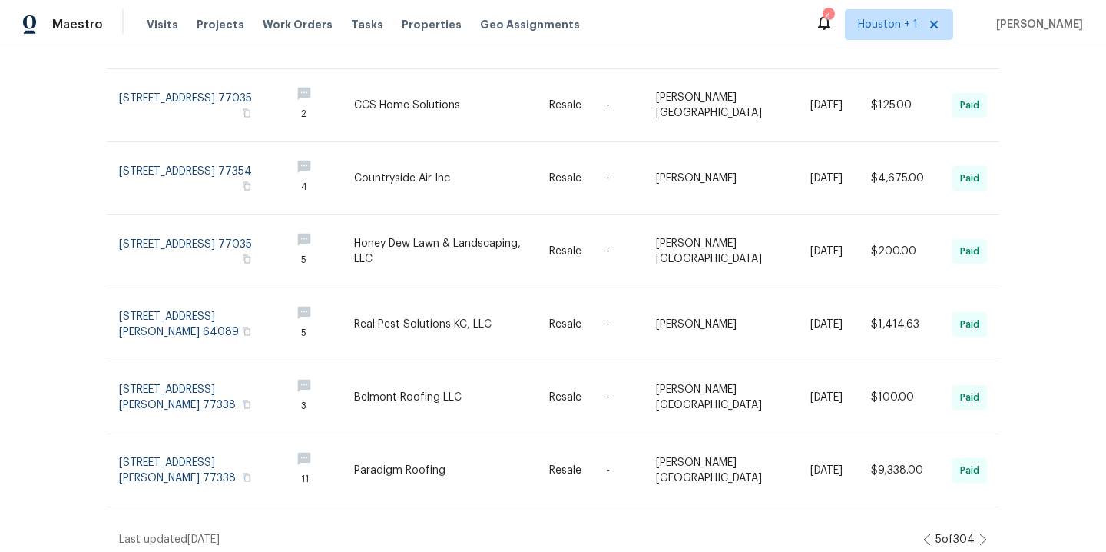
click at [980, 533] on icon at bounding box center [984, 539] width 8 height 12
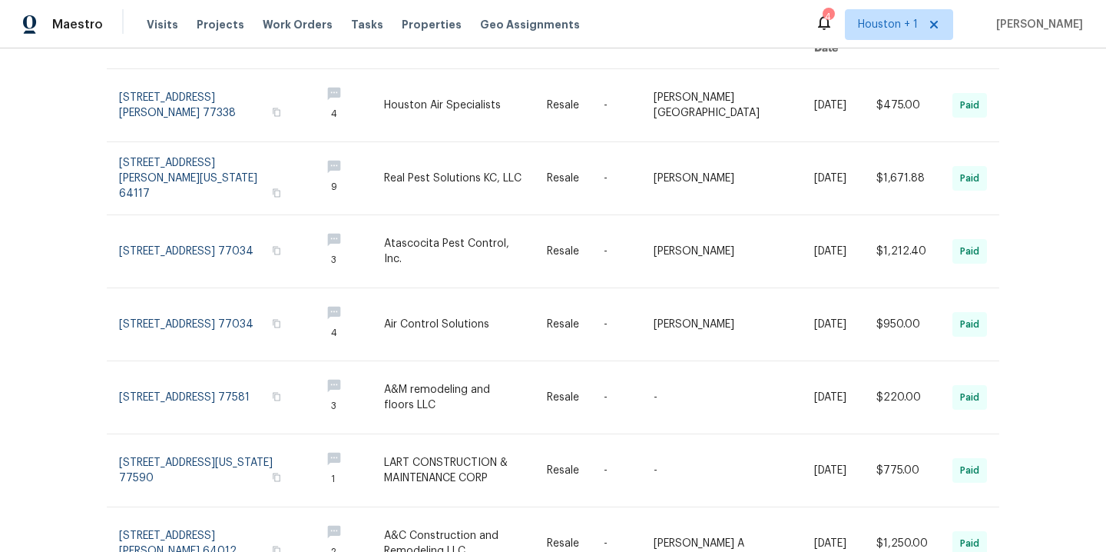
scroll to position [0, 0]
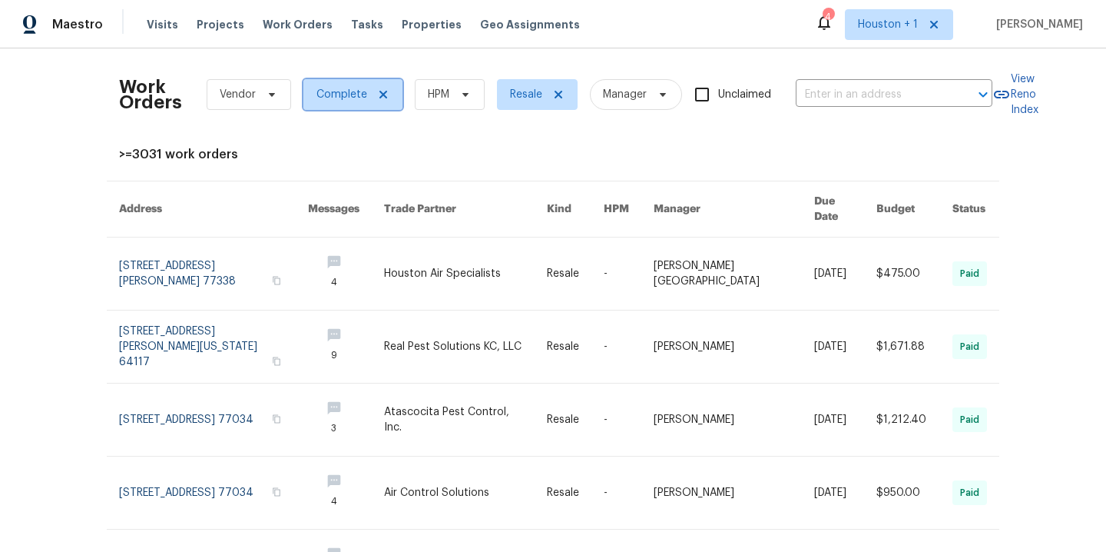
click at [377, 95] on icon at bounding box center [383, 94] width 12 height 12
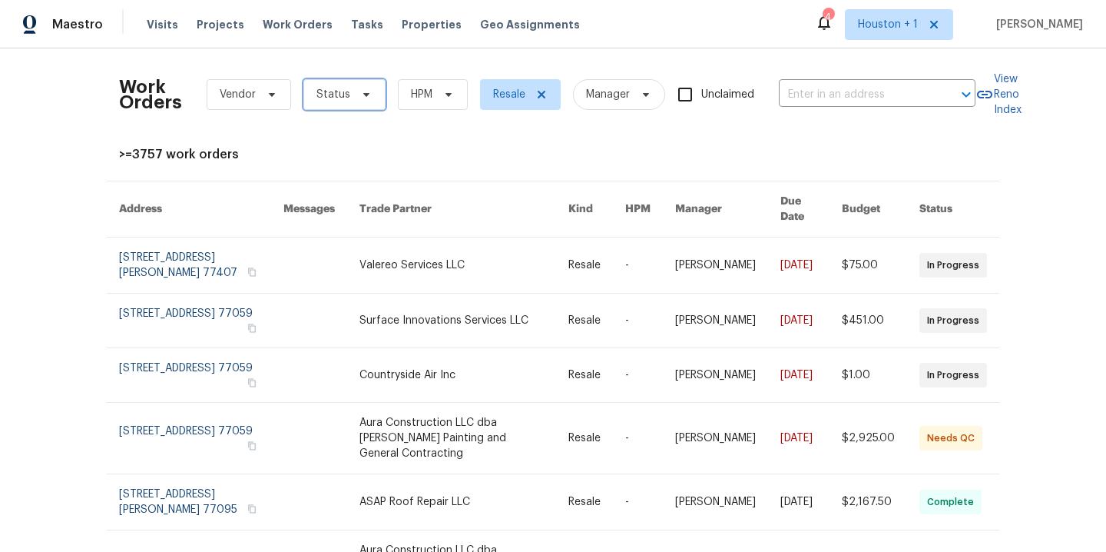
click at [360, 99] on icon at bounding box center [366, 94] width 12 height 12
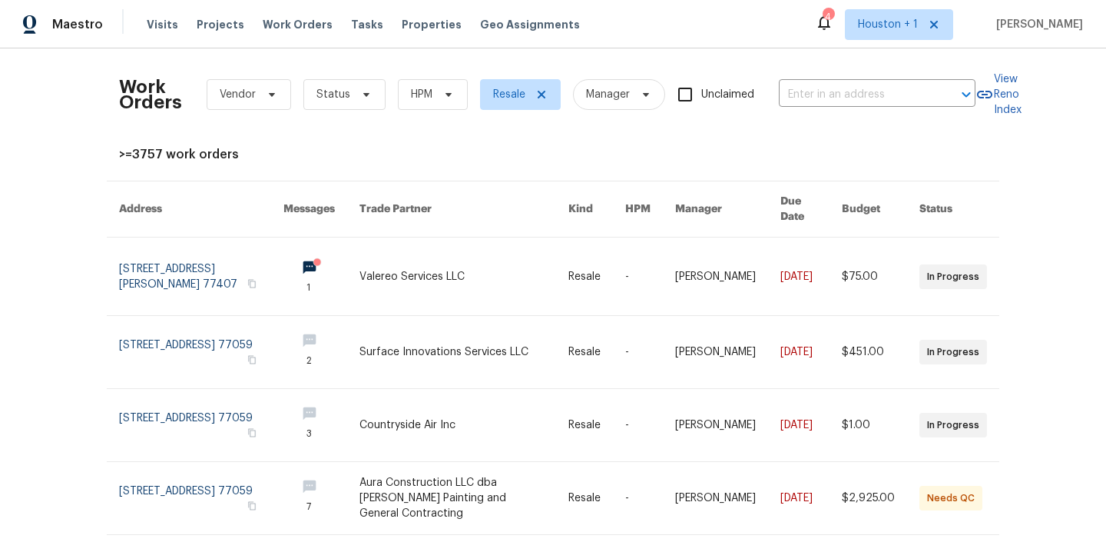
click at [526, 171] on div "Work Orders Vendor Status HPM Resale Manager Unclaimed ​ View Reno Index >=3757…" at bounding box center [553, 535] width 868 height 949
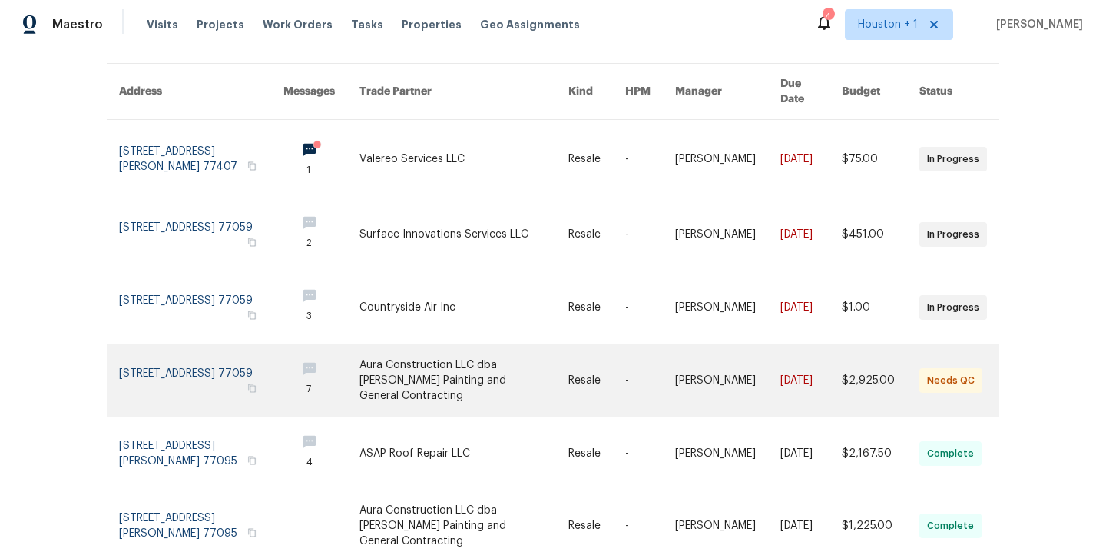
scroll to position [118, 0]
click at [434, 377] on link at bounding box center [464, 379] width 209 height 72
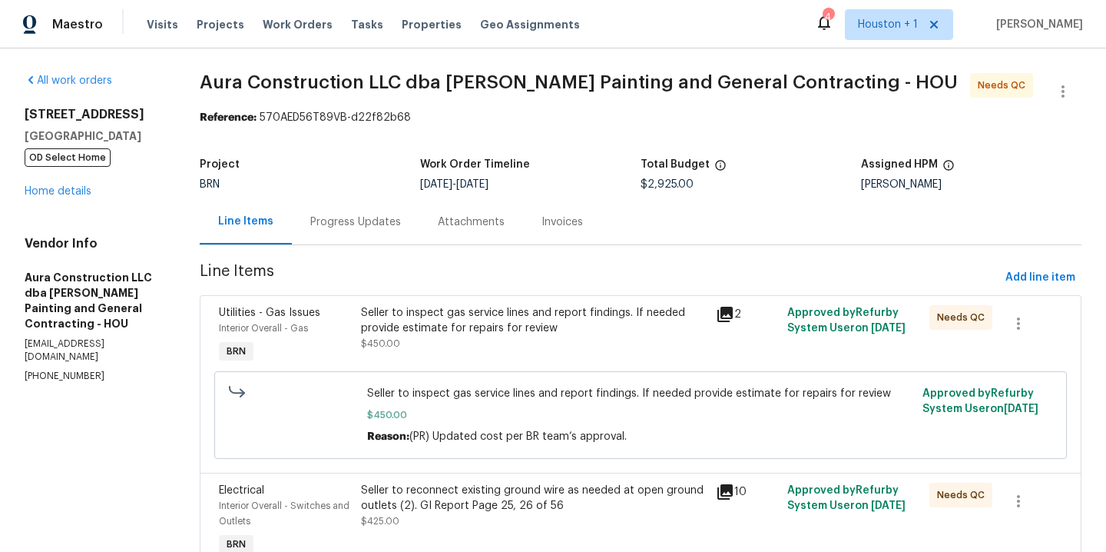
click at [360, 223] on div "Progress Updates" at bounding box center [355, 221] width 91 height 15
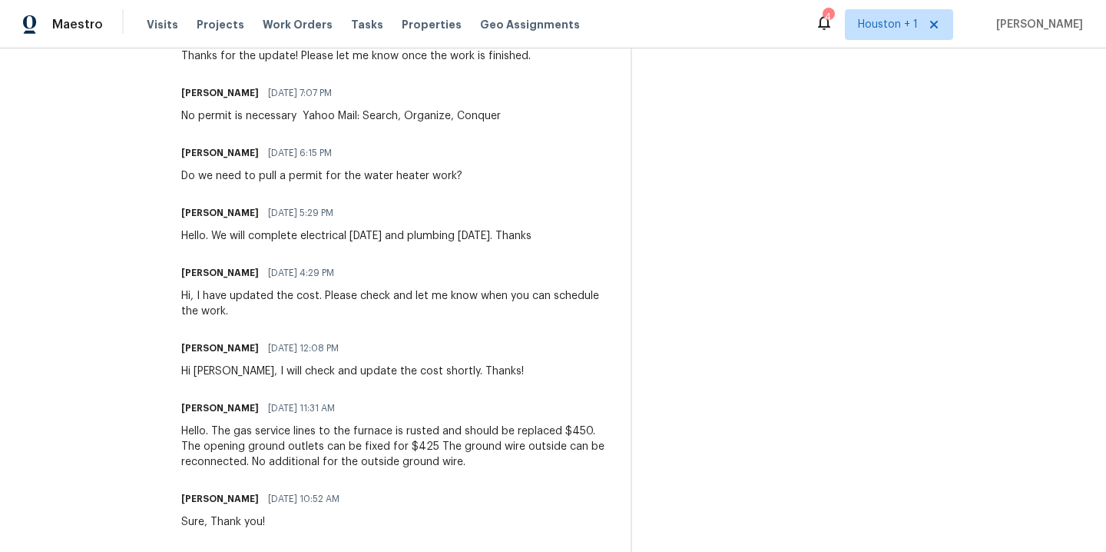
scroll to position [1176, 0]
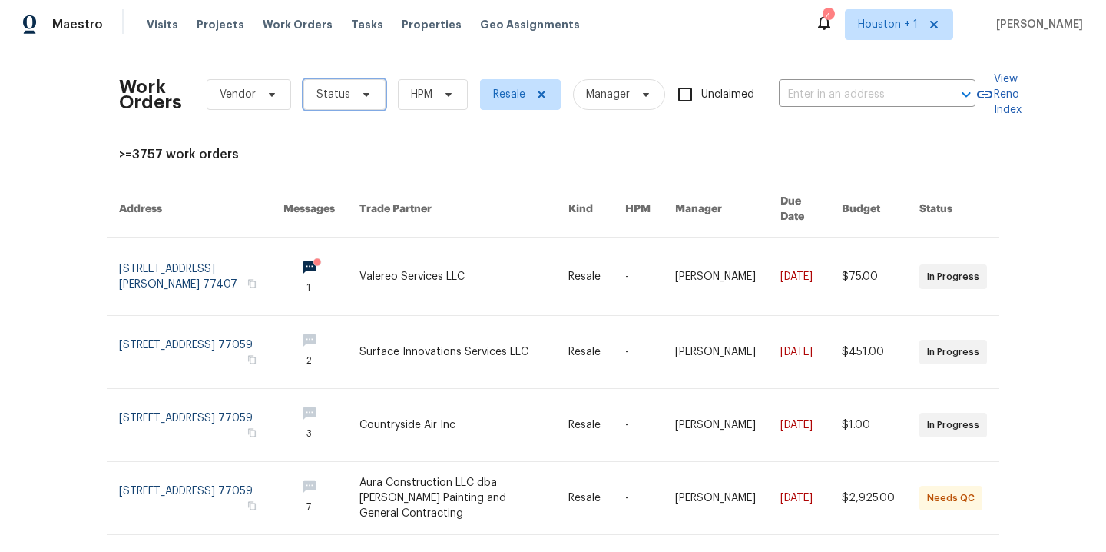
click at [332, 95] on span "Status" at bounding box center [334, 94] width 34 height 15
click at [220, 131] on div "Work Orders Vendor Status HPM Resale Manager Unclaimed ​ View Reno Index >=3757…" at bounding box center [553, 535] width 868 height 949
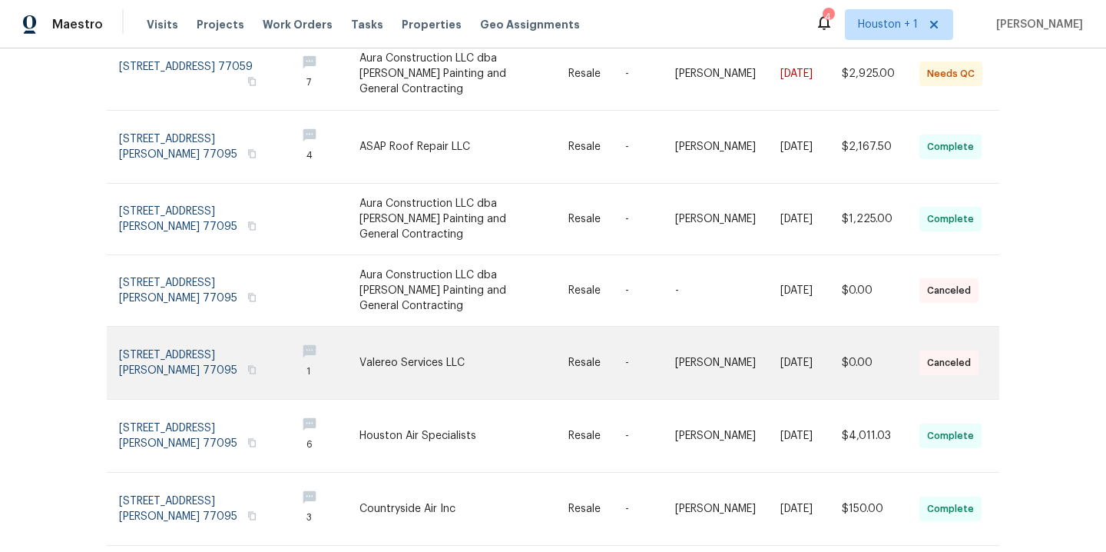
scroll to position [433, 0]
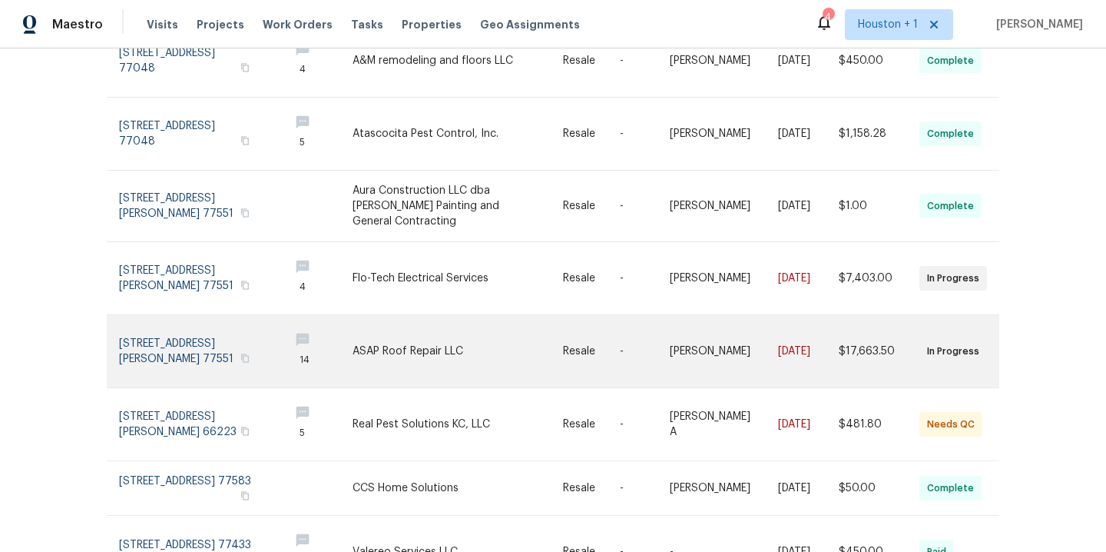
scroll to position [410, 0]
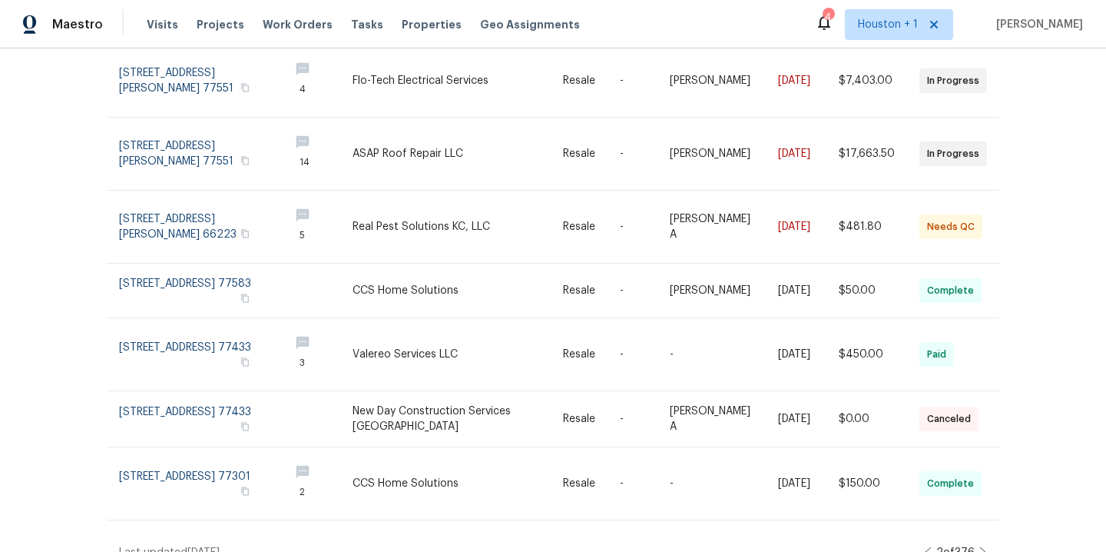
click at [980, 547] on icon at bounding box center [983, 552] width 6 height 11
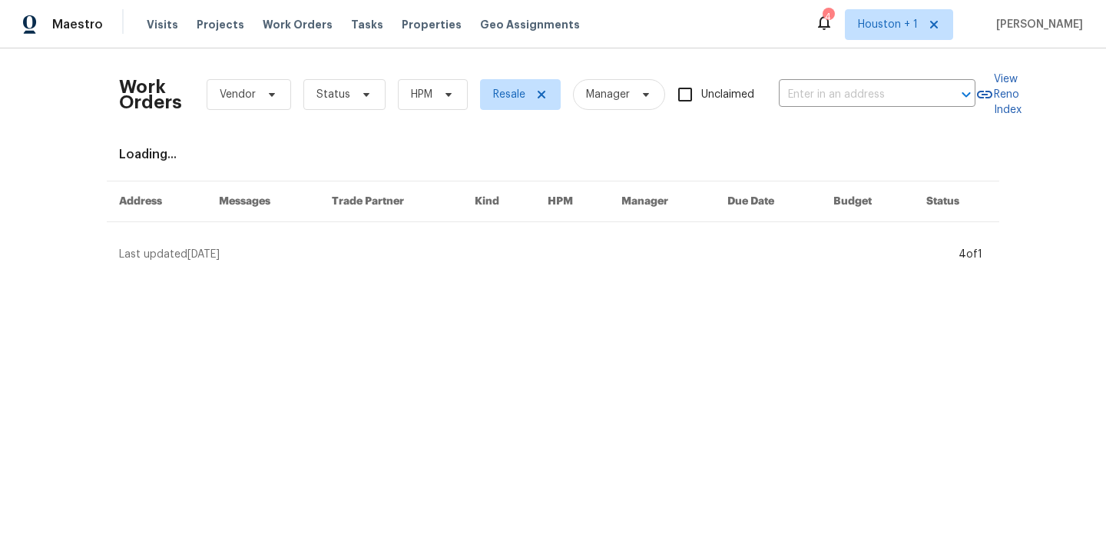
scroll to position [0, 0]
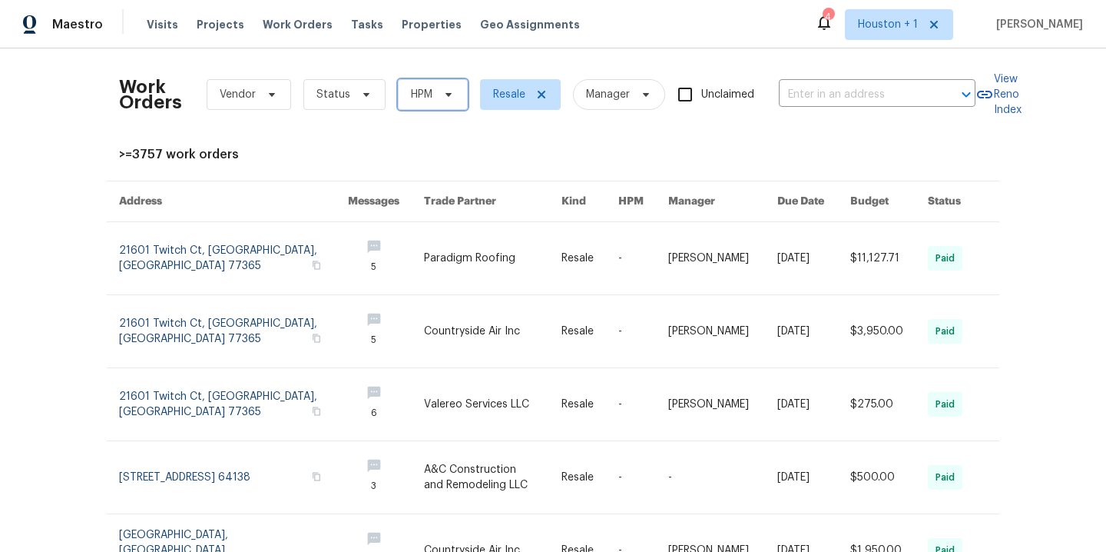
click at [443, 92] on icon at bounding box center [449, 94] width 12 height 12
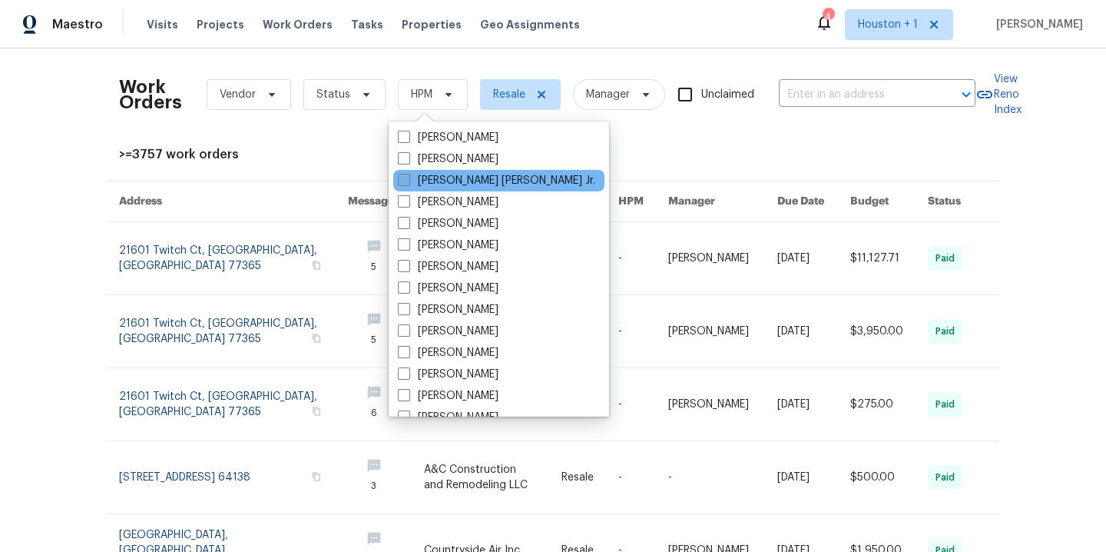
scroll to position [460, 0]
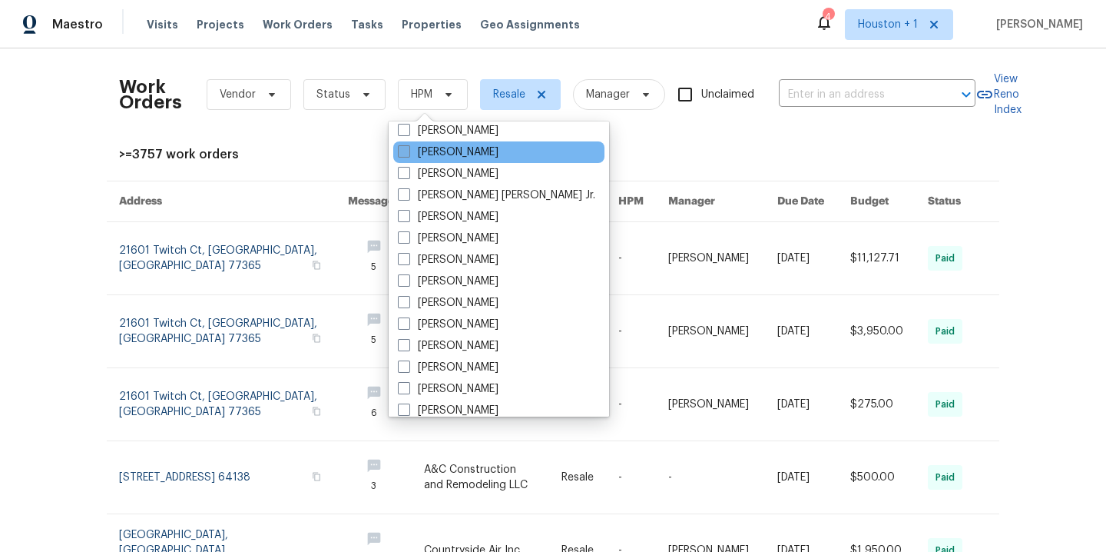
click at [443, 150] on label "[PERSON_NAME]" at bounding box center [448, 151] width 101 height 15
click at [408, 150] on input "[PERSON_NAME]" at bounding box center [403, 149] width 10 height 10
checkbox input "true"
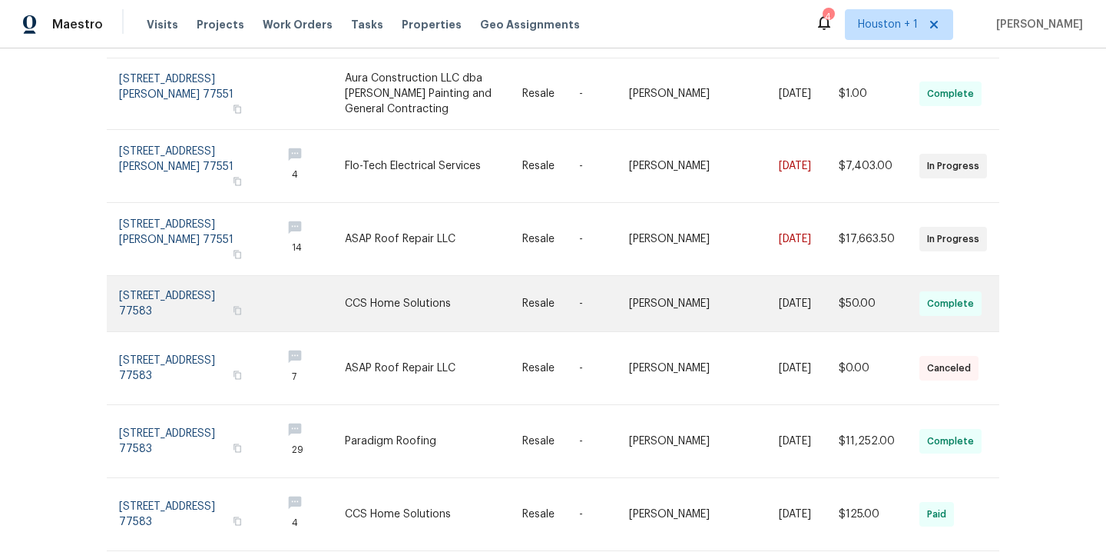
scroll to position [427, 0]
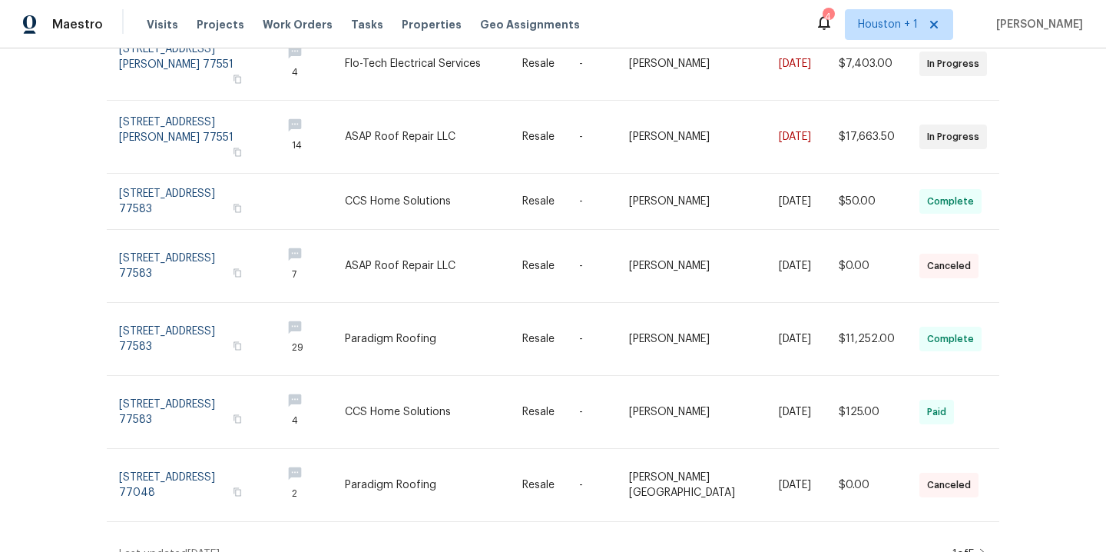
click at [980, 548] on icon at bounding box center [984, 554] width 8 height 12
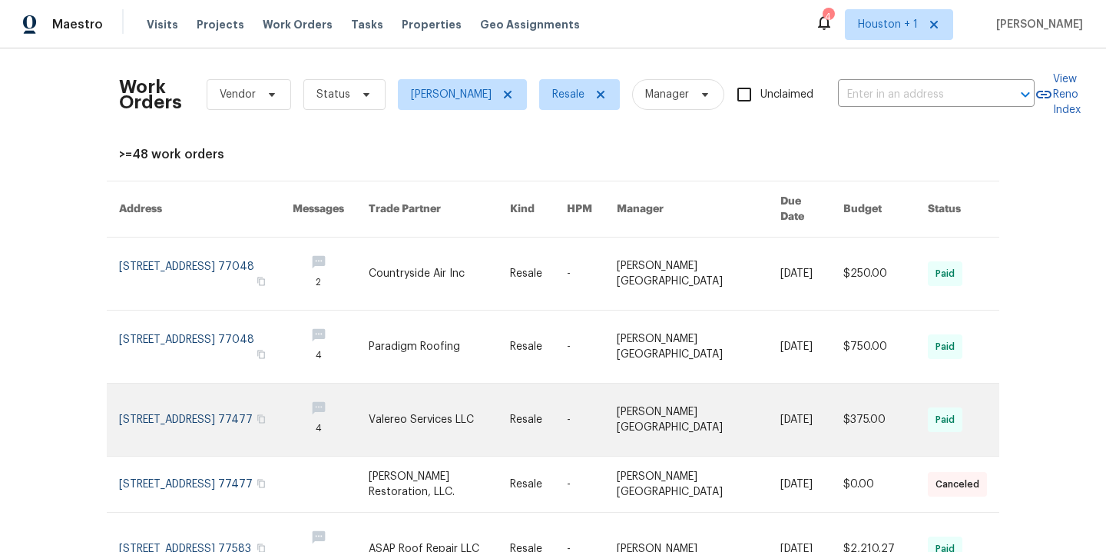
click at [496, 403] on link at bounding box center [439, 419] width 141 height 72
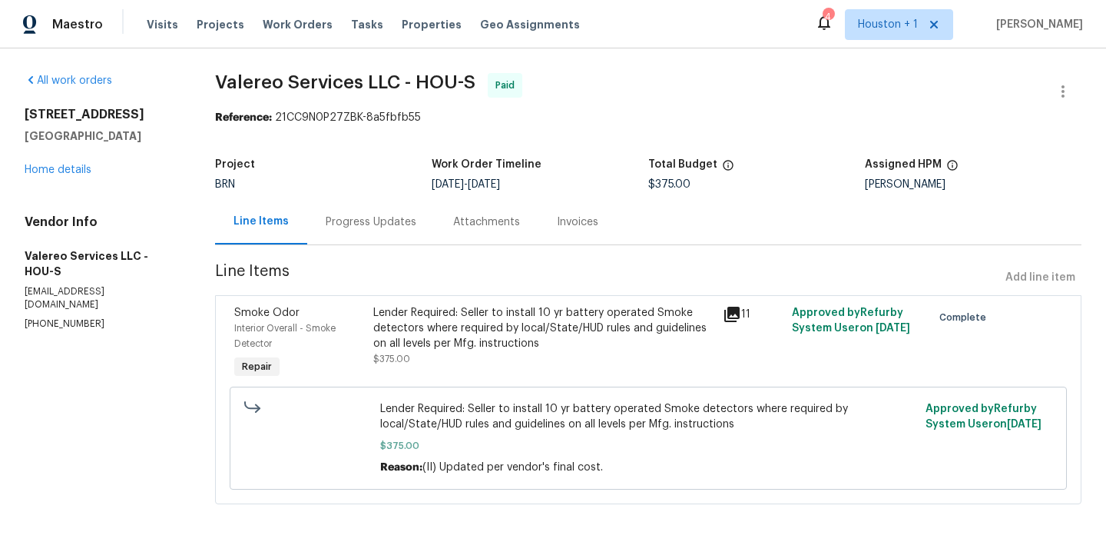
click at [378, 220] on div "Progress Updates" at bounding box center [371, 221] width 91 height 15
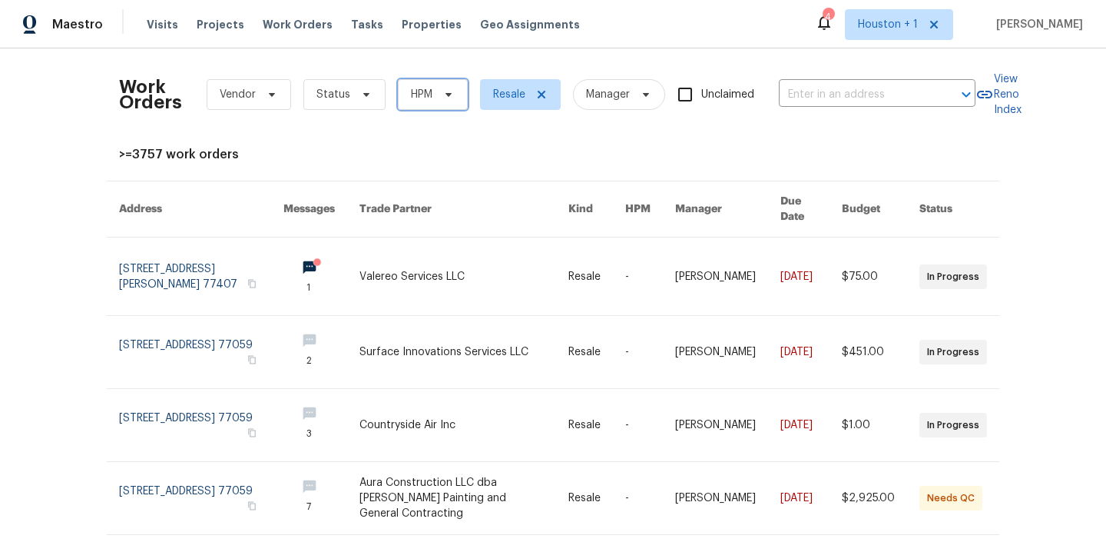
click at [401, 101] on span "HPM" at bounding box center [433, 94] width 70 height 31
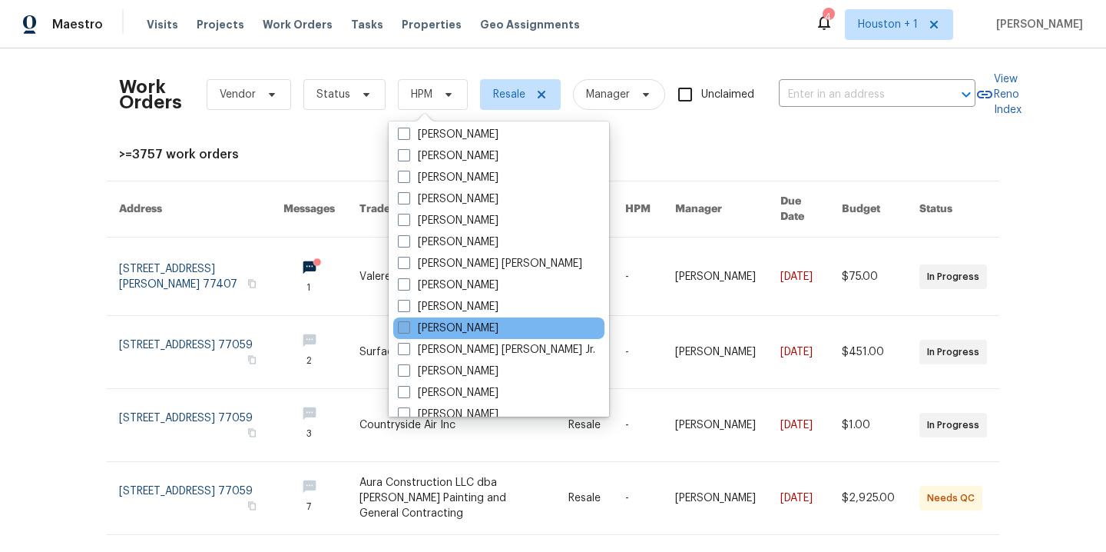
scroll to position [264, 0]
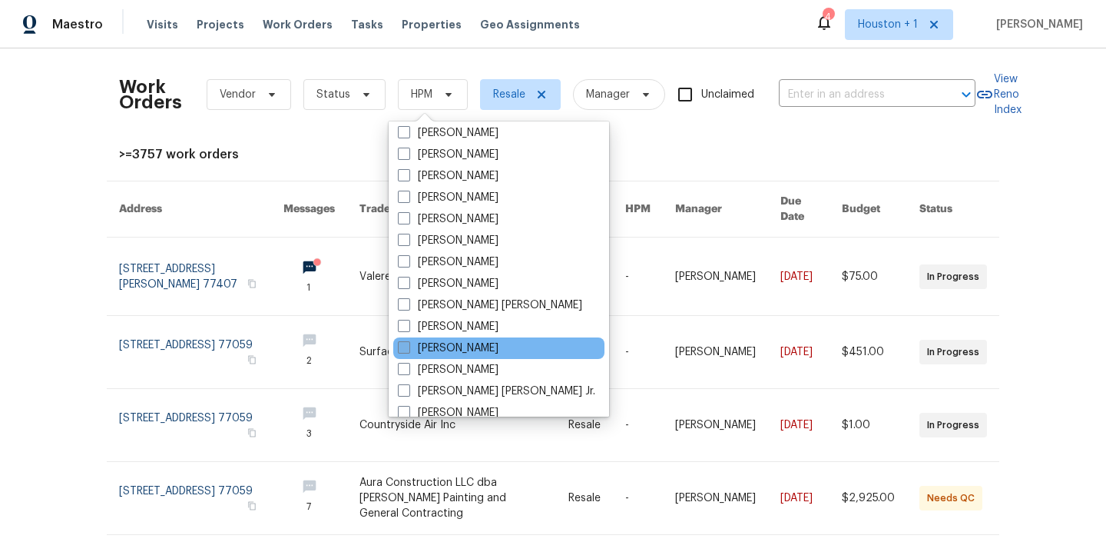
click at [455, 340] on label "[PERSON_NAME]" at bounding box center [448, 347] width 101 height 15
click at [408, 340] on input "[PERSON_NAME]" at bounding box center [403, 345] width 10 height 10
checkbox input "true"
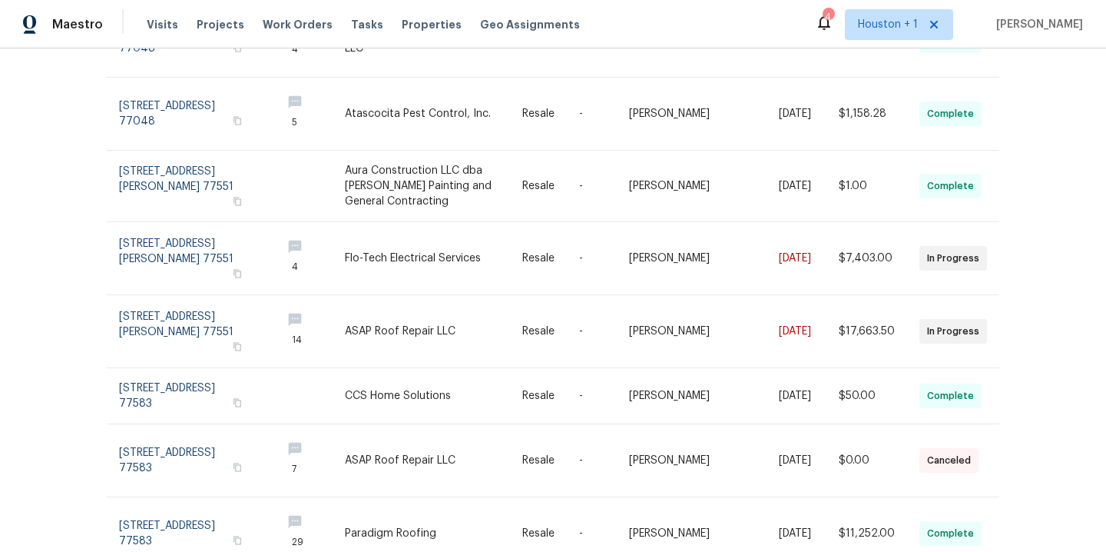
scroll to position [427, 0]
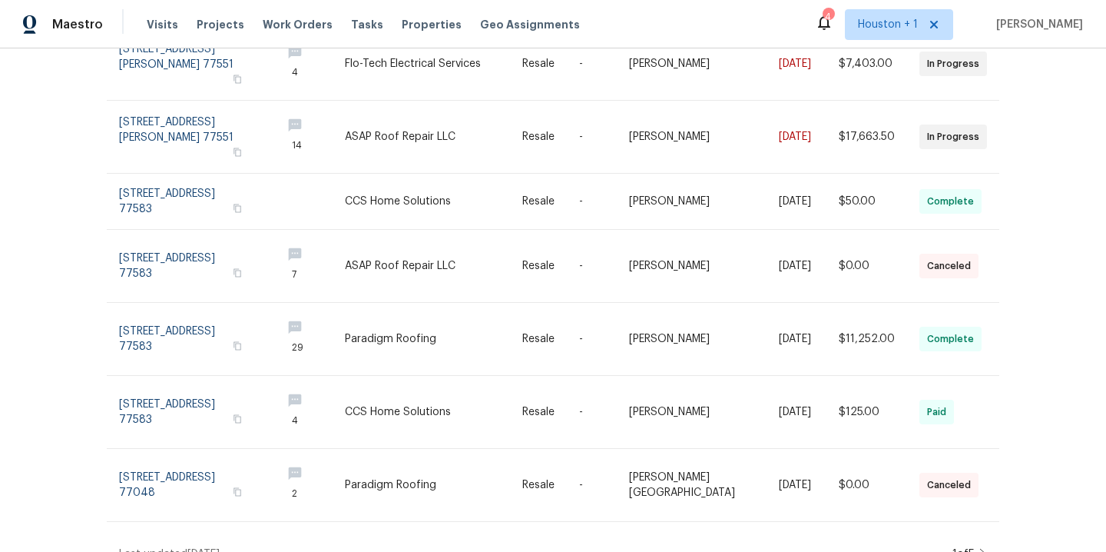
click at [980, 548] on icon at bounding box center [984, 554] width 8 height 12
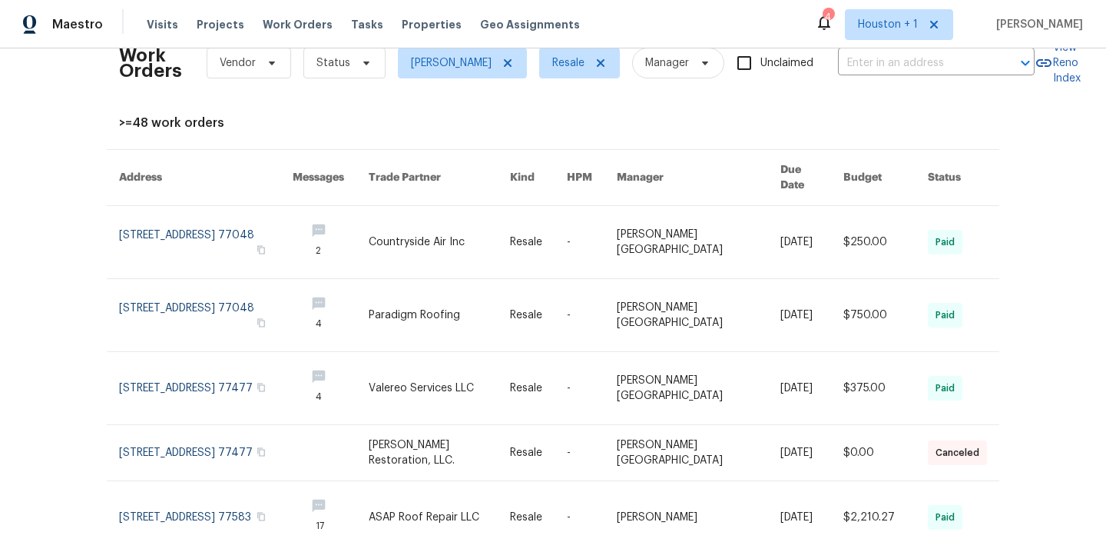
scroll to position [0, 0]
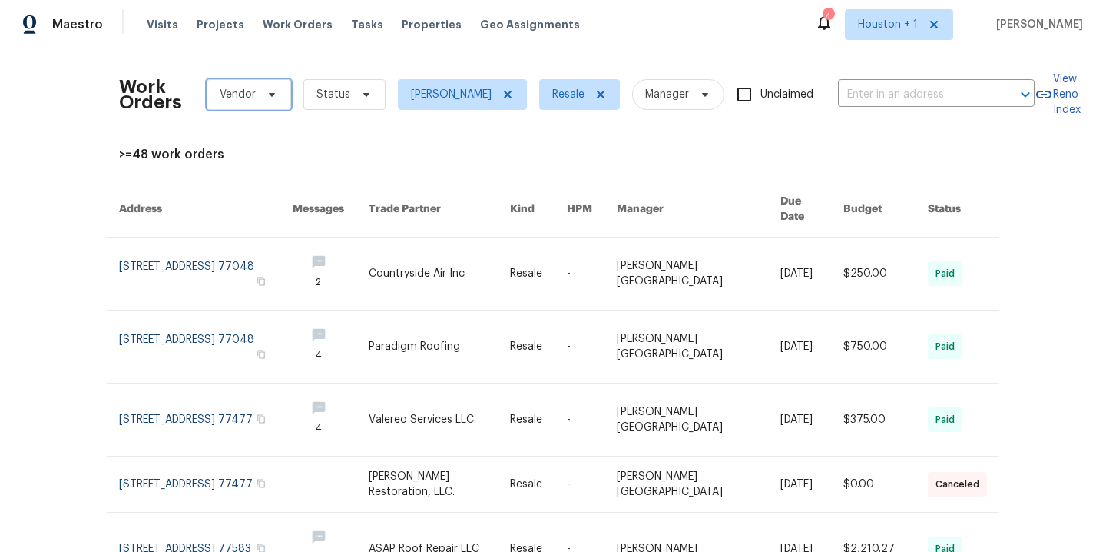
click at [226, 101] on span "Vendor" at bounding box center [238, 94] width 36 height 15
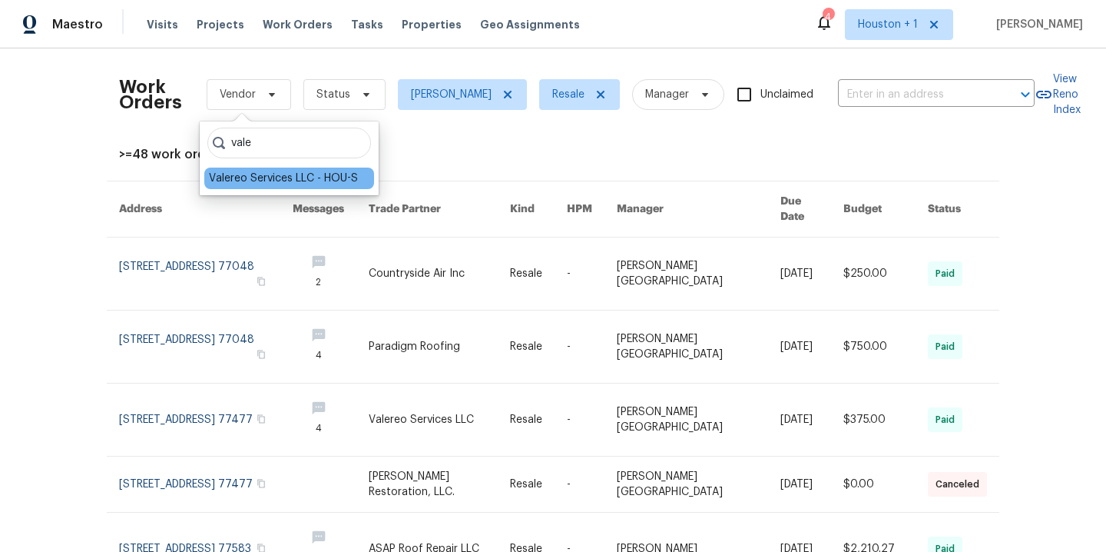
type input "vale"
click at [297, 181] on div "Valereo Services LLC - HOU-S" at bounding box center [283, 178] width 149 height 15
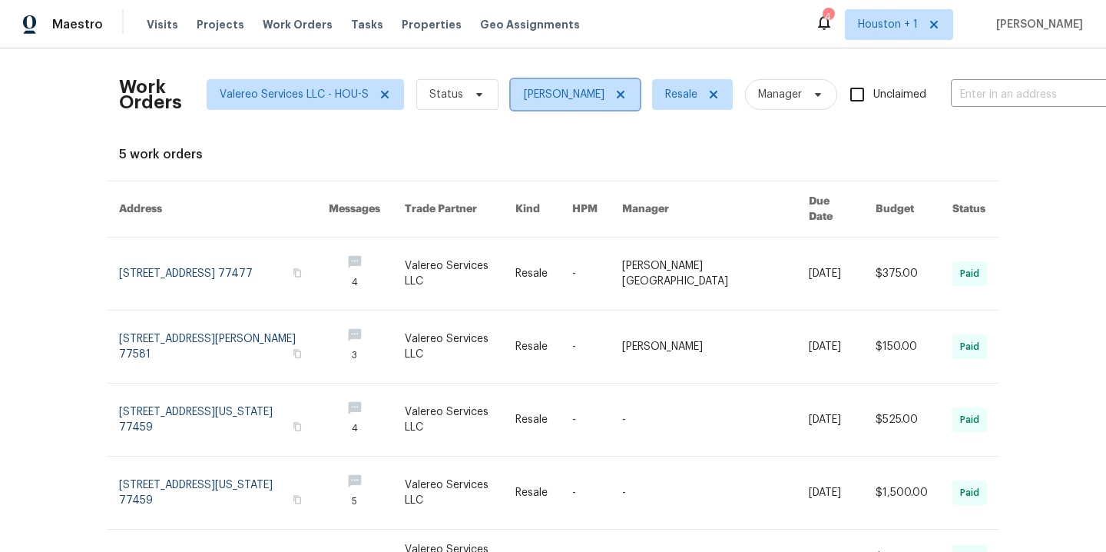
click at [615, 92] on icon at bounding box center [621, 94] width 12 height 12
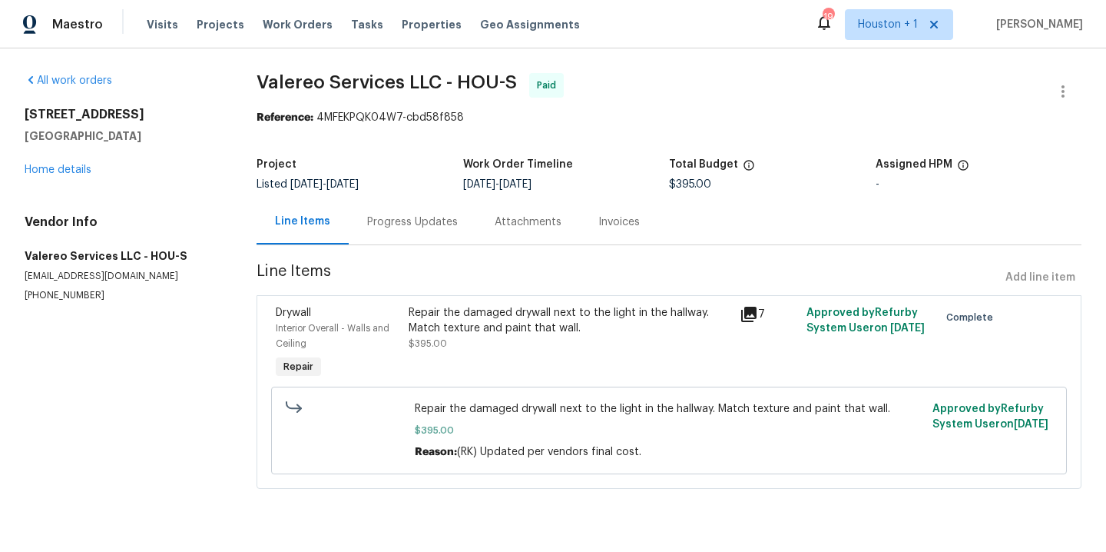
click at [546, 323] on div "Repair the damaged drywall next to the light in the hallway. Match texture and …" at bounding box center [570, 320] width 323 height 31
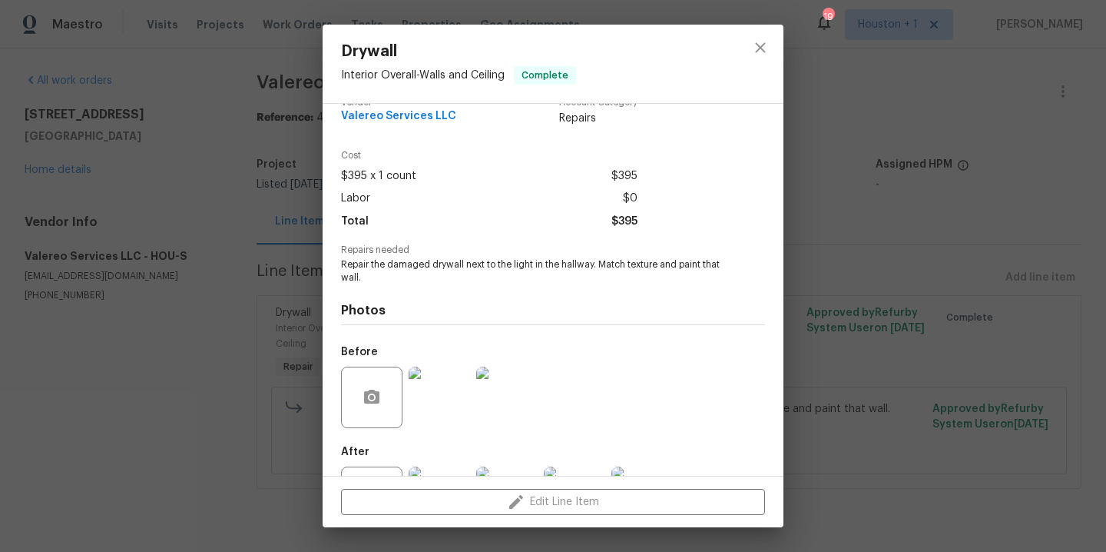
scroll to position [92, 0]
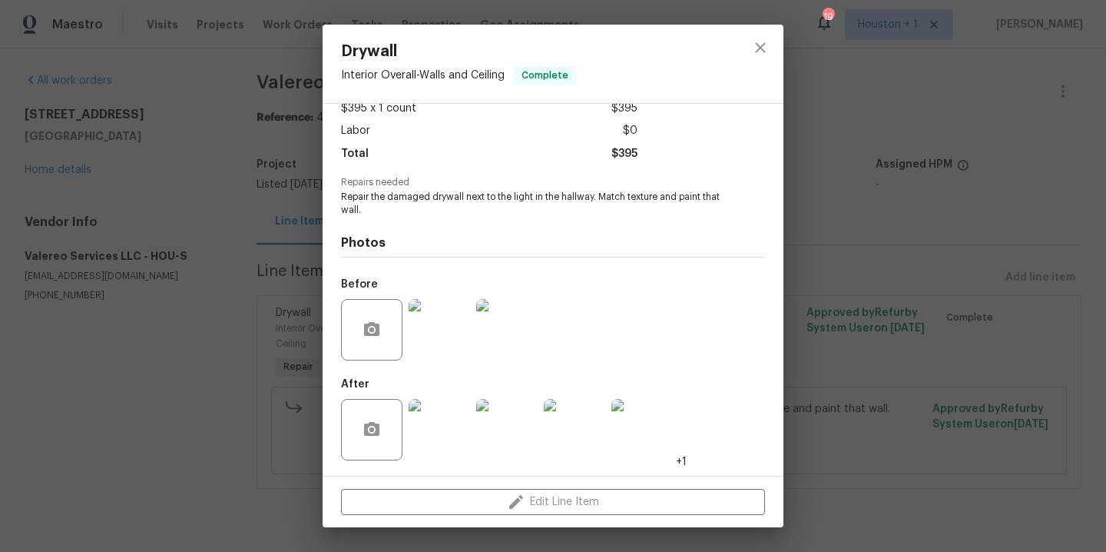
click at [409, 350] on img at bounding box center [439, 329] width 61 height 61
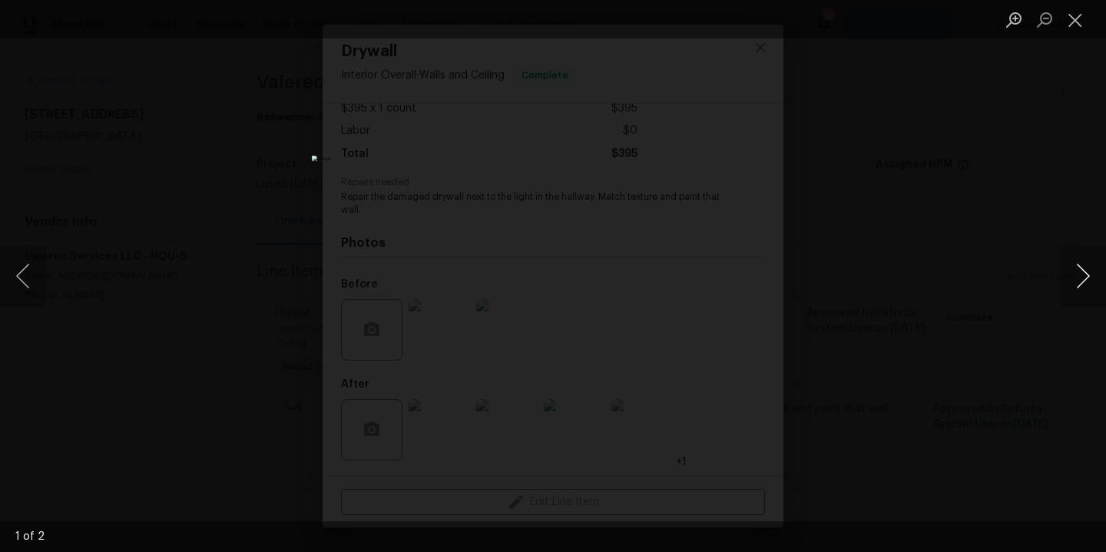
click at [1081, 281] on button "Next image" at bounding box center [1083, 275] width 46 height 61
click at [1026, 211] on div "Lightbox" at bounding box center [553, 276] width 1106 height 552
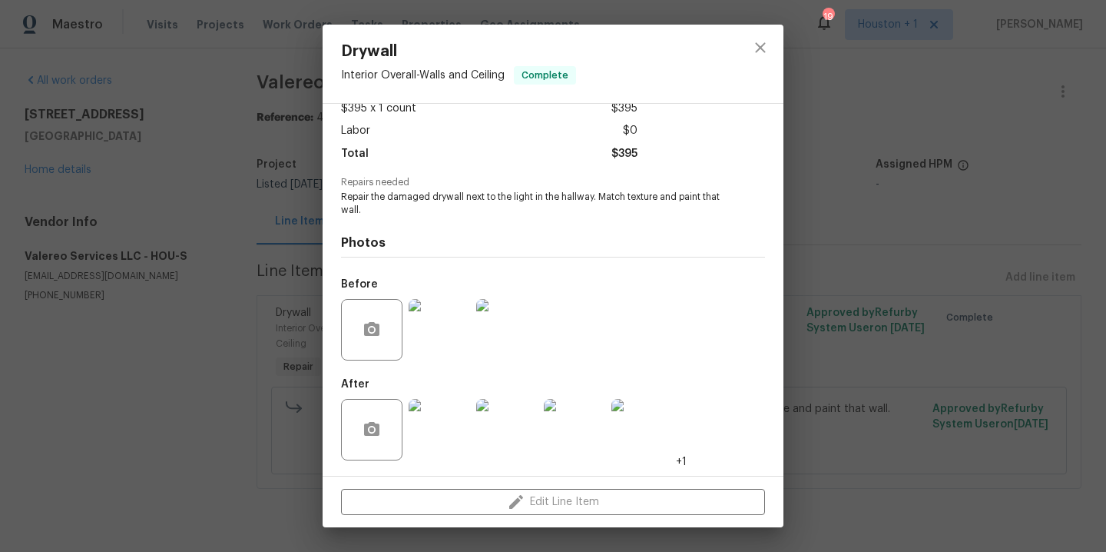
click at [466, 414] on img at bounding box center [439, 429] width 61 height 61
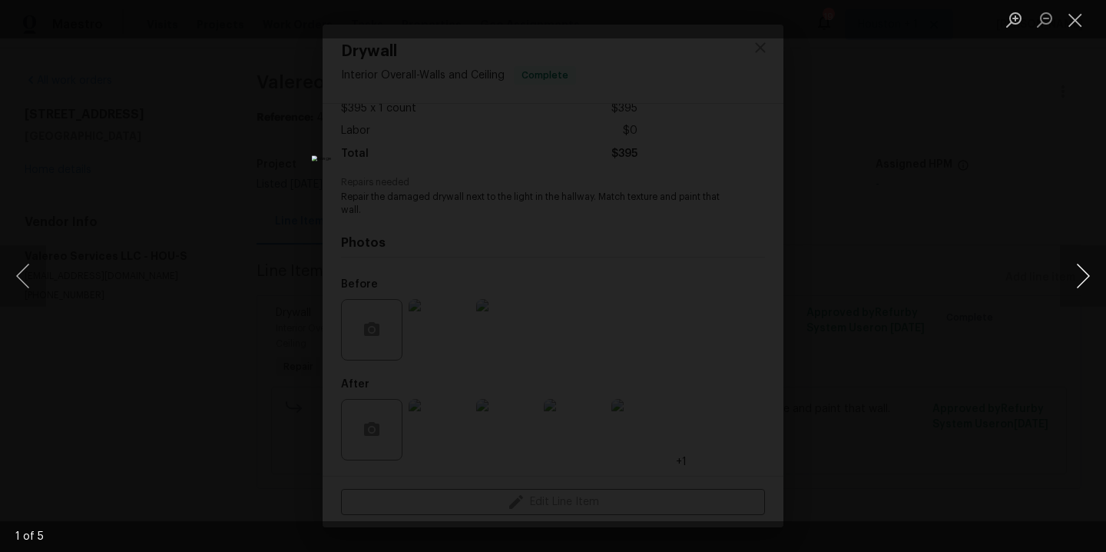
click at [1088, 284] on button "Next image" at bounding box center [1083, 275] width 46 height 61
click at [22, 273] on button "Previous image" at bounding box center [23, 275] width 46 height 61
click at [992, 136] on div "Lightbox" at bounding box center [553, 276] width 1106 height 552
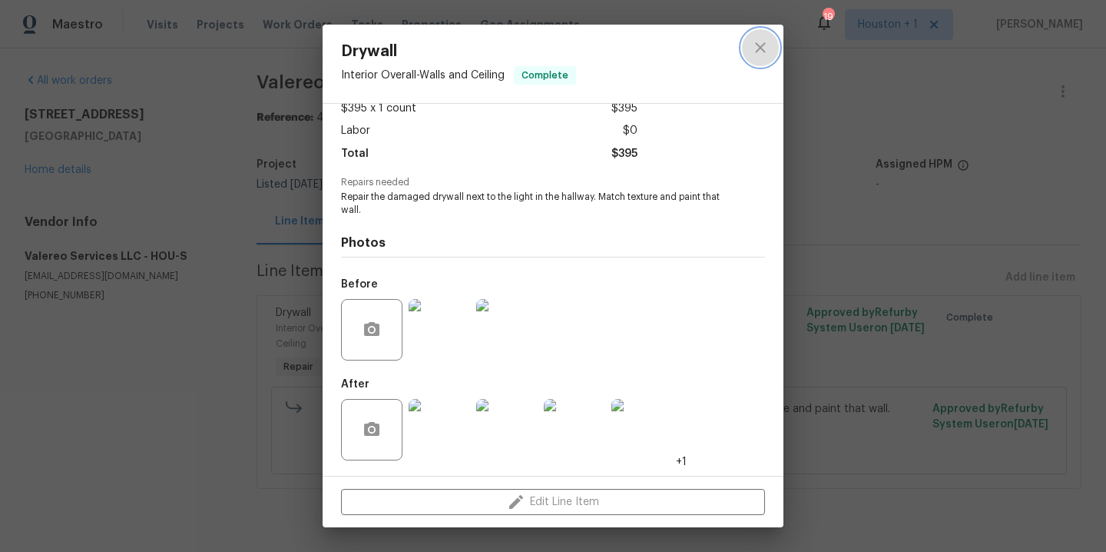
click at [755, 46] on icon "close" at bounding box center [760, 47] width 18 height 18
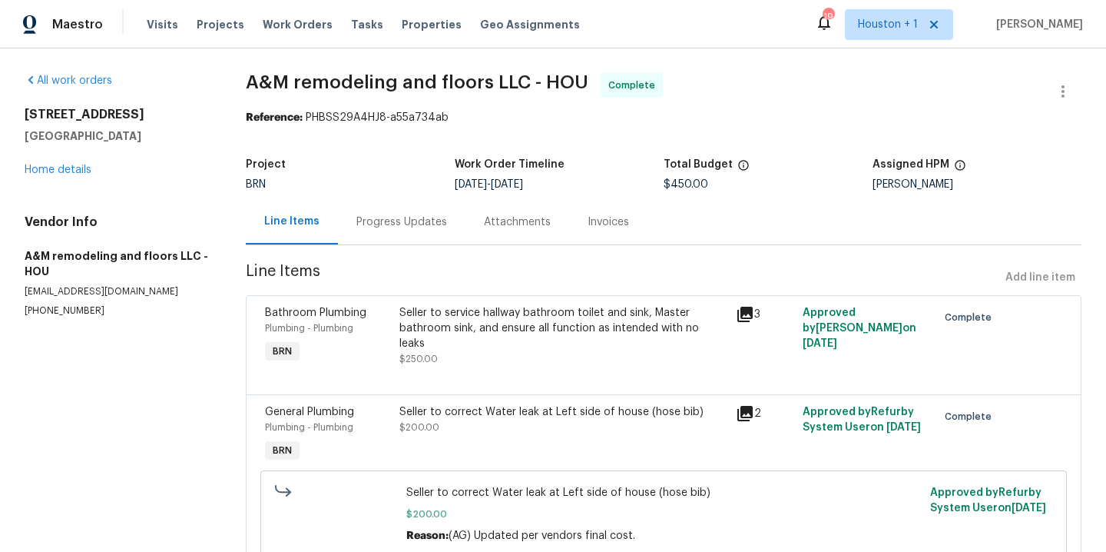
click at [510, 330] on div "Seller to service hallway bathroom toilet and sink, Master bathroom sink, and e…" at bounding box center [563, 328] width 327 height 46
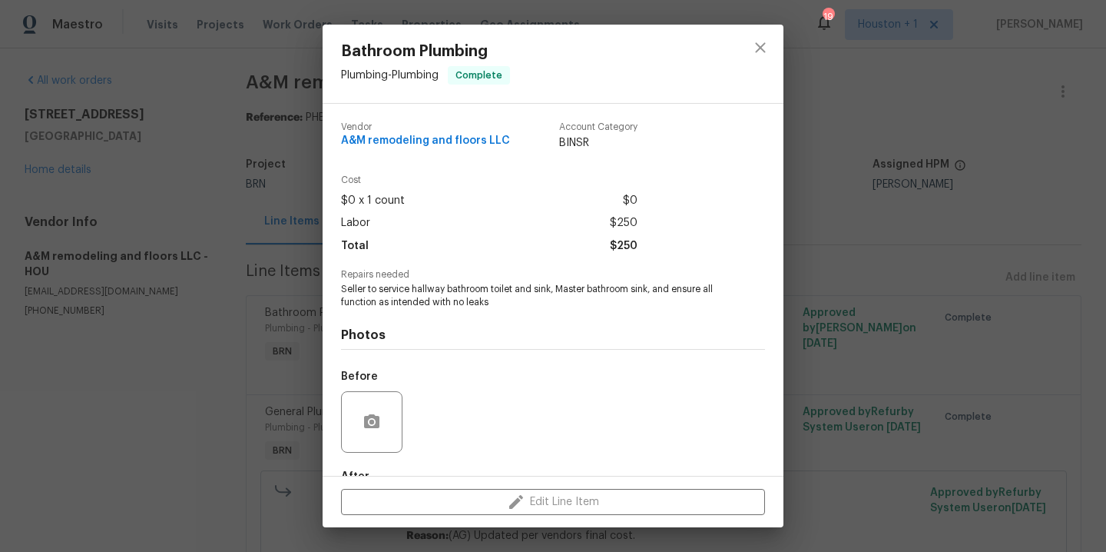
scroll to position [92, 0]
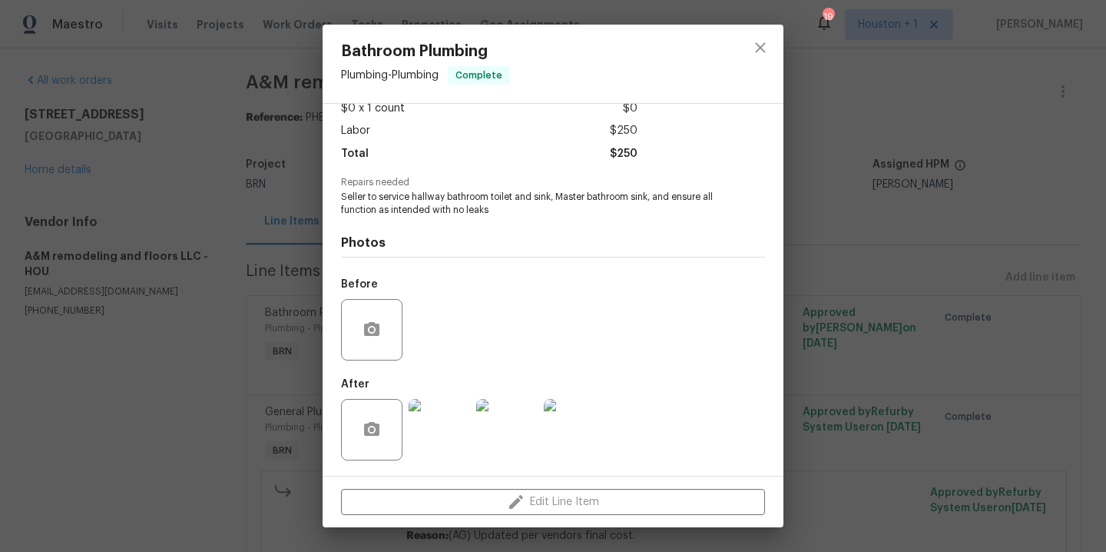
click at [428, 424] on img at bounding box center [439, 429] width 61 height 61
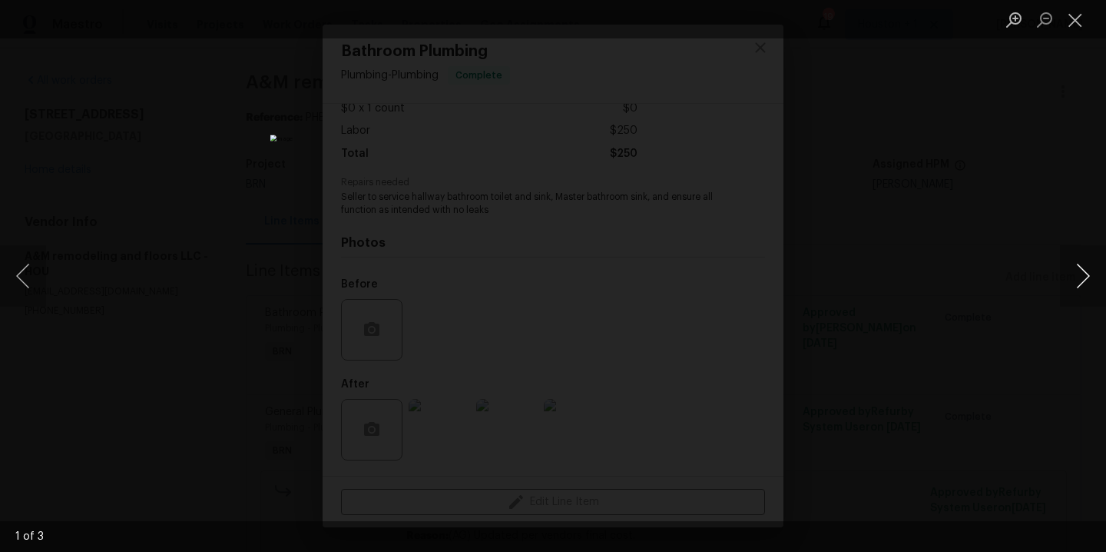
click at [1082, 274] on button "Next image" at bounding box center [1083, 275] width 46 height 61
click at [1020, 194] on div "Lightbox" at bounding box center [553, 276] width 1106 height 552
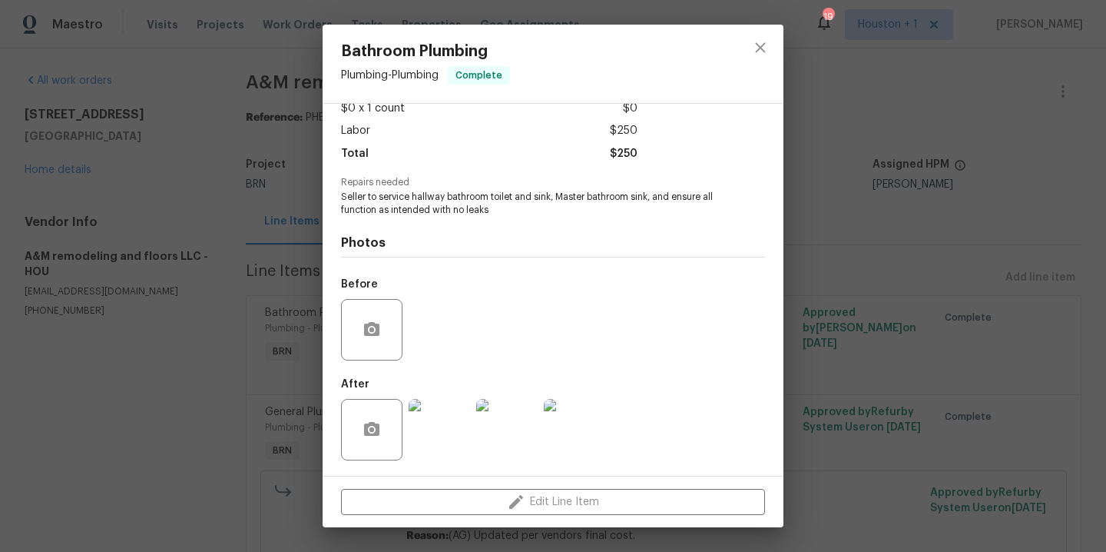
click at [559, 423] on img at bounding box center [574, 429] width 61 height 61
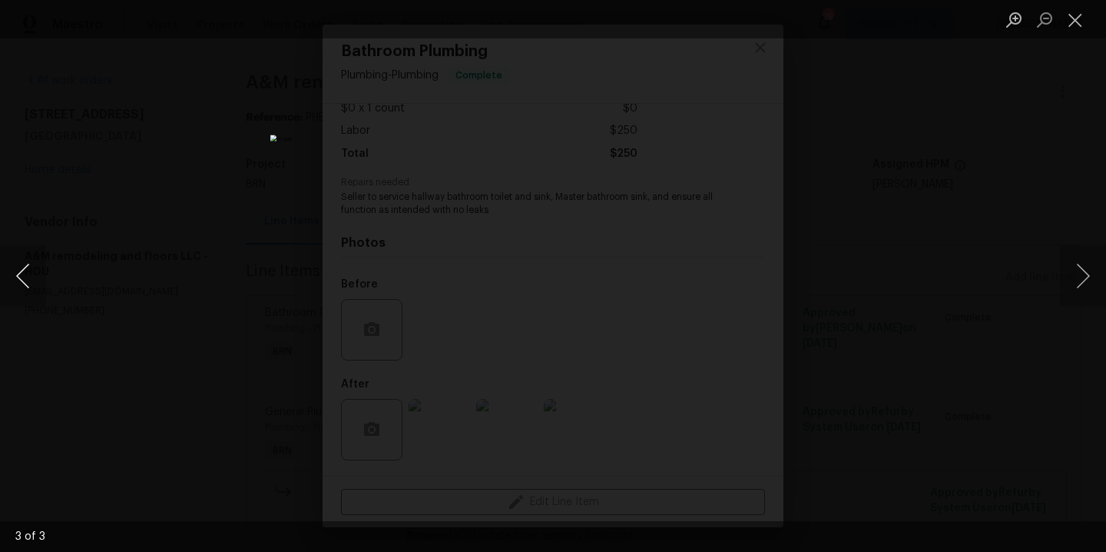
click at [13, 271] on button "Previous image" at bounding box center [23, 275] width 46 height 61
click at [937, 205] on div "Lightbox" at bounding box center [553, 276] width 1106 height 552
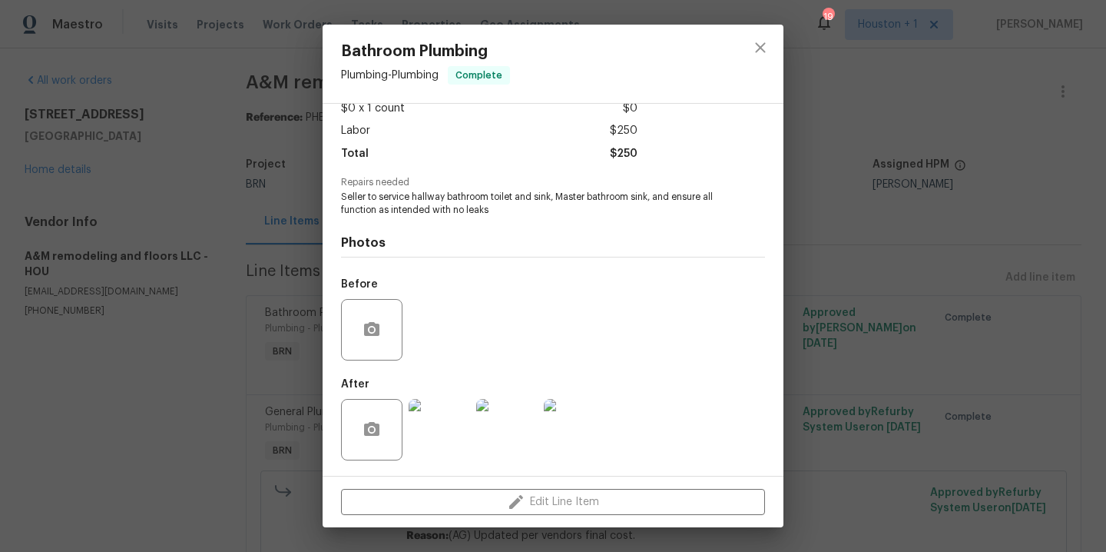
scroll to position [0, 0]
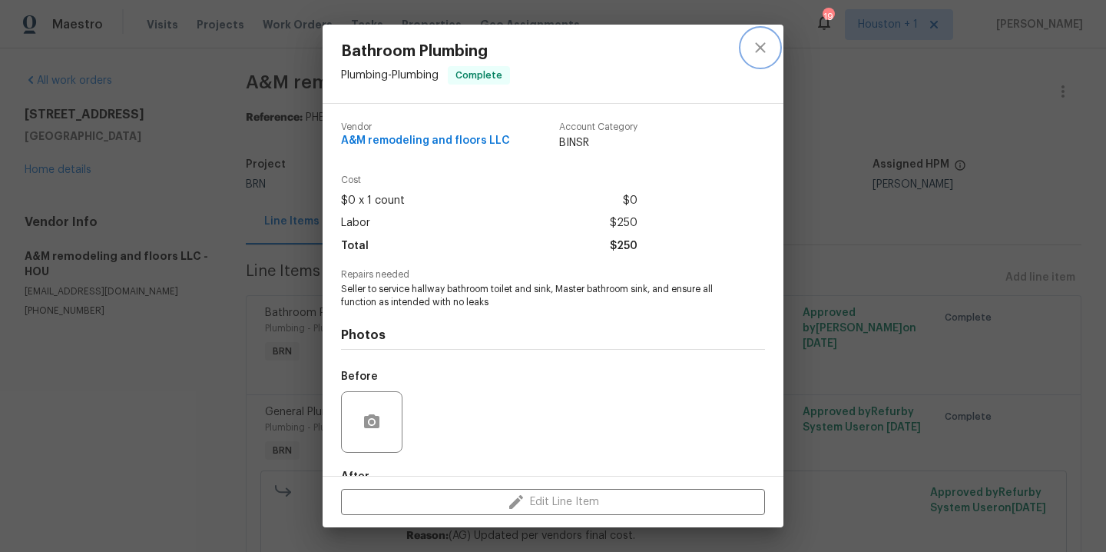
click at [761, 48] on icon "close" at bounding box center [760, 47] width 18 height 18
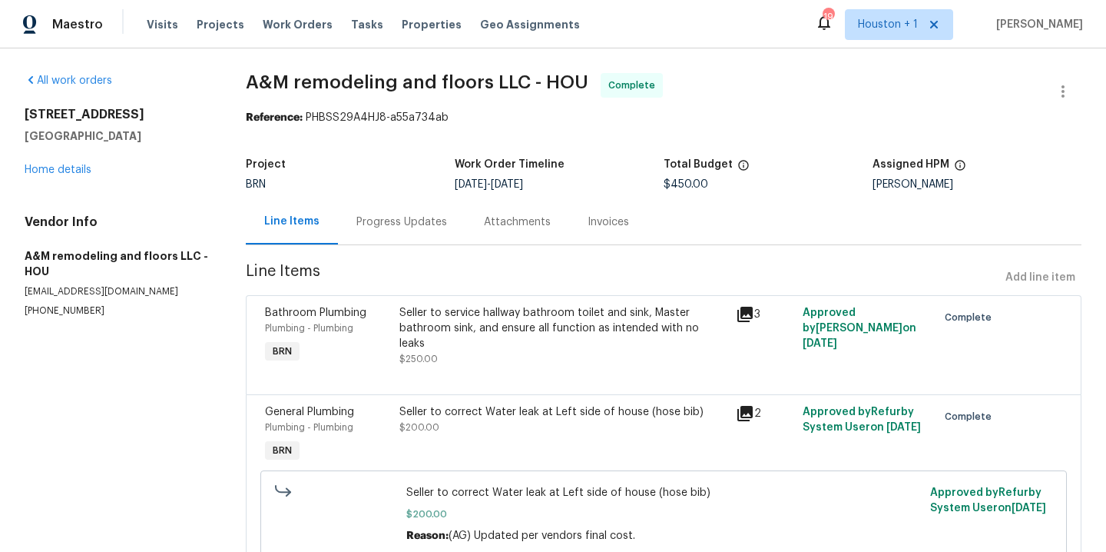
click at [521, 433] on div "Seller to correct Water leak at Left side of house (hose bib) $200.00" at bounding box center [563, 419] width 327 height 31
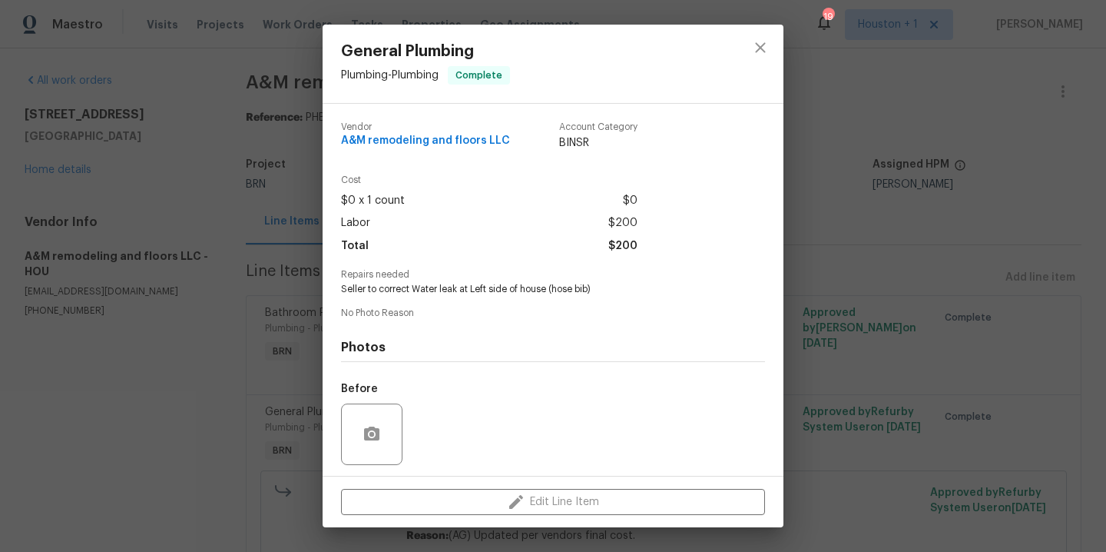
scroll to position [105, 0]
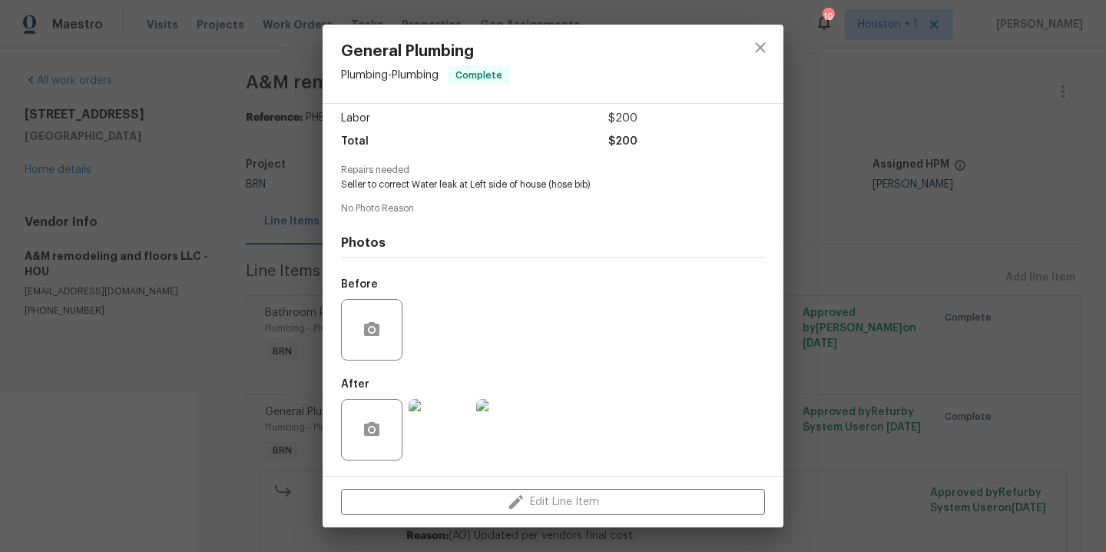
click at [436, 427] on img at bounding box center [439, 429] width 61 height 61
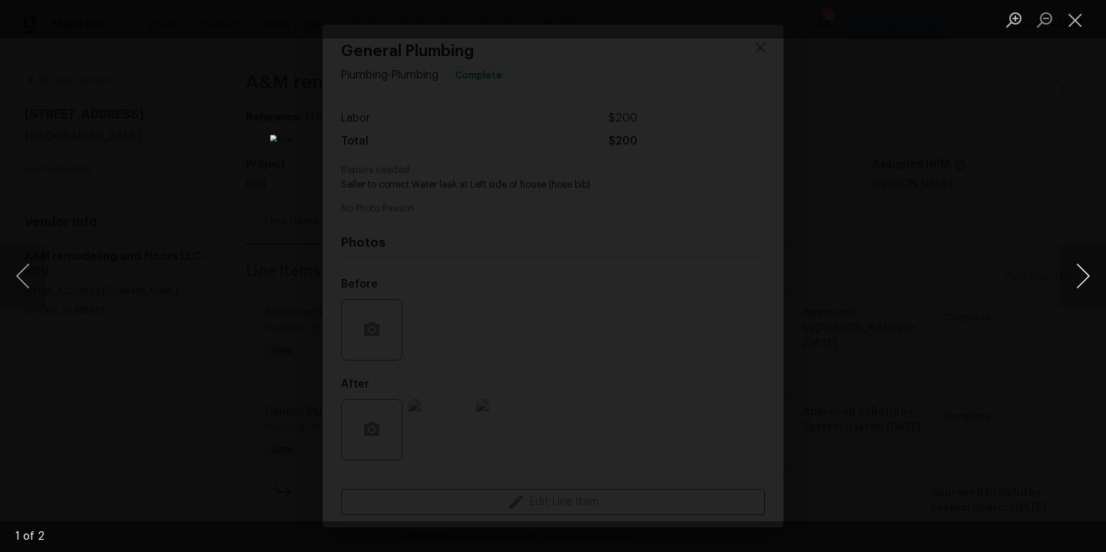
click at [1083, 267] on button "Next image" at bounding box center [1083, 275] width 46 height 61
click at [1017, 167] on div "Lightbox" at bounding box center [553, 276] width 1106 height 552
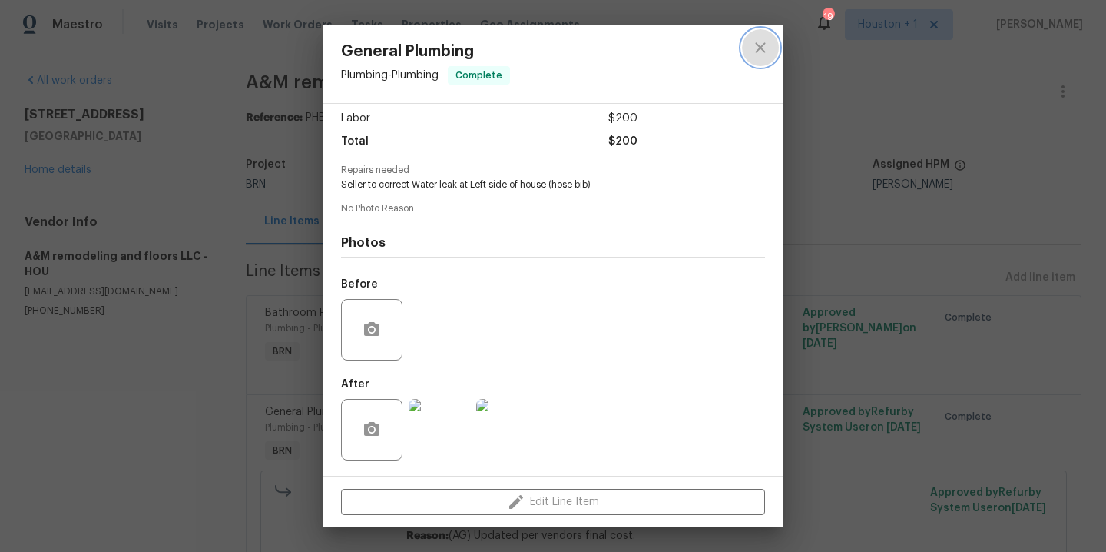
click at [762, 56] on icon "close" at bounding box center [760, 47] width 18 height 18
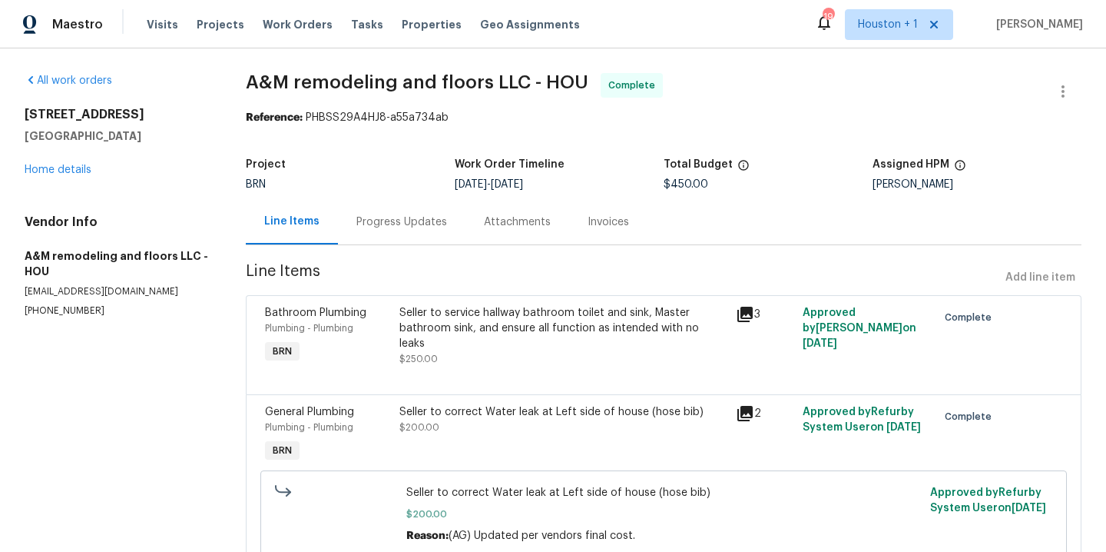
click at [395, 221] on div "Progress Updates" at bounding box center [402, 221] width 91 height 15
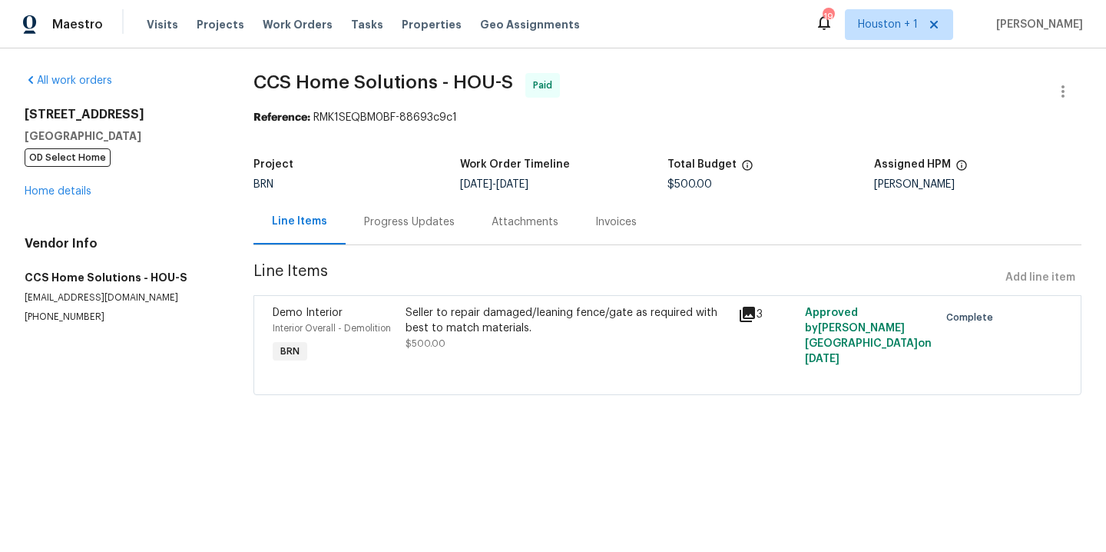
click at [487, 342] on div "Seller to repair damaged/leaning fence/gate as required with best to match mate…" at bounding box center [568, 328] width 324 height 46
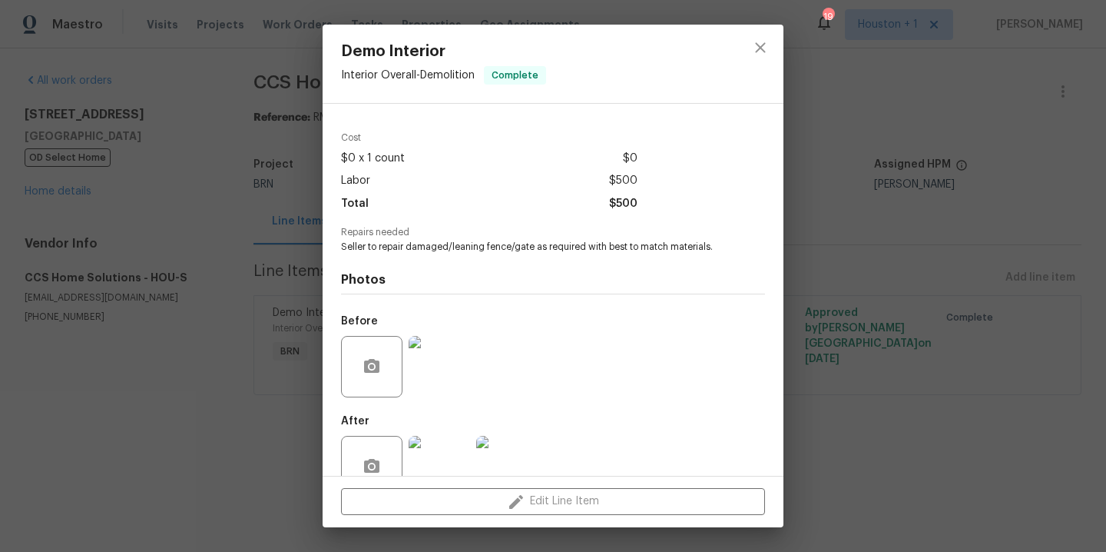
scroll to position [79, 0]
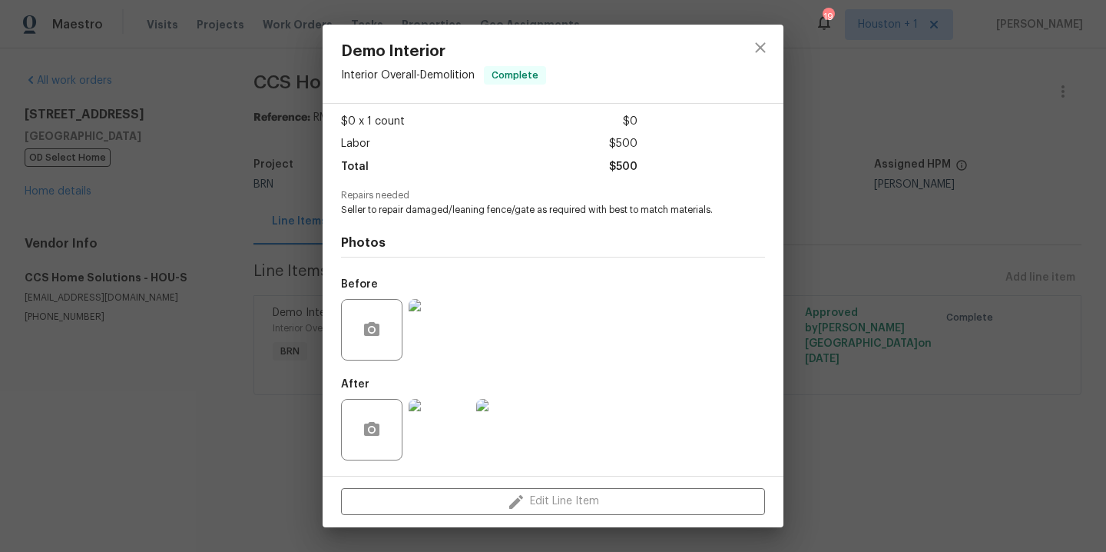
click at [430, 336] on img at bounding box center [439, 329] width 61 height 61
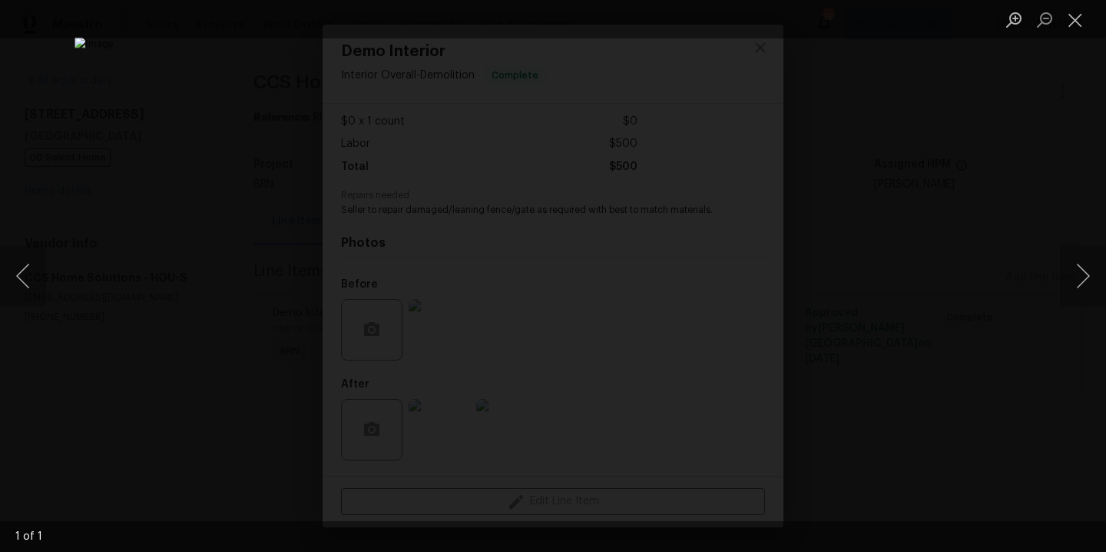
click at [1041, 260] on div "Lightbox" at bounding box center [553, 276] width 1106 height 552
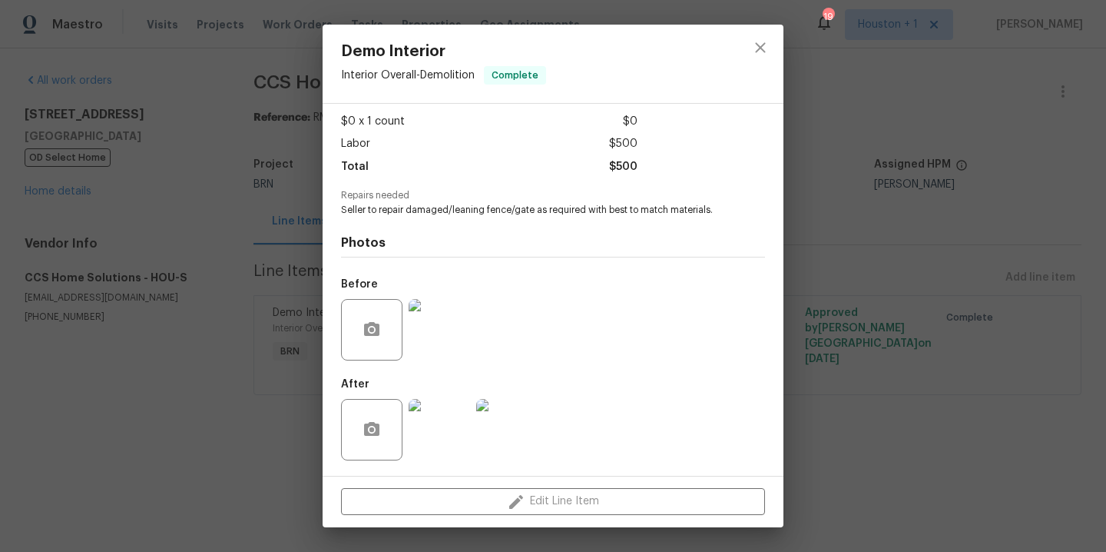
click at [404, 416] on div at bounding box center [373, 429] width 65 height 61
click at [450, 419] on img at bounding box center [439, 429] width 61 height 61
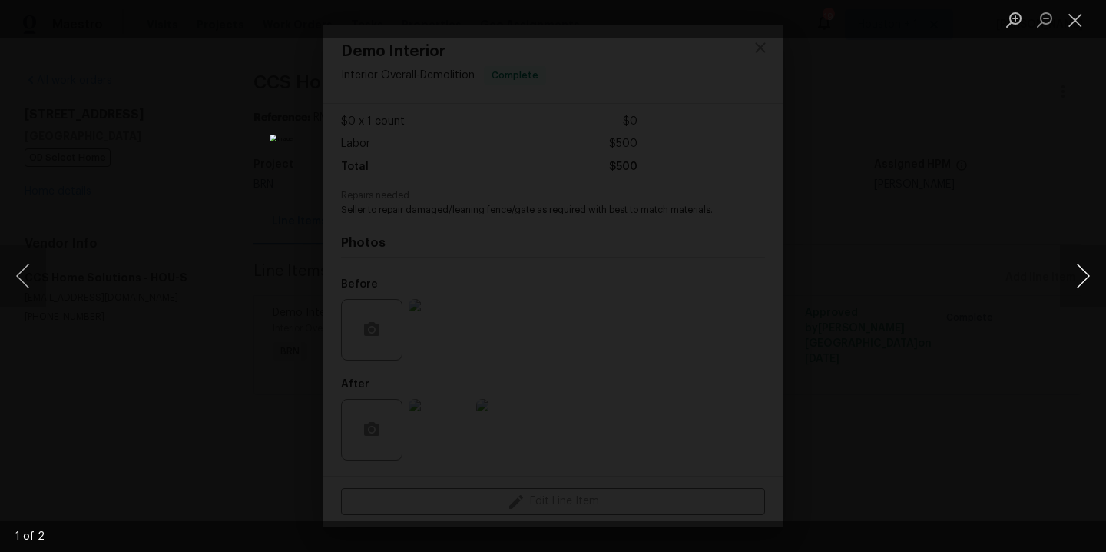
click at [1086, 276] on button "Next image" at bounding box center [1083, 275] width 46 height 61
click at [1033, 203] on div "Lightbox" at bounding box center [553, 276] width 1106 height 552
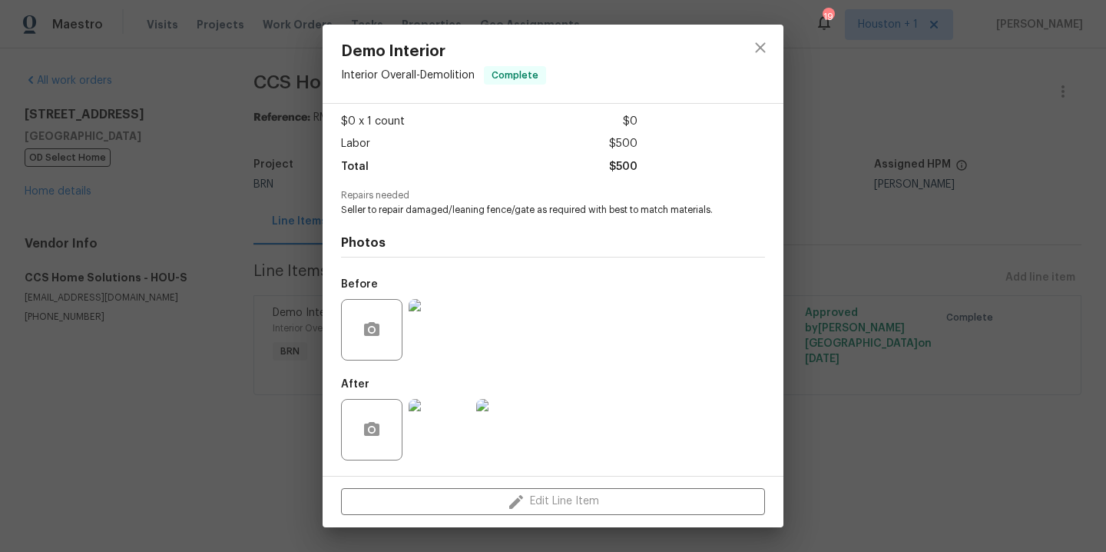
click at [778, 38] on div at bounding box center [761, 64] width 46 height 78
click at [759, 45] on icon "close" at bounding box center [760, 47] width 10 height 10
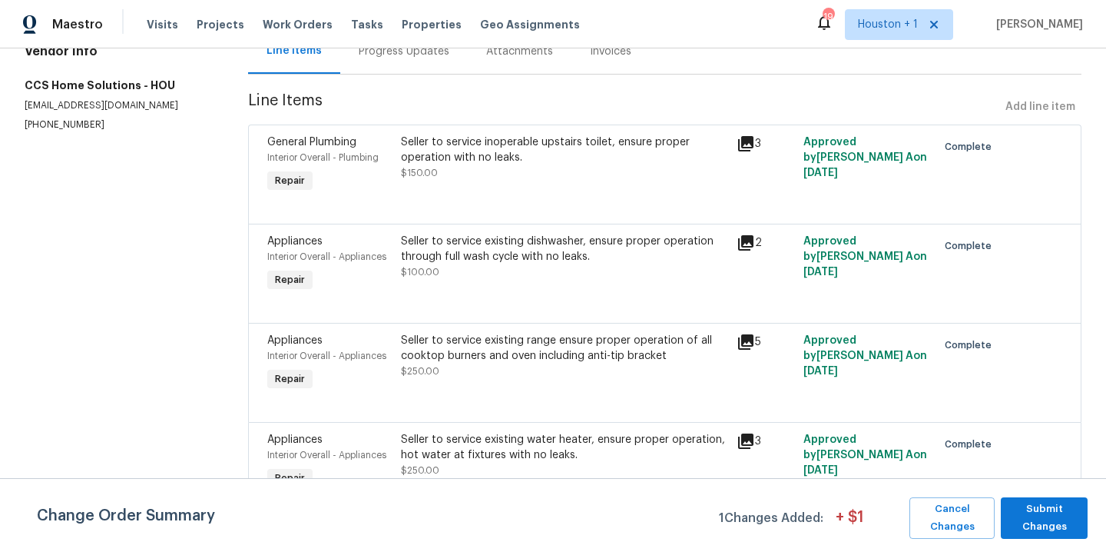
scroll to position [197, 0]
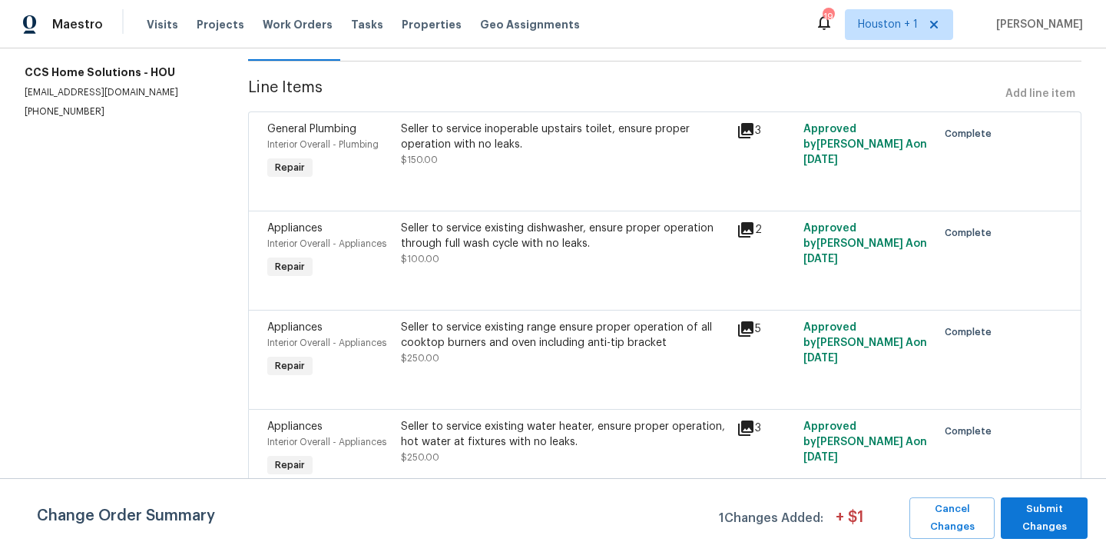
click at [499, 426] on div "Seller to service existing water heater, ensure proper operation, hot water at …" at bounding box center [564, 434] width 326 height 31
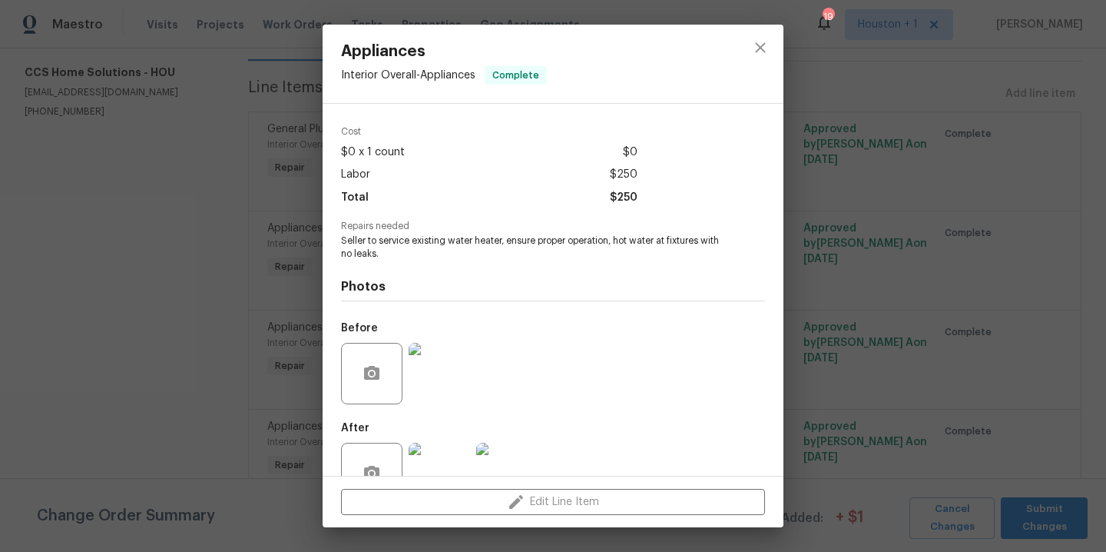
scroll to position [92, 0]
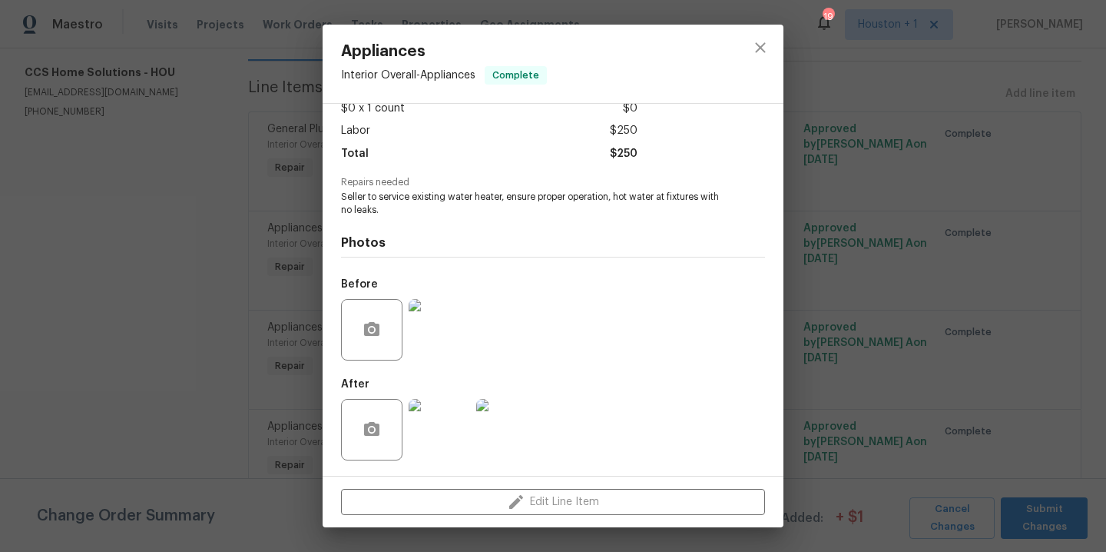
click at [473, 330] on div at bounding box center [440, 330] width 68 height 80
click at [449, 330] on img at bounding box center [439, 329] width 61 height 61
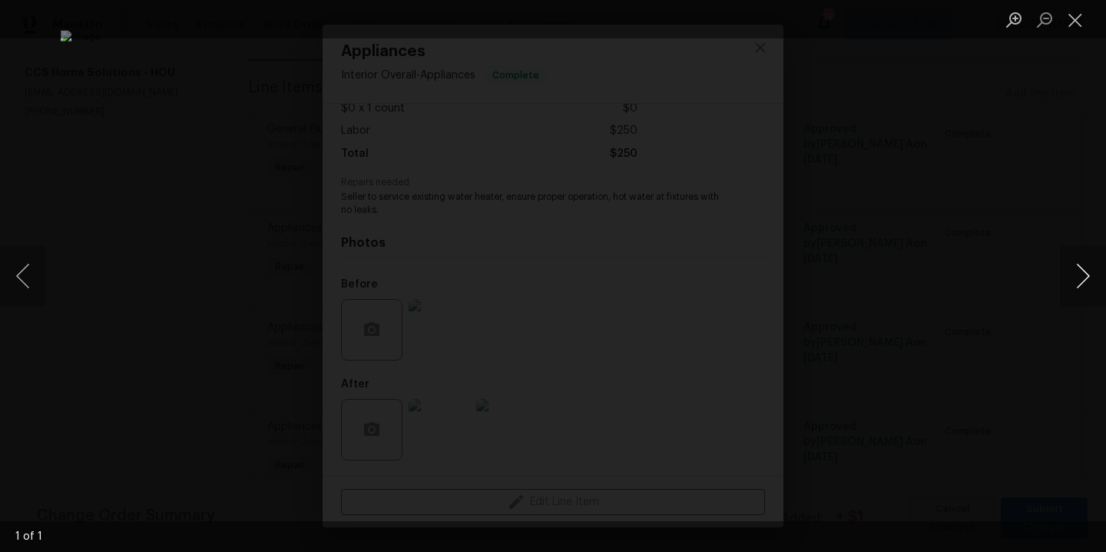
click at [1073, 278] on button "Next image" at bounding box center [1083, 275] width 46 height 61
click at [966, 287] on div "Lightbox" at bounding box center [553, 276] width 1106 height 552
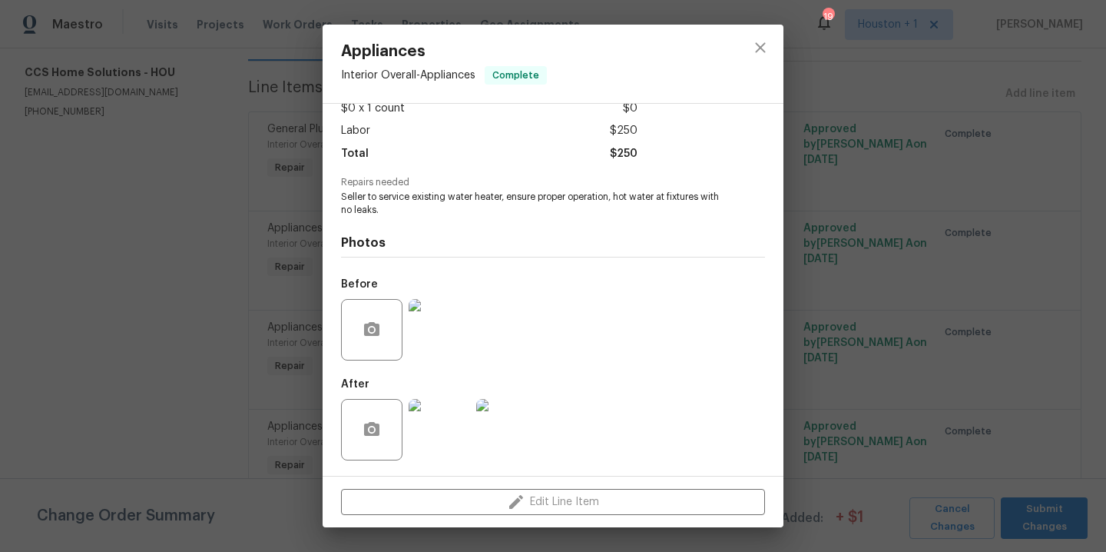
click at [452, 428] on img at bounding box center [439, 429] width 61 height 61
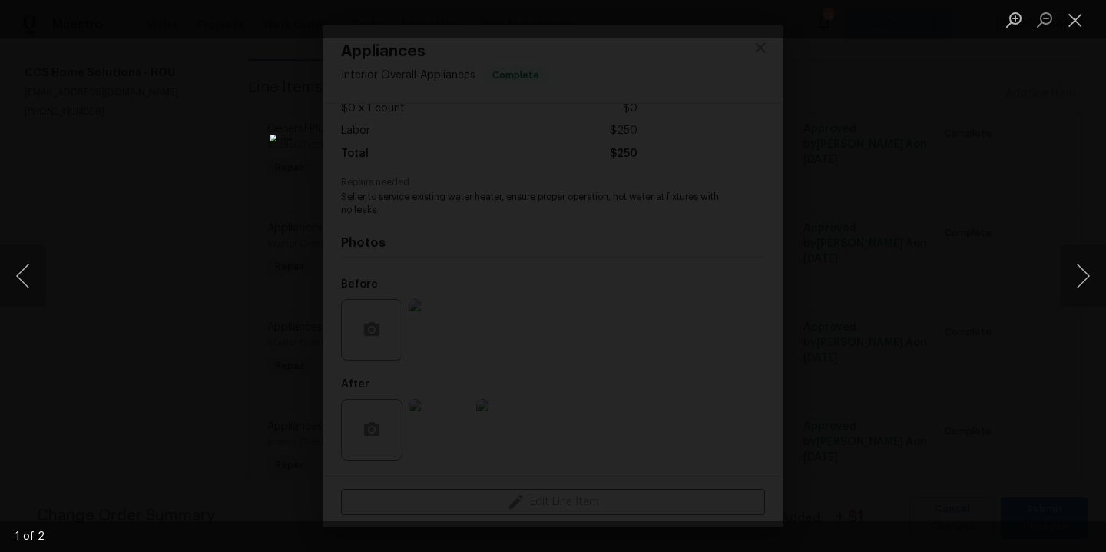
click at [917, 271] on div "Lightbox" at bounding box center [553, 276] width 1106 height 552
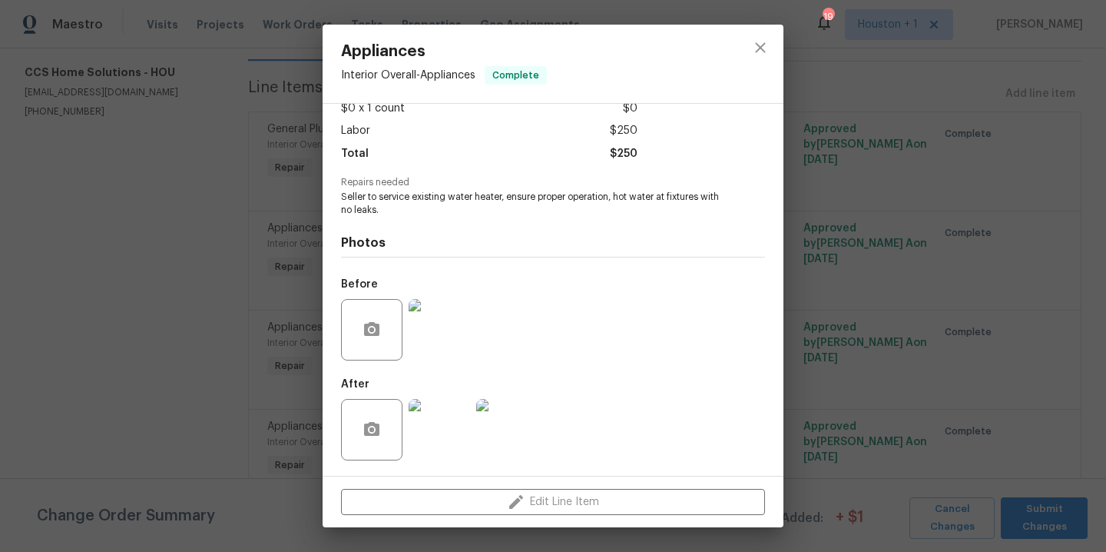
click at [481, 443] on img at bounding box center [506, 429] width 61 height 61
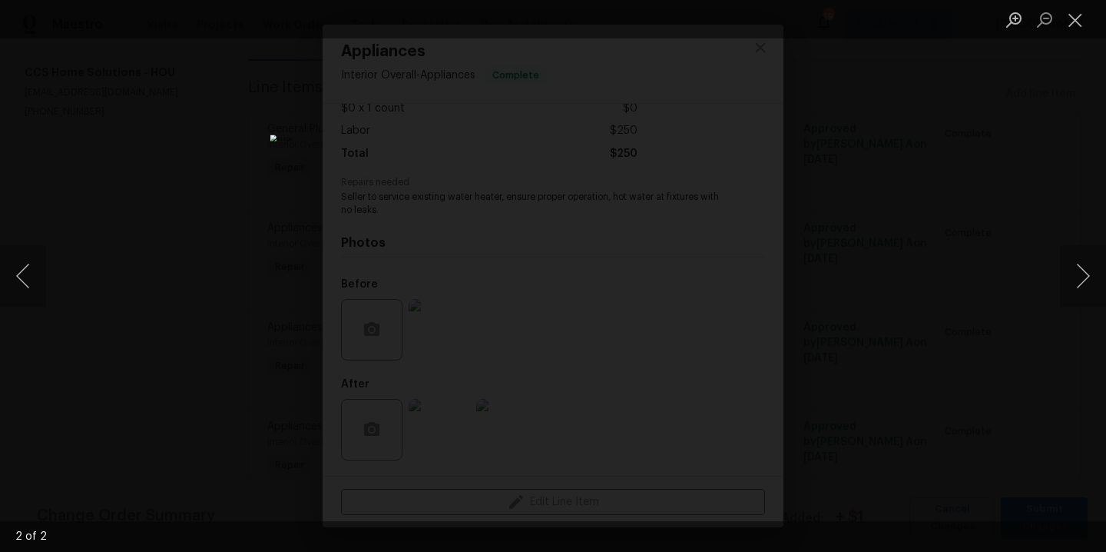
click at [954, 214] on div "Lightbox" at bounding box center [553, 276] width 1106 height 552
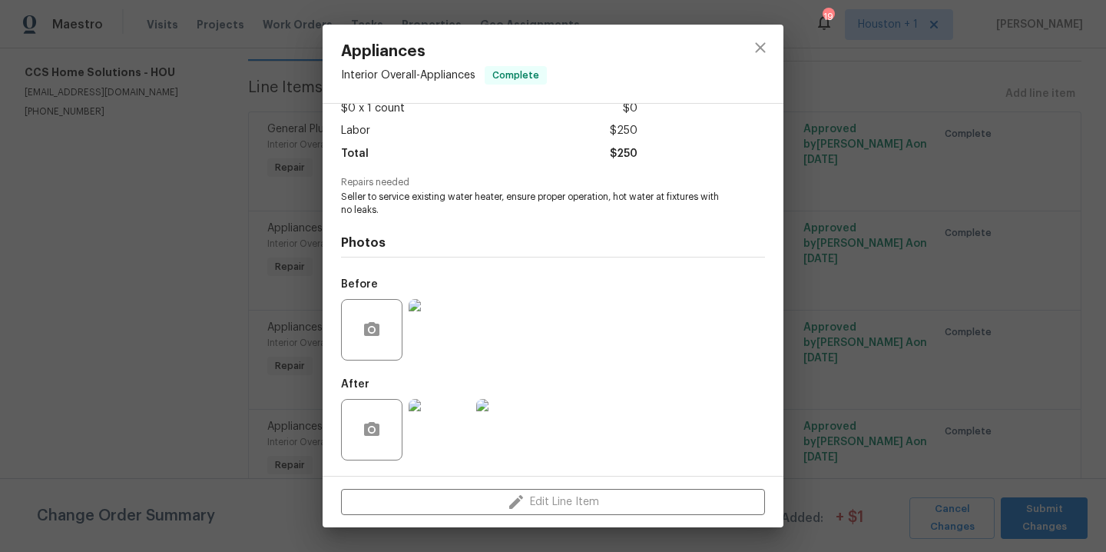
click at [433, 342] on img at bounding box center [439, 329] width 61 height 61
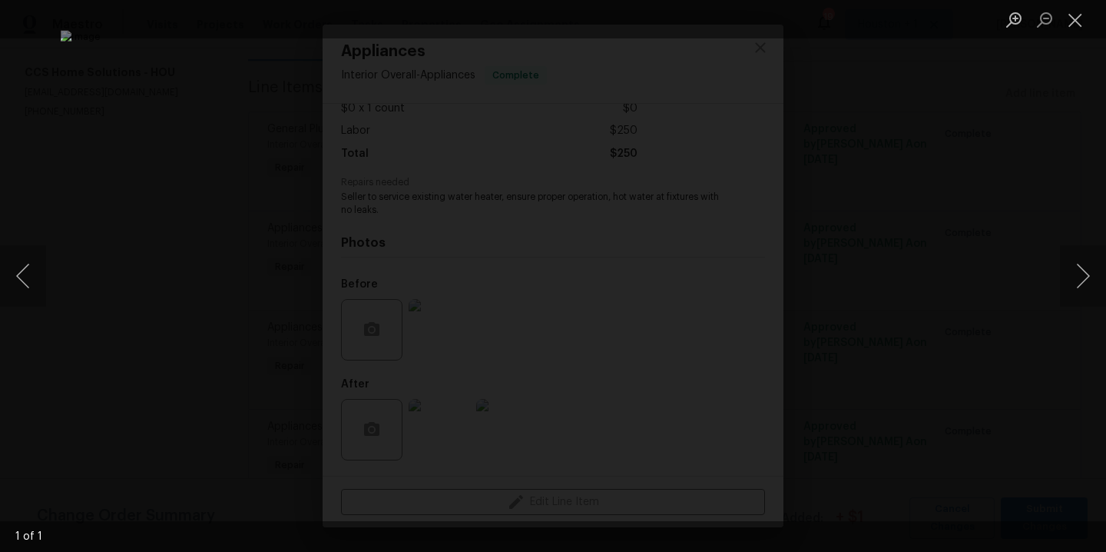
click at [1049, 202] on div "Lightbox" at bounding box center [553, 276] width 1106 height 552
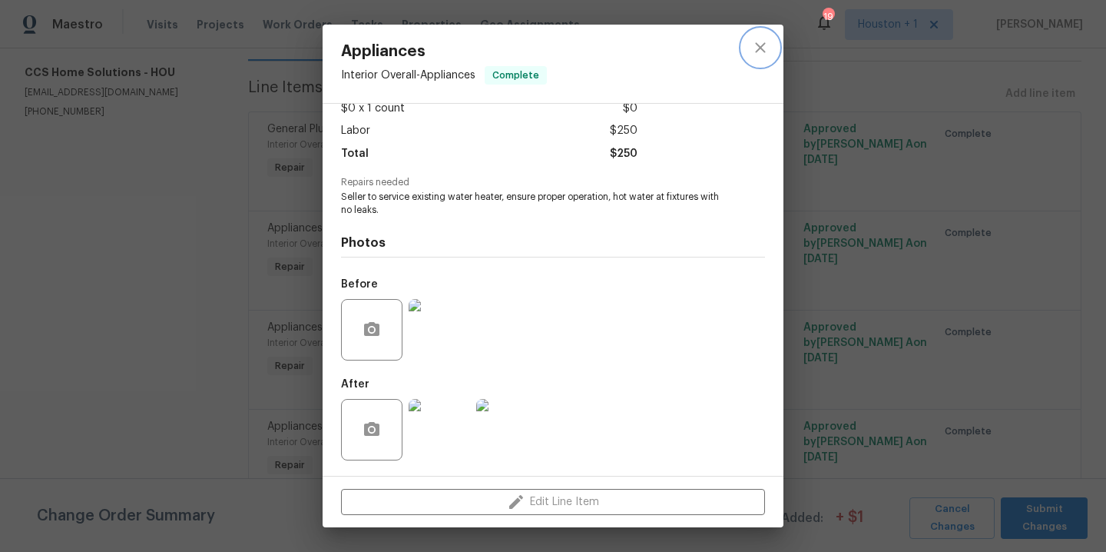
click at [754, 40] on icon "close" at bounding box center [760, 47] width 18 height 18
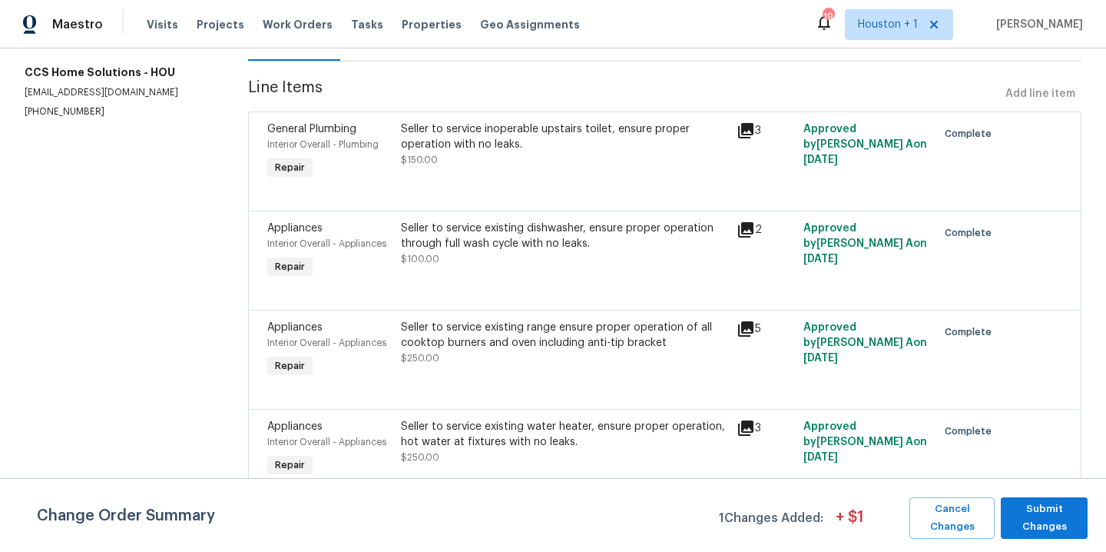
click at [497, 333] on div "Seller to service existing range ensure proper operation of all cooktop burners…" at bounding box center [564, 335] width 326 height 31
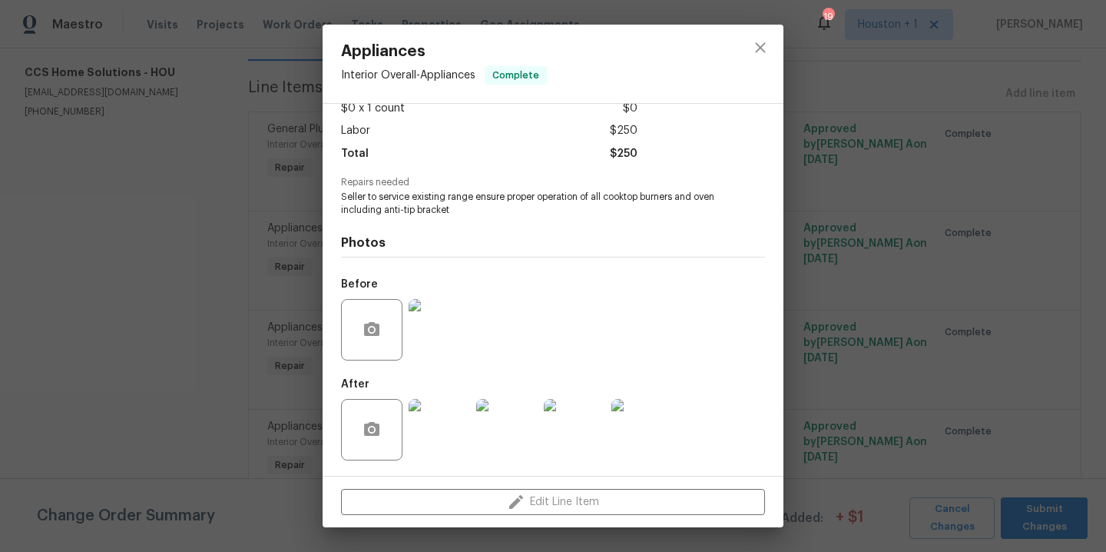
click at [442, 330] on img at bounding box center [439, 329] width 61 height 61
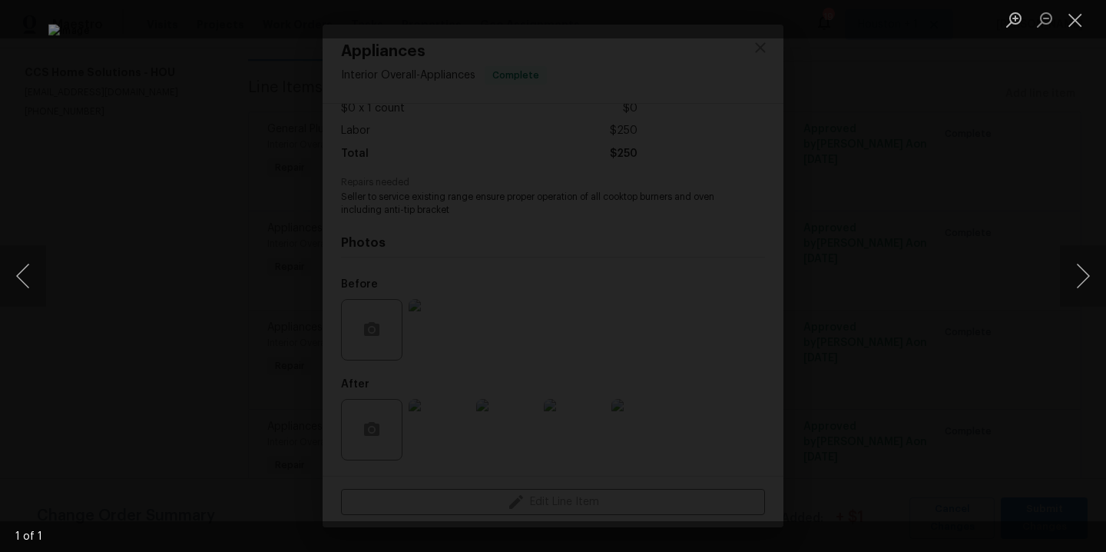
click at [987, 225] on div "Lightbox" at bounding box center [553, 276] width 1106 height 552
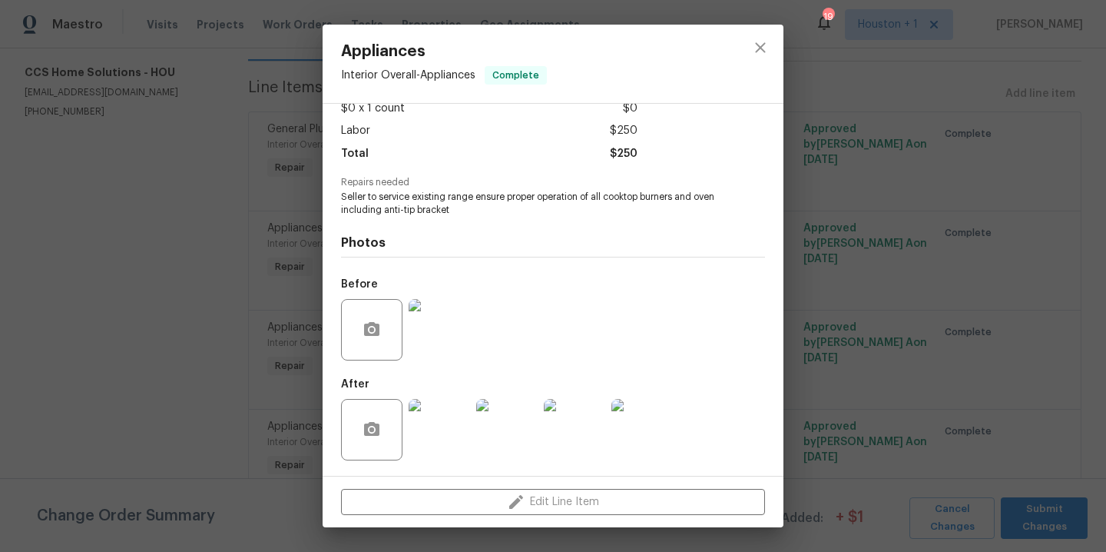
click at [430, 441] on img at bounding box center [439, 429] width 61 height 61
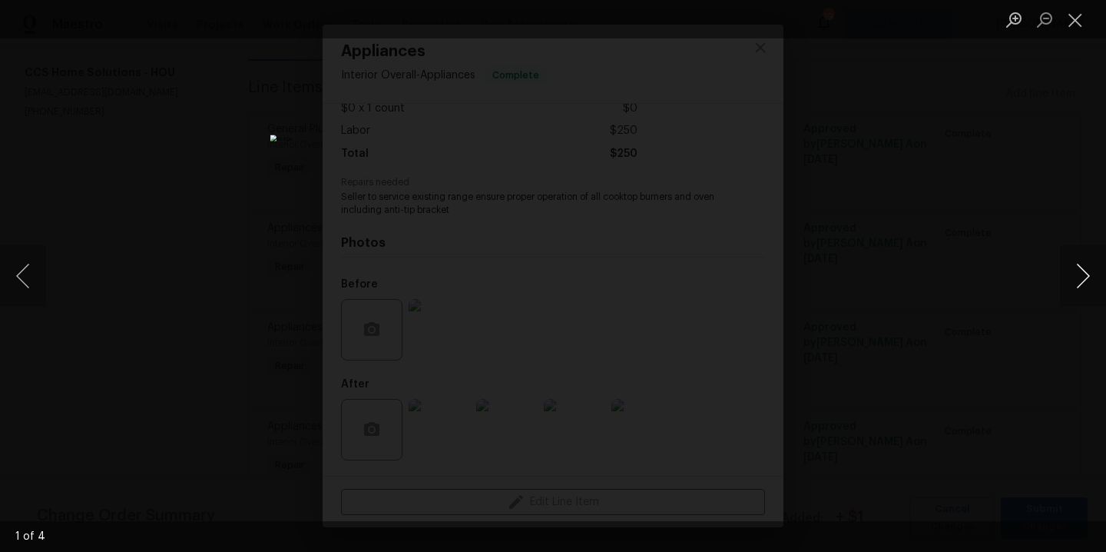
click at [1080, 277] on button "Next image" at bounding box center [1083, 275] width 46 height 61
click at [32, 273] on button "Previous image" at bounding box center [23, 275] width 46 height 61
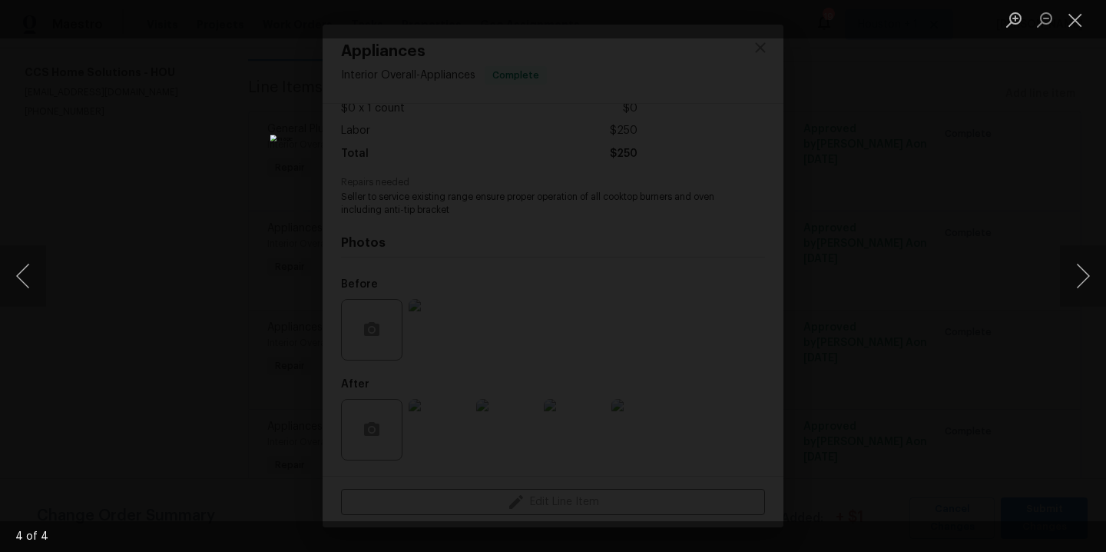
click at [886, 235] on div "Lightbox" at bounding box center [553, 276] width 1106 height 552
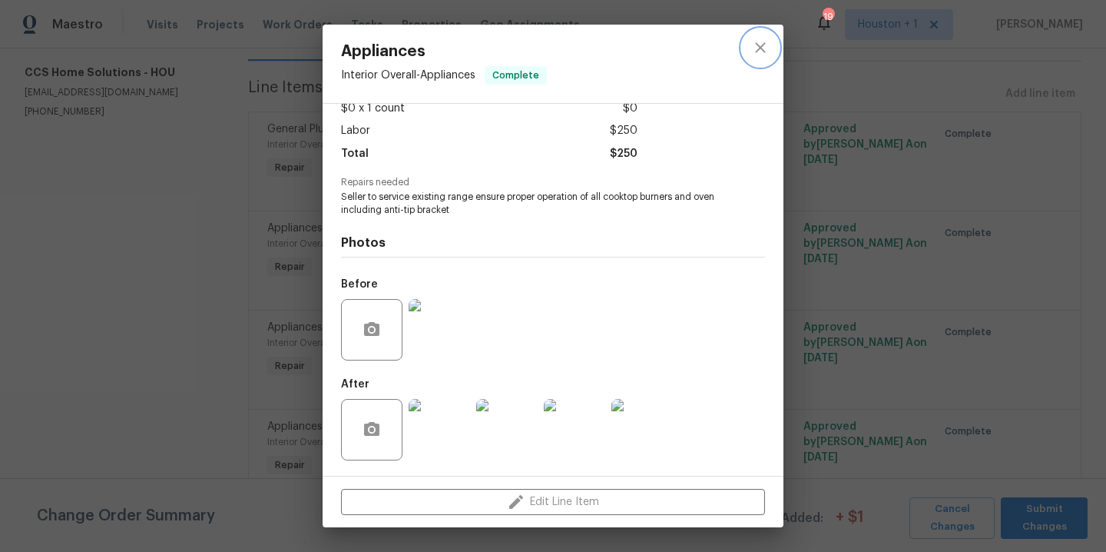
click at [764, 49] on icon "close" at bounding box center [760, 47] width 18 height 18
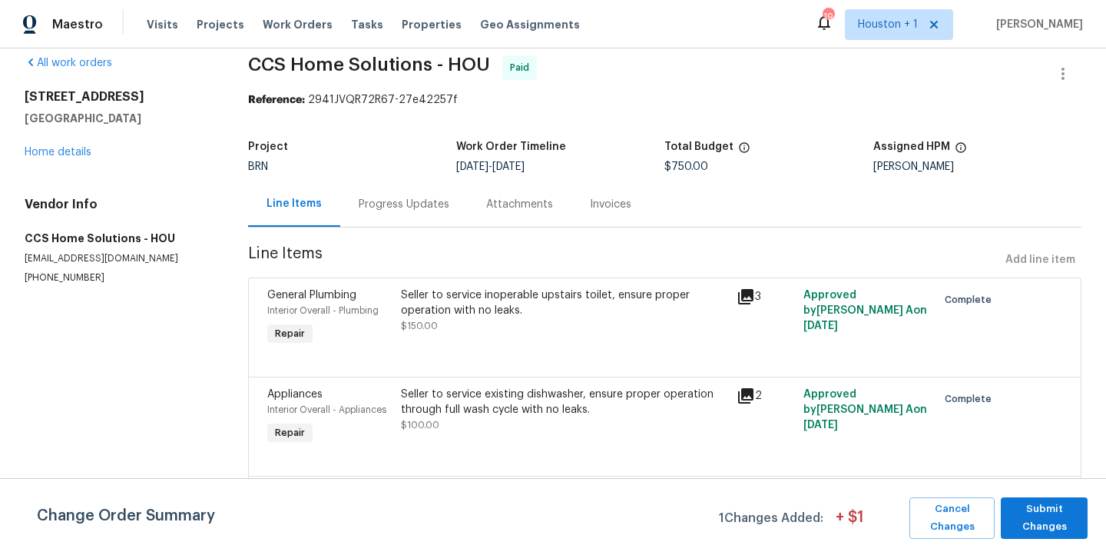
scroll to position [0, 0]
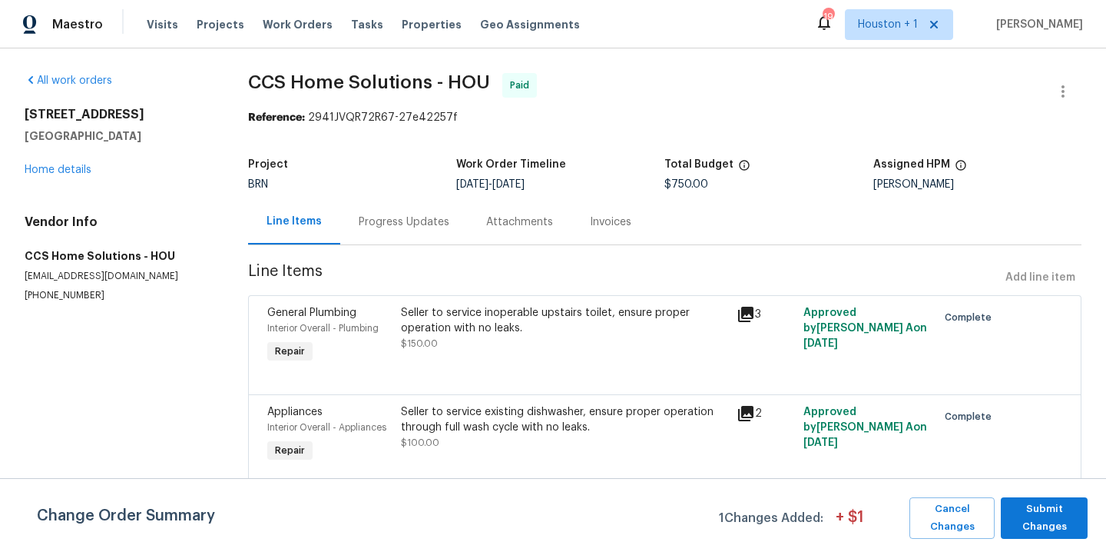
click at [416, 217] on div "Progress Updates" at bounding box center [404, 221] width 91 height 15
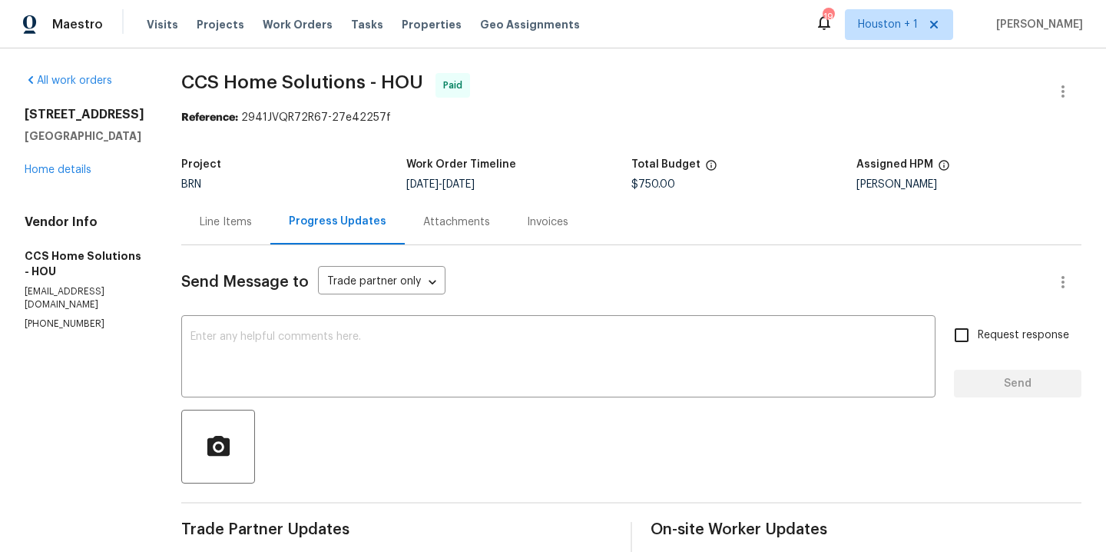
click at [214, 220] on div "Line Items" at bounding box center [226, 221] width 52 height 15
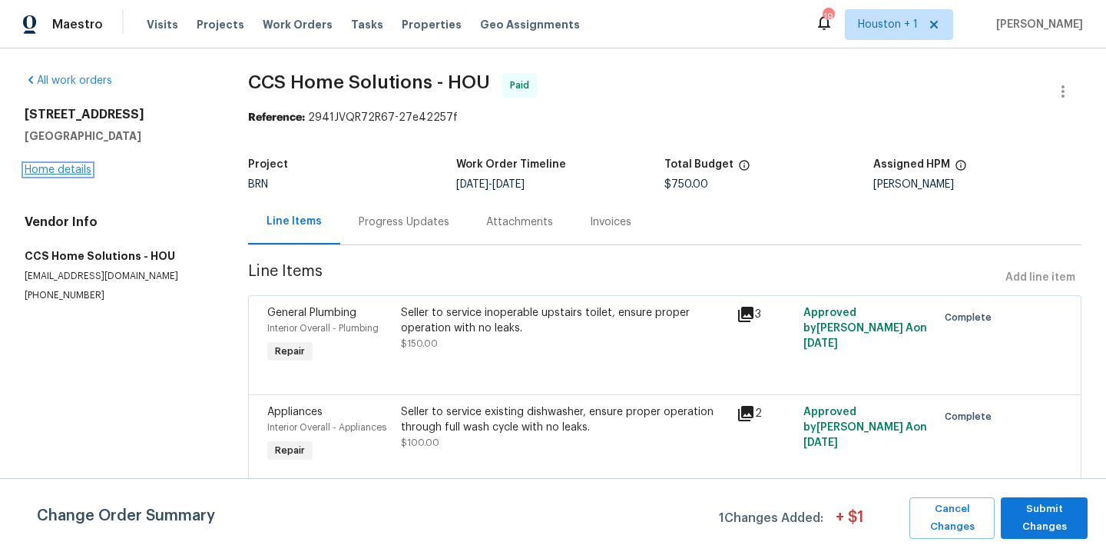
click at [59, 171] on link "Home details" at bounding box center [58, 169] width 67 height 11
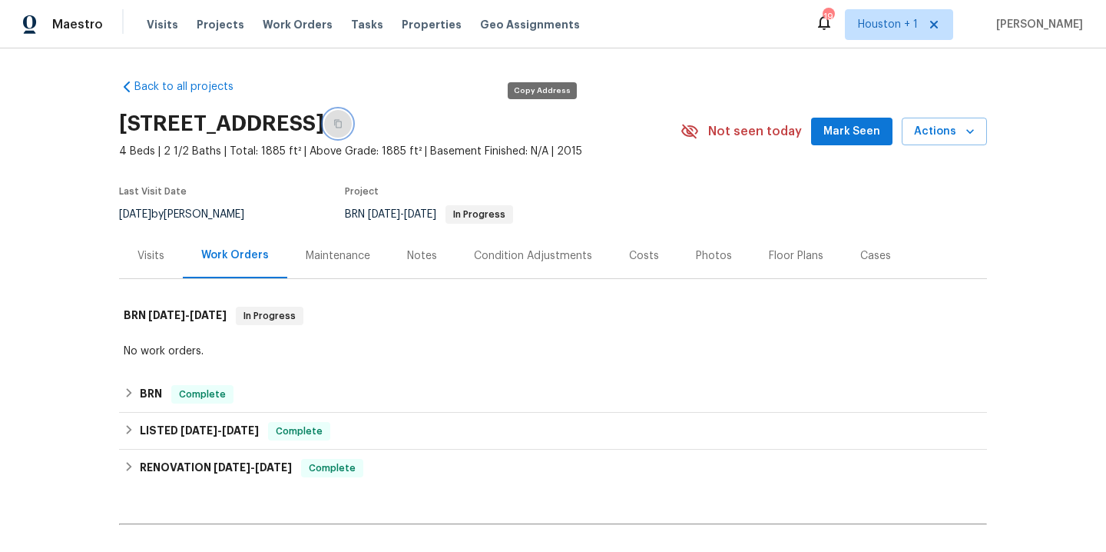
click at [342, 123] on icon "button" at bounding box center [338, 124] width 8 height 8
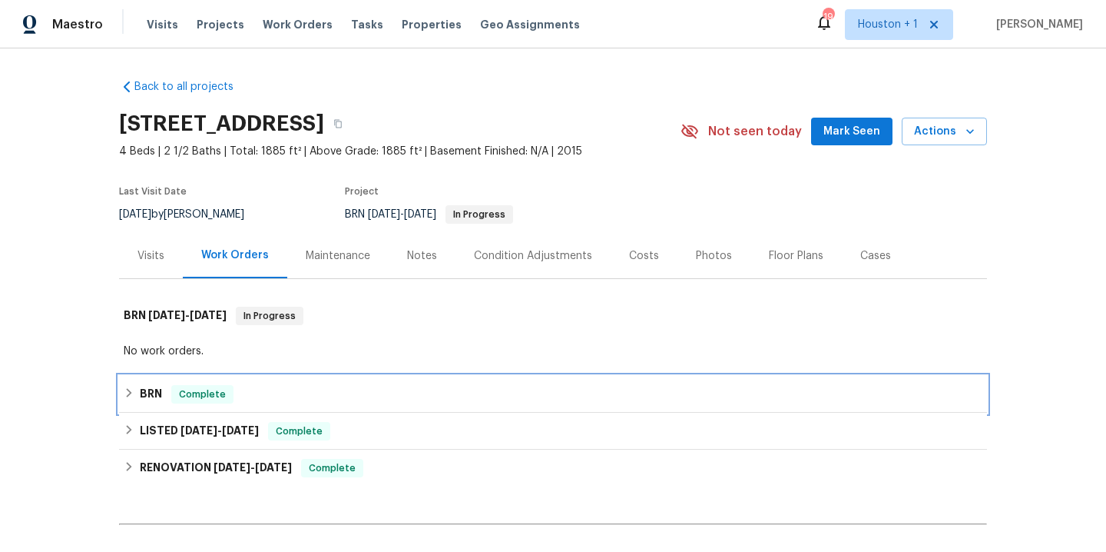
click at [140, 395] on h6 "BRN" at bounding box center [151, 394] width 22 height 18
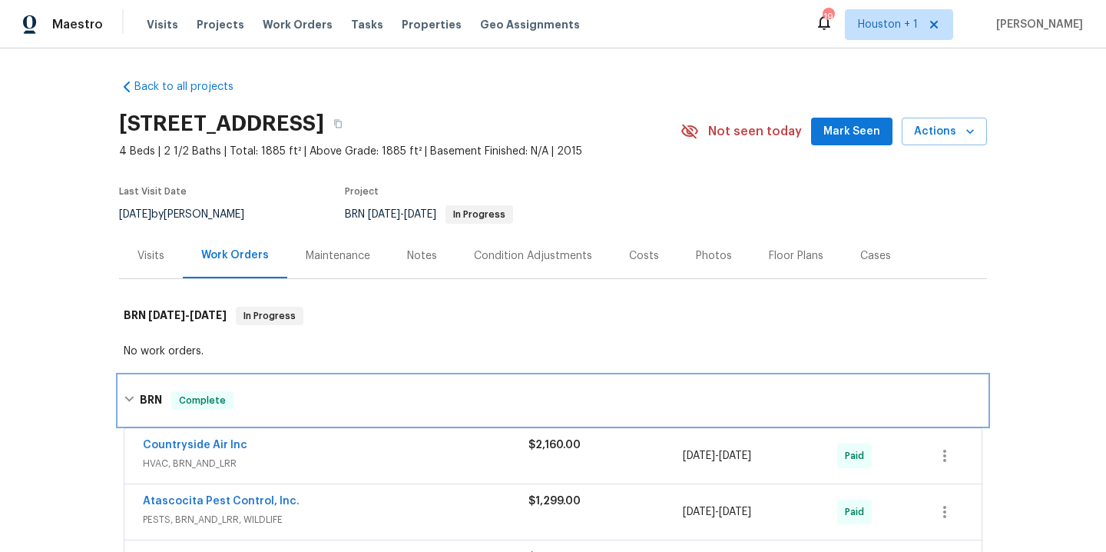
scroll to position [112, 0]
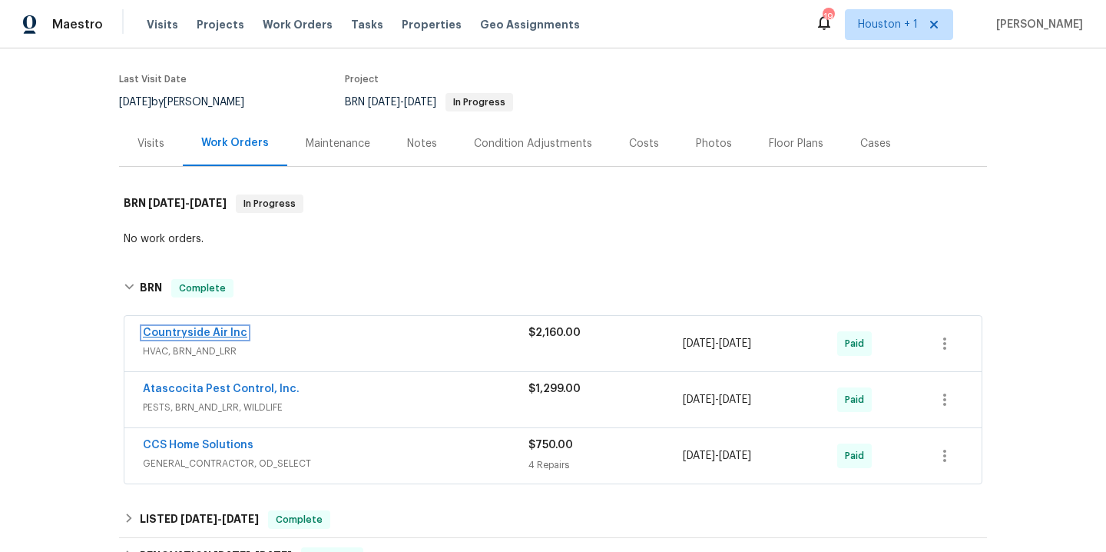
click at [154, 330] on link "Countryside Air Inc" at bounding box center [195, 332] width 105 height 11
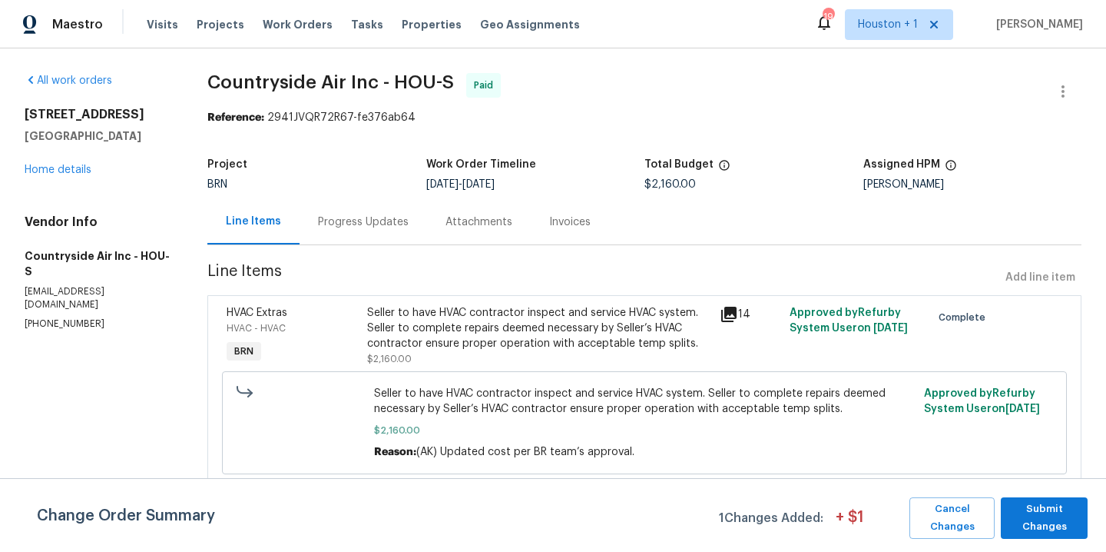
click at [355, 215] on div "Progress Updates" at bounding box center [363, 221] width 91 height 15
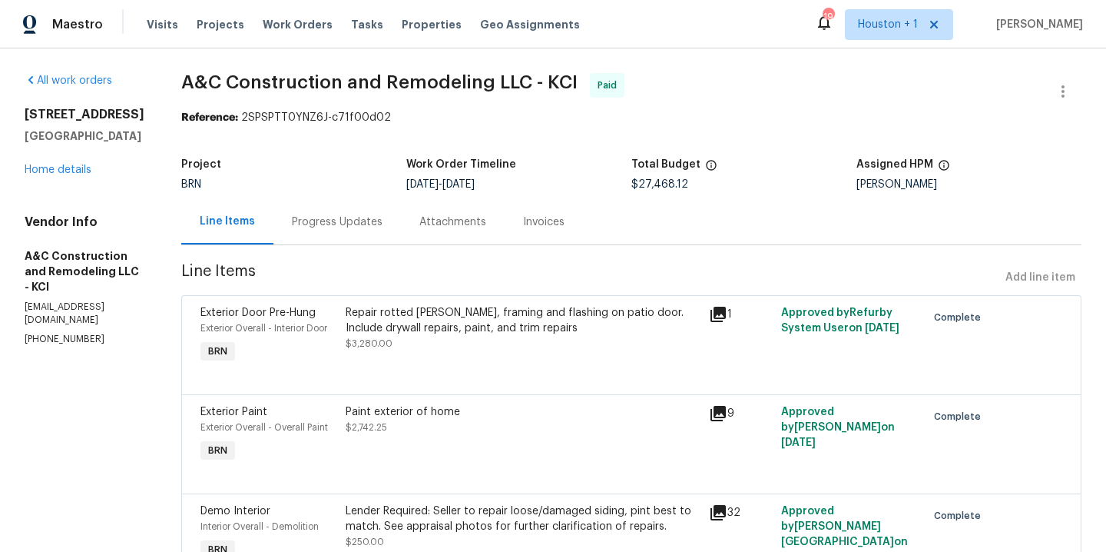
click at [352, 208] on div "Progress Updates" at bounding box center [338, 221] width 128 height 45
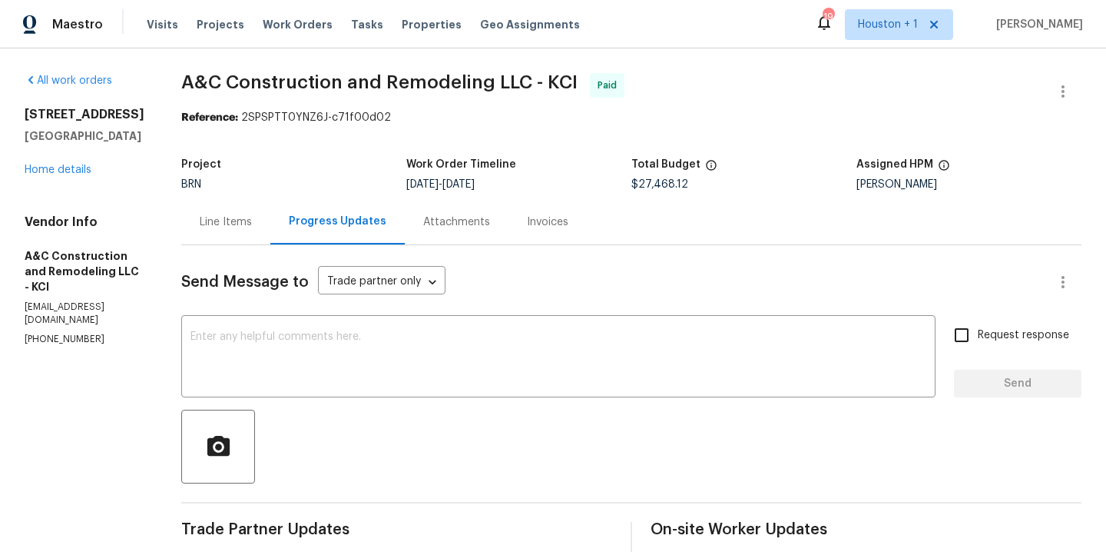
click at [252, 217] on div "Line Items" at bounding box center [226, 221] width 52 height 15
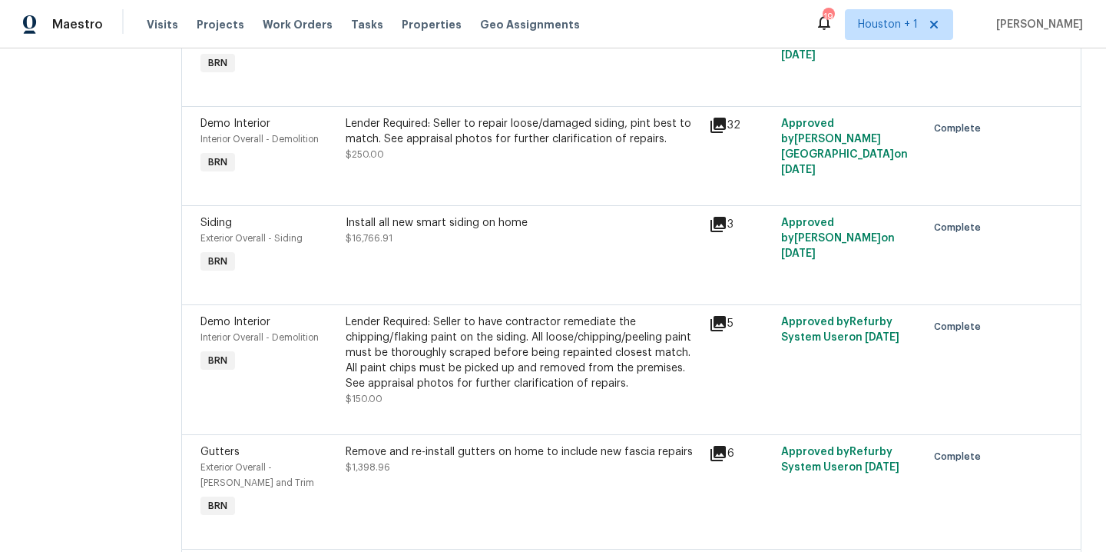
scroll to position [357, 0]
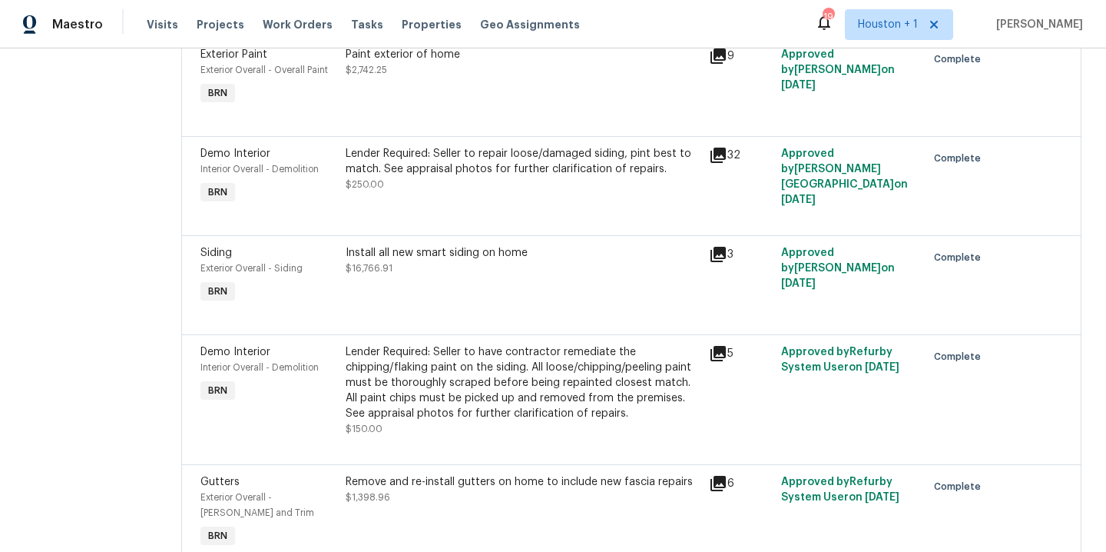
click at [488, 267] on div "Install all new smart siding on home $16,766.91" at bounding box center [523, 260] width 354 height 31
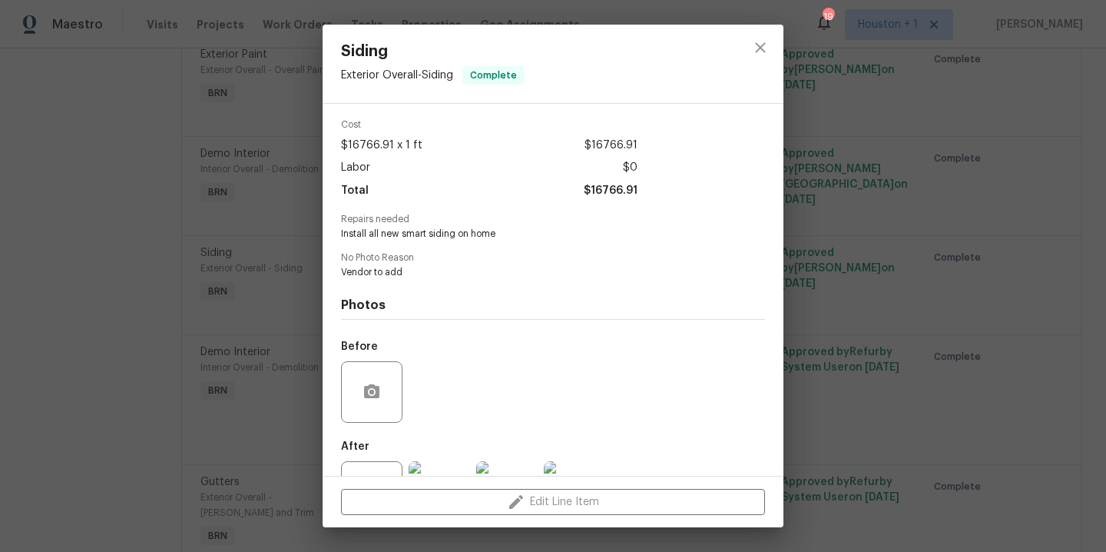
scroll to position [118, 0]
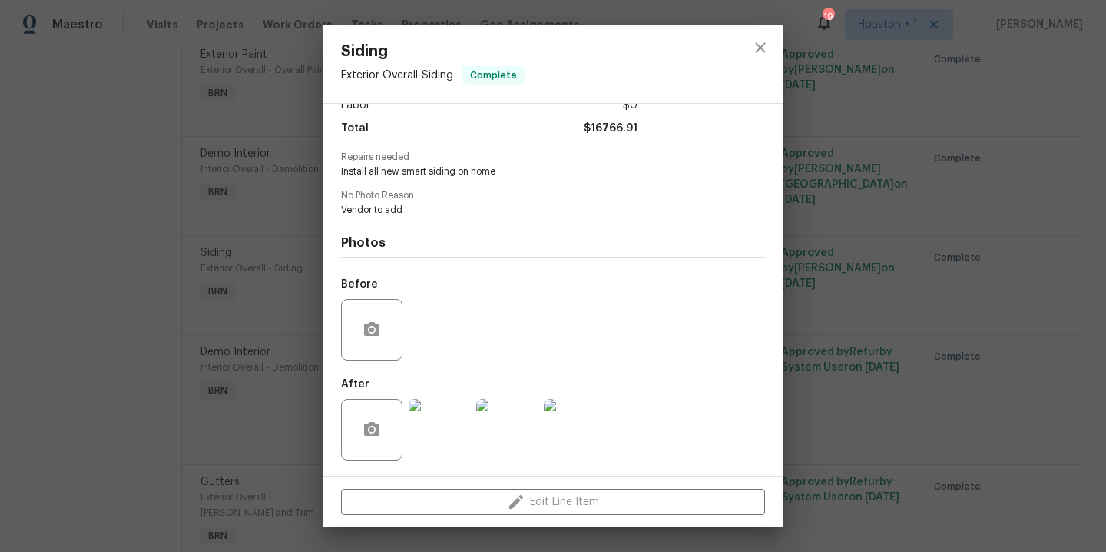
click at [445, 409] on img at bounding box center [439, 429] width 61 height 61
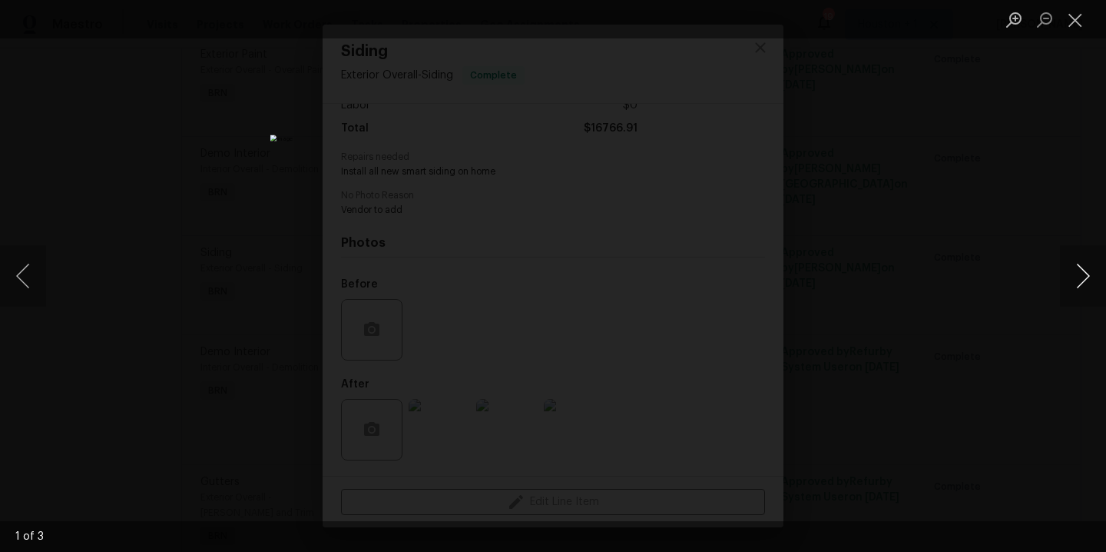
click at [1080, 283] on button "Next image" at bounding box center [1083, 275] width 46 height 61
click at [1080, 282] on button "Next image" at bounding box center [1083, 275] width 46 height 61
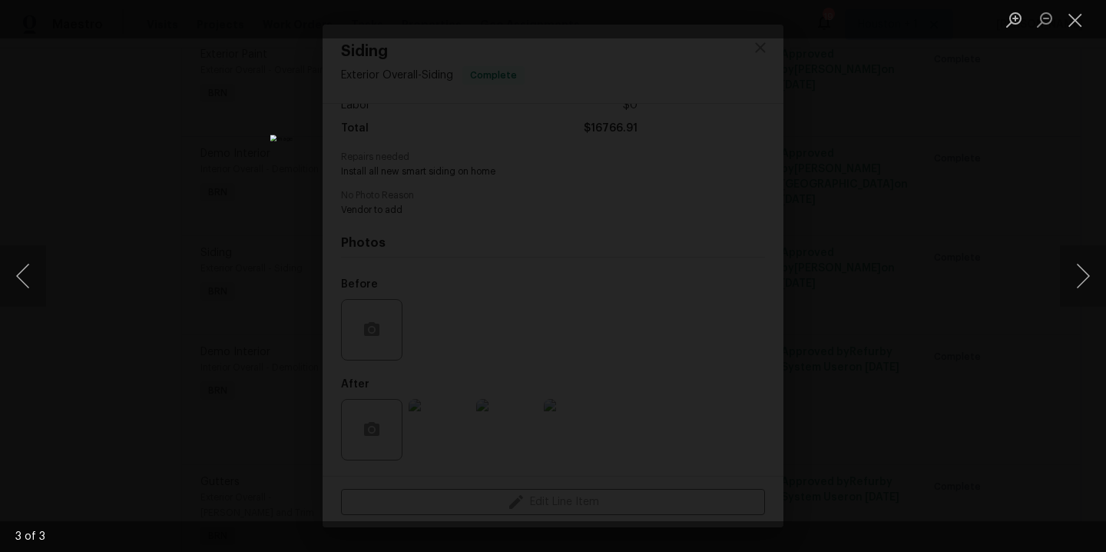
click at [1030, 220] on div "Lightbox" at bounding box center [553, 276] width 1106 height 552
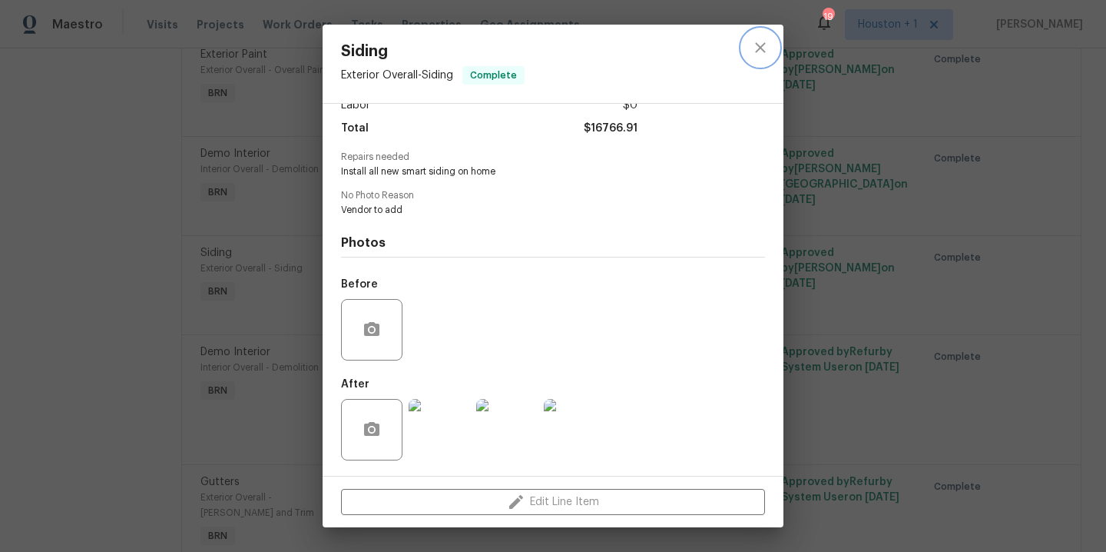
click at [755, 45] on icon "close" at bounding box center [760, 47] width 18 height 18
